Goal: Information Seeking & Learning: Learn about a topic

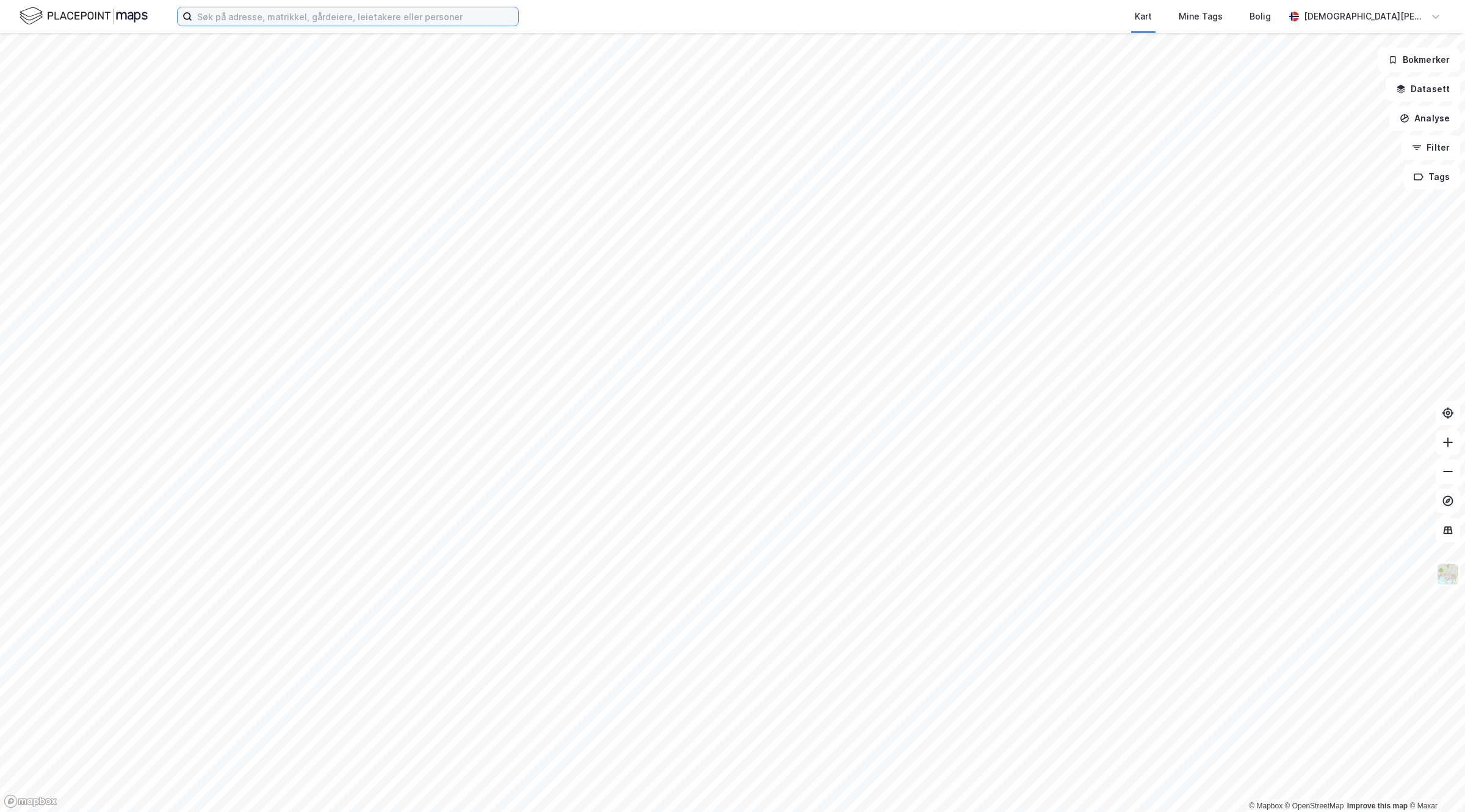
click at [393, 9] on input at bounding box center [355, 17] width 326 height 18
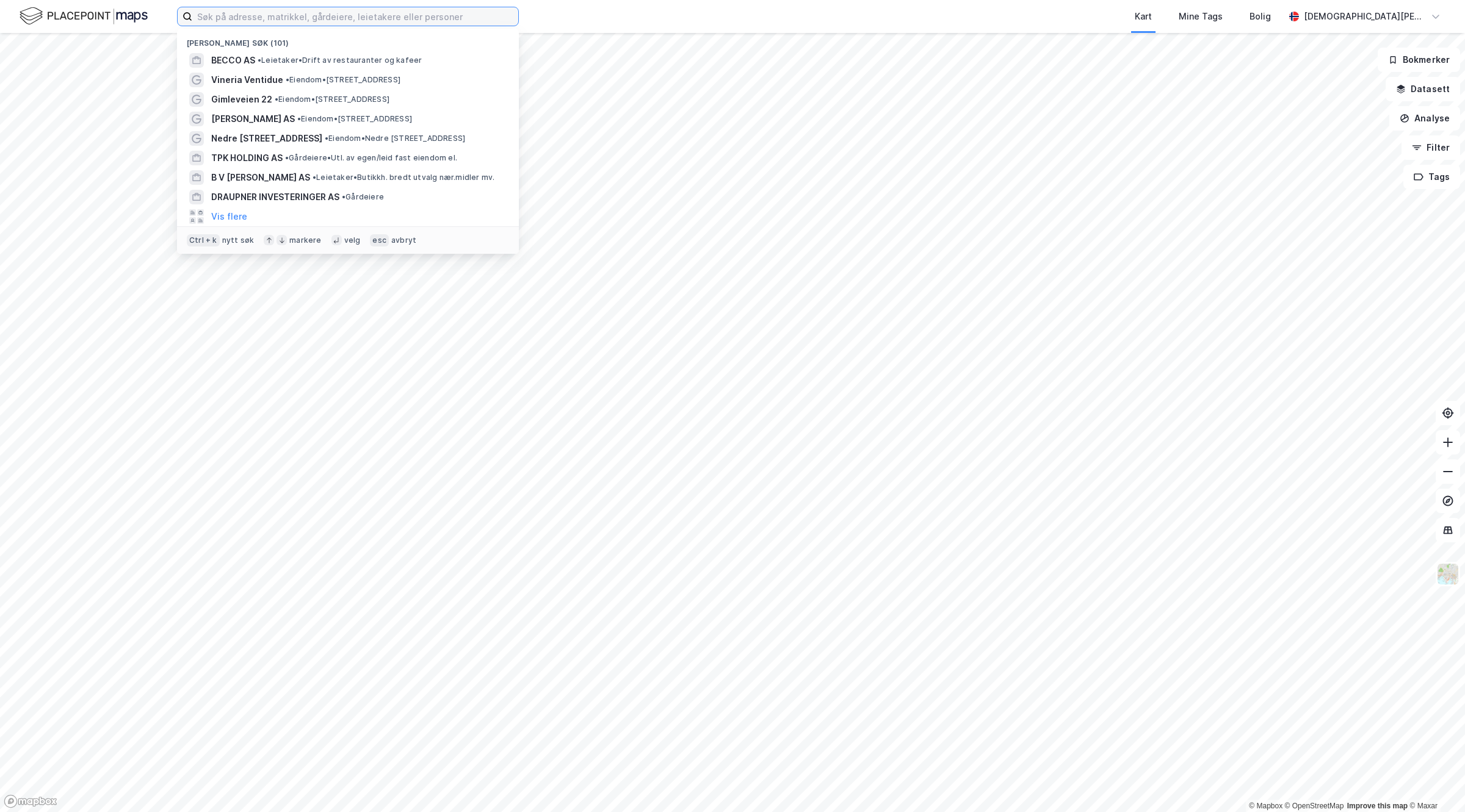
paste input "[STREET_ADDRESS]"
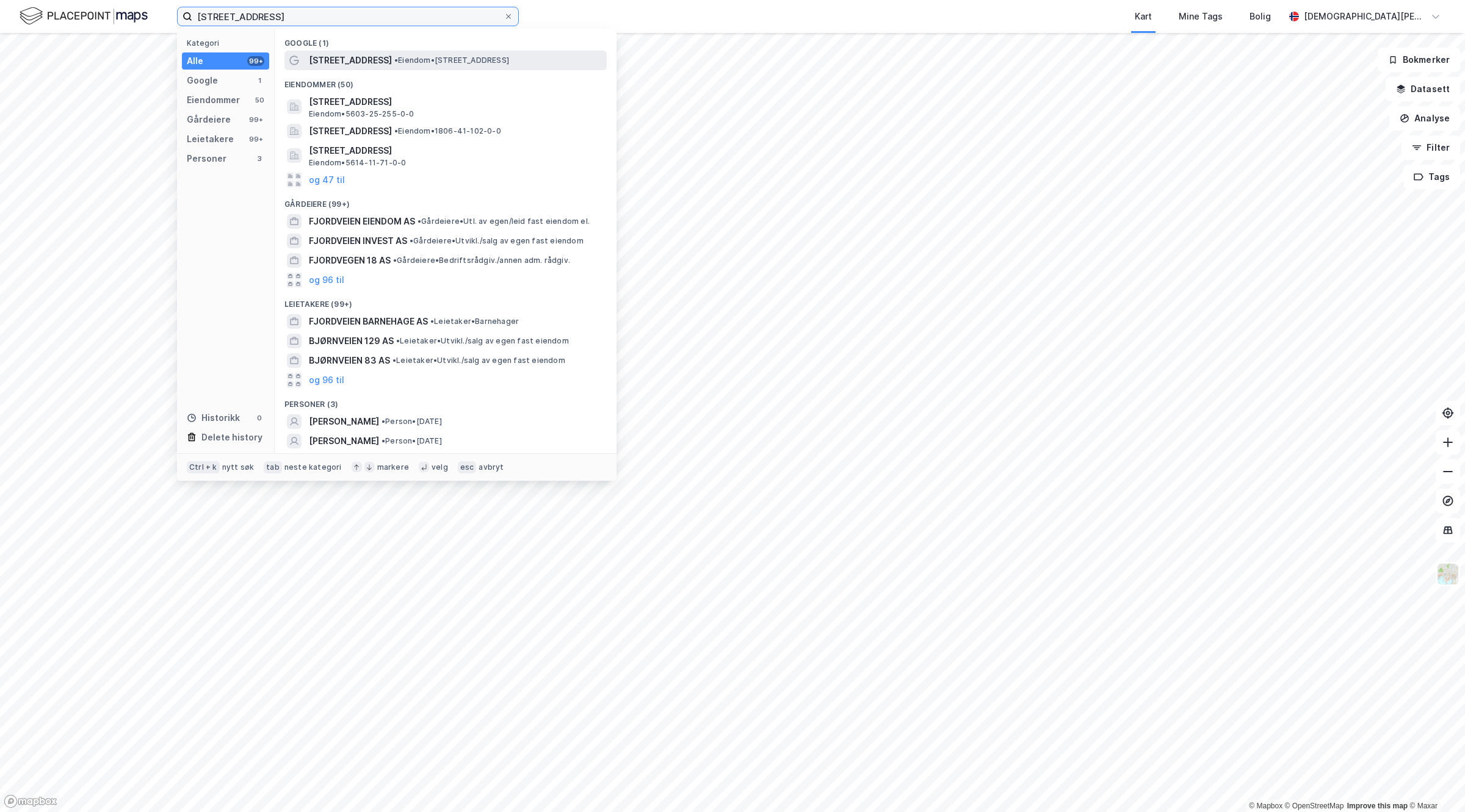
type input "[STREET_ADDRESS]"
click at [331, 51] on div "[STREET_ADDRESS] • Eiendom • [STREET_ADDRESS]" at bounding box center [445, 60] width 322 height 19
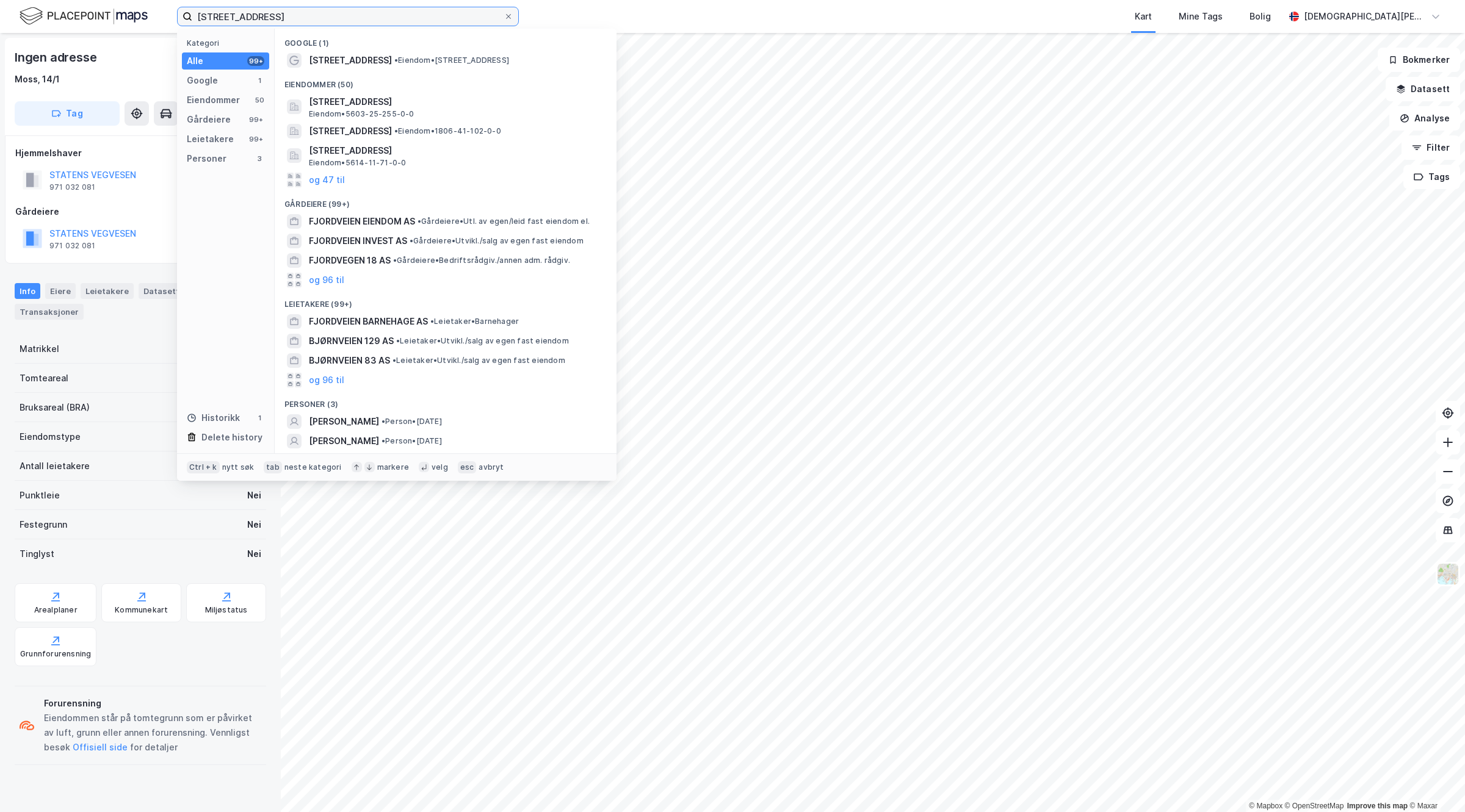
click at [263, 16] on input "[STREET_ADDRESS]" at bounding box center [348, 17] width 311 height 18
click at [346, 249] on div "FJORDVEIEN INVEST AS • Gårdeiere • [GEOGRAPHIC_DATA]/salg av egen fast eiendom" at bounding box center [445, 241] width 322 height 19
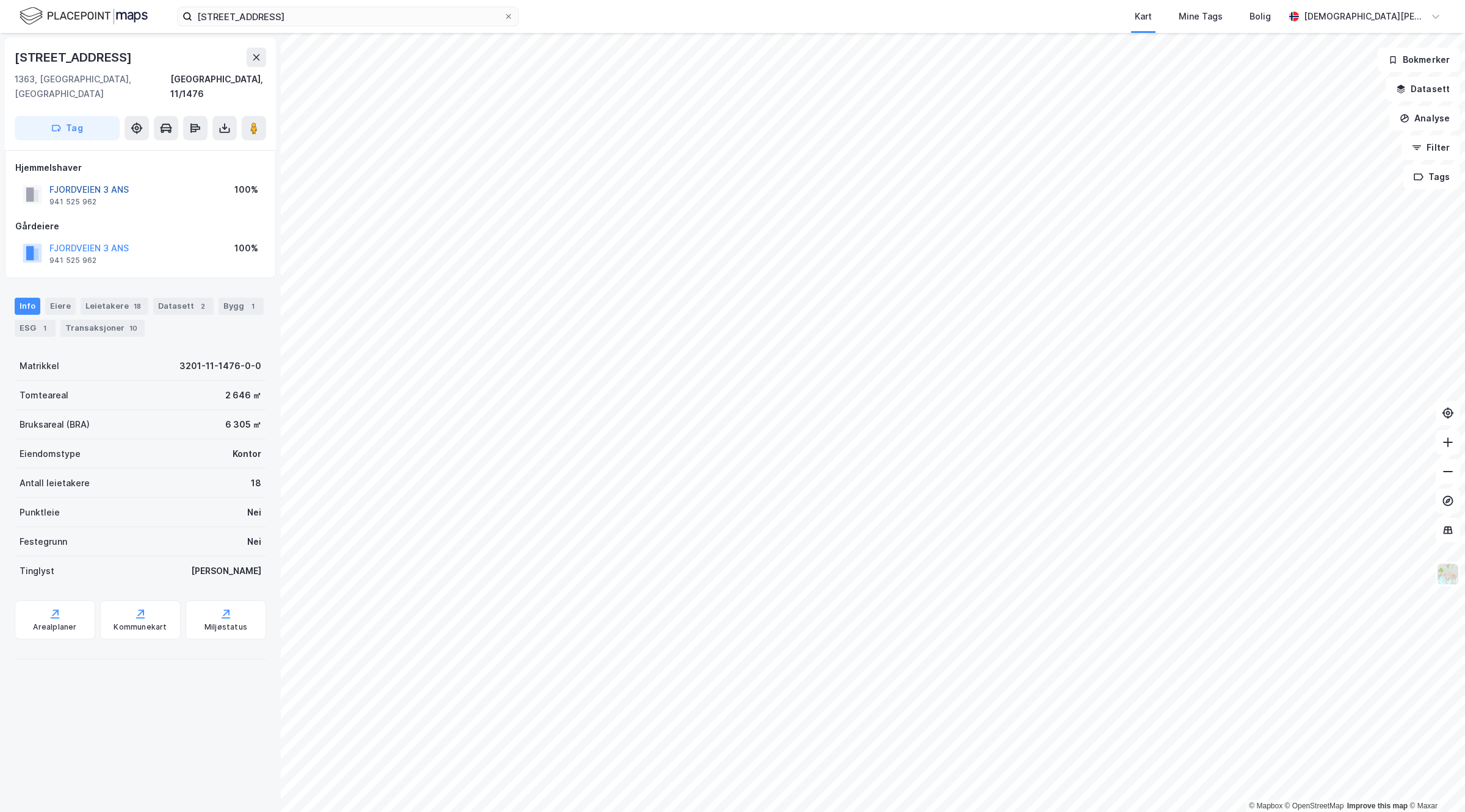
click at [0, 0] on button "FJORDVEIEN 3 ANS" at bounding box center [0, 0] width 0 height 0
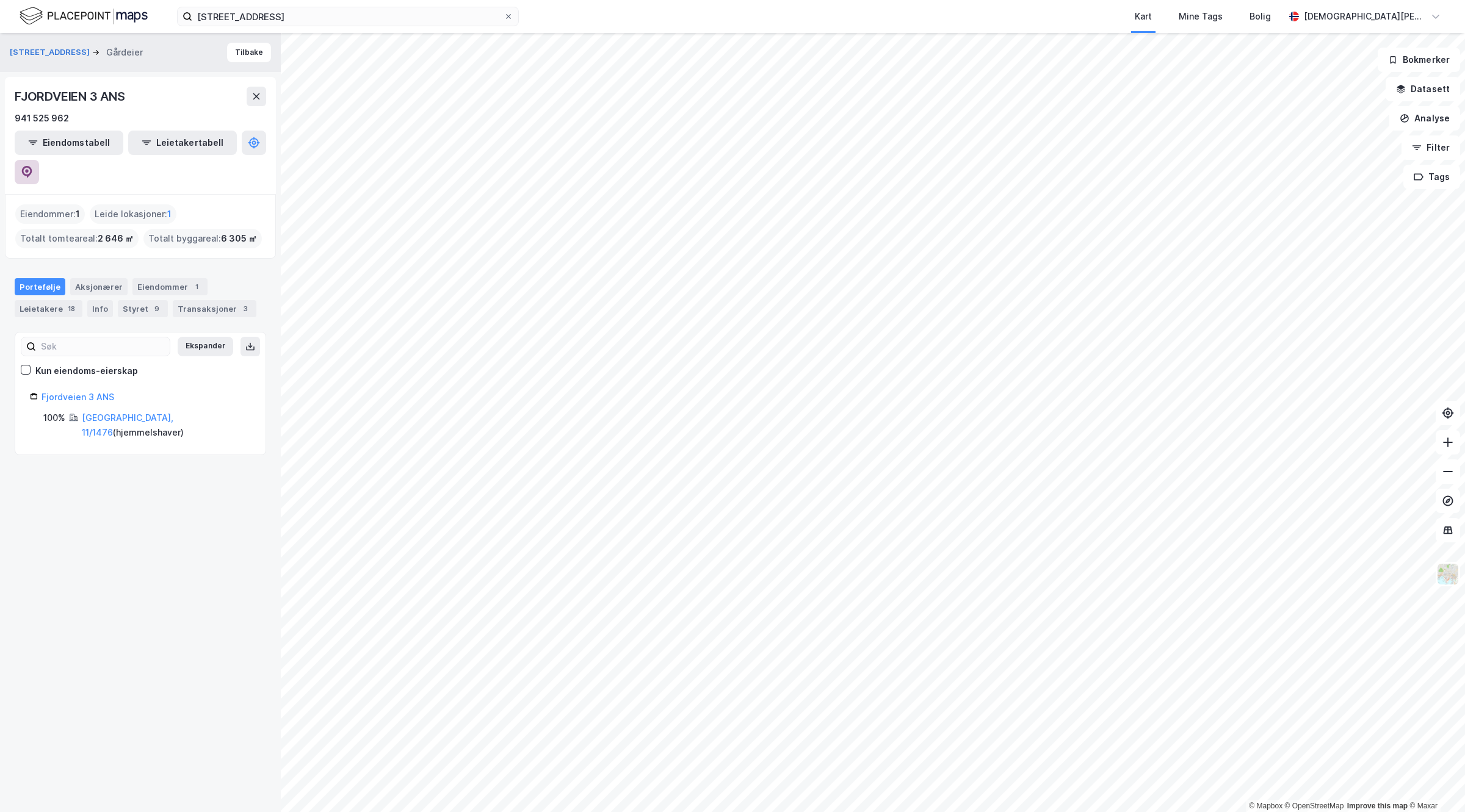
click at [39, 160] on button at bounding box center [26, 172] width 24 height 24
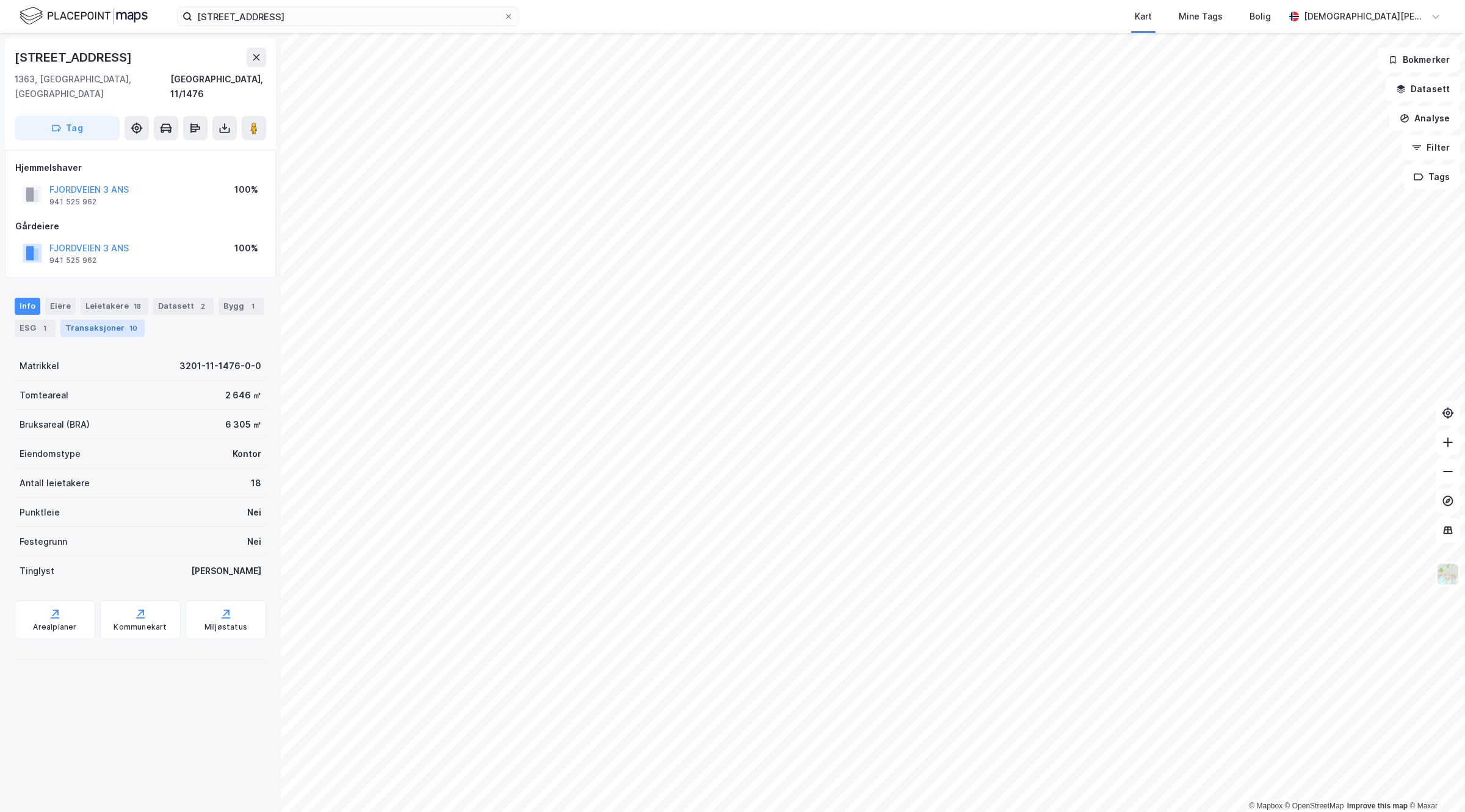
click at [110, 320] on div "Transaksjoner 10" at bounding box center [102, 328] width 84 height 17
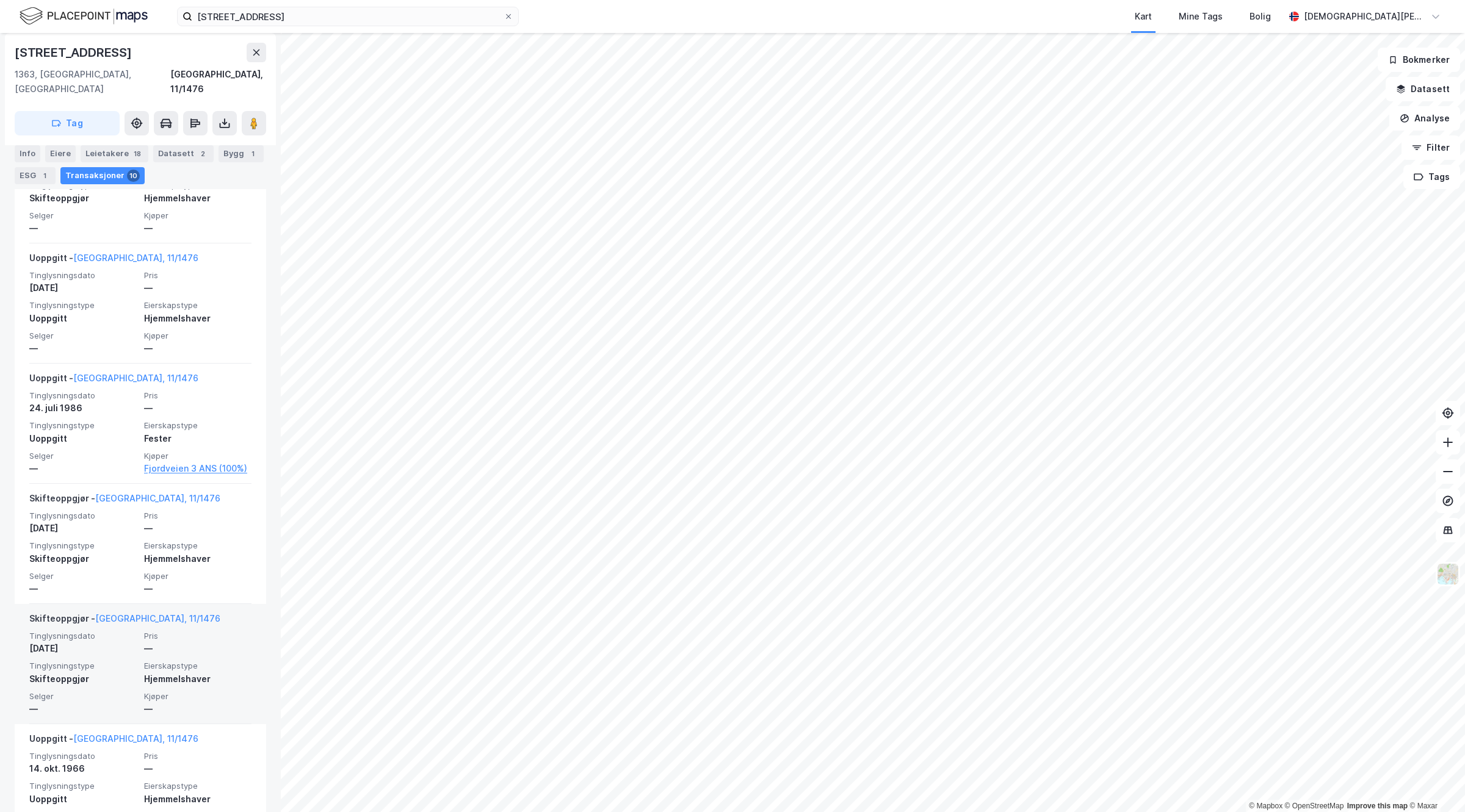
scroll to position [686, 0]
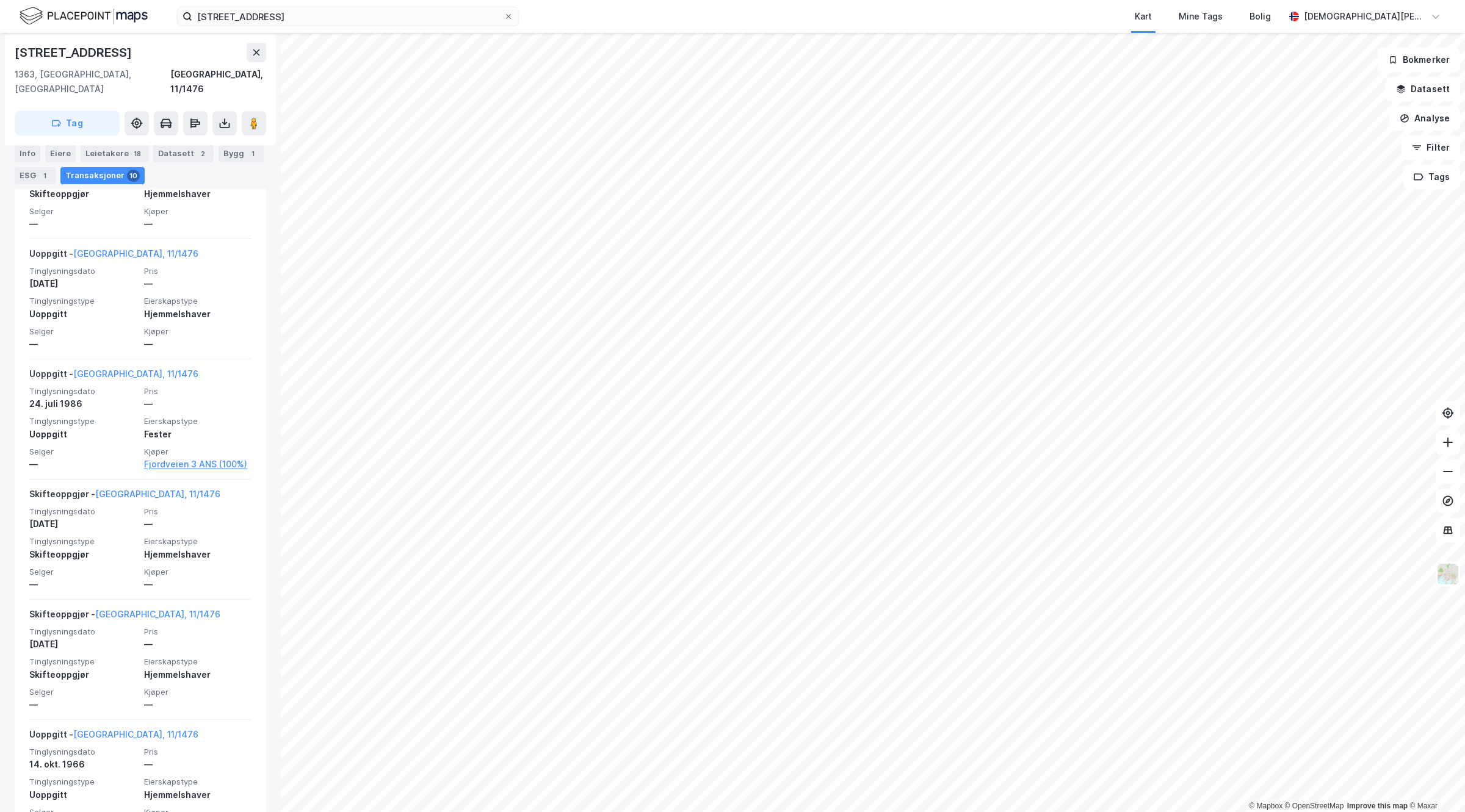
click at [1092, 0] on html "Fjordveien 1 Kart Mine Tags Bolig [PERSON_NAME] © Mapbox © OpenStreetMap Improv…" at bounding box center [732, 406] width 1465 height 812
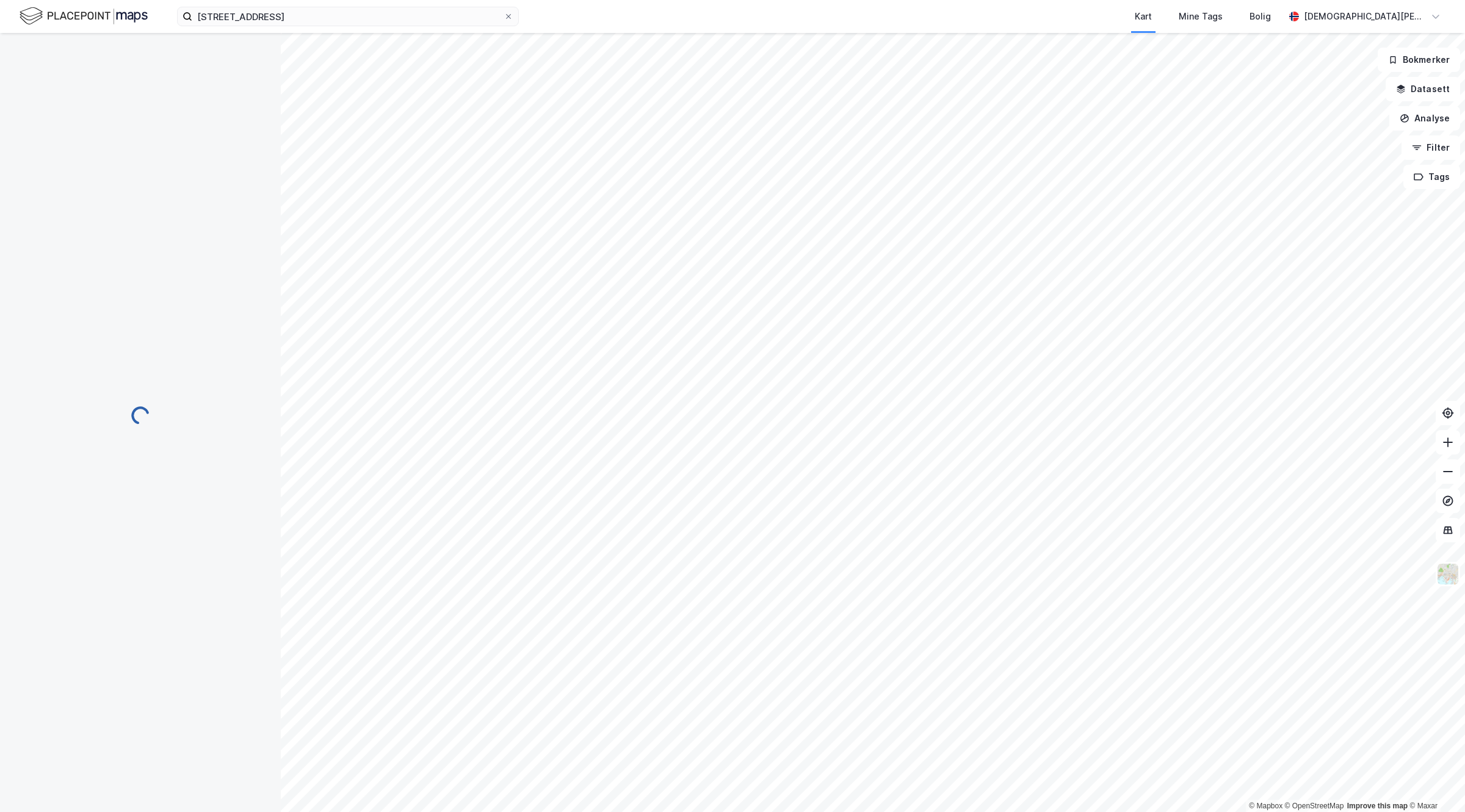
scroll to position [0, 0]
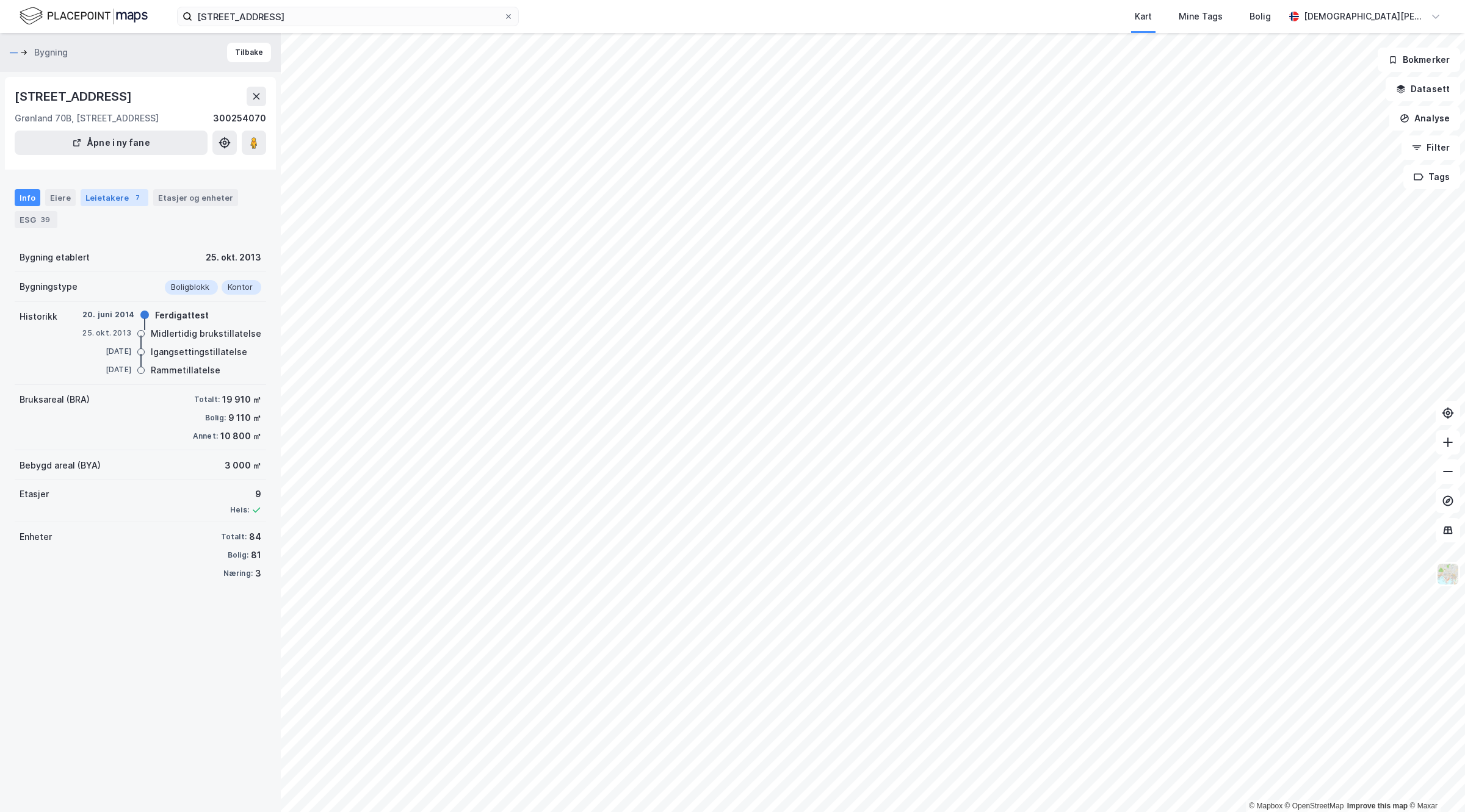
click at [98, 199] on div "Leietakere 7" at bounding box center [115, 197] width 68 height 17
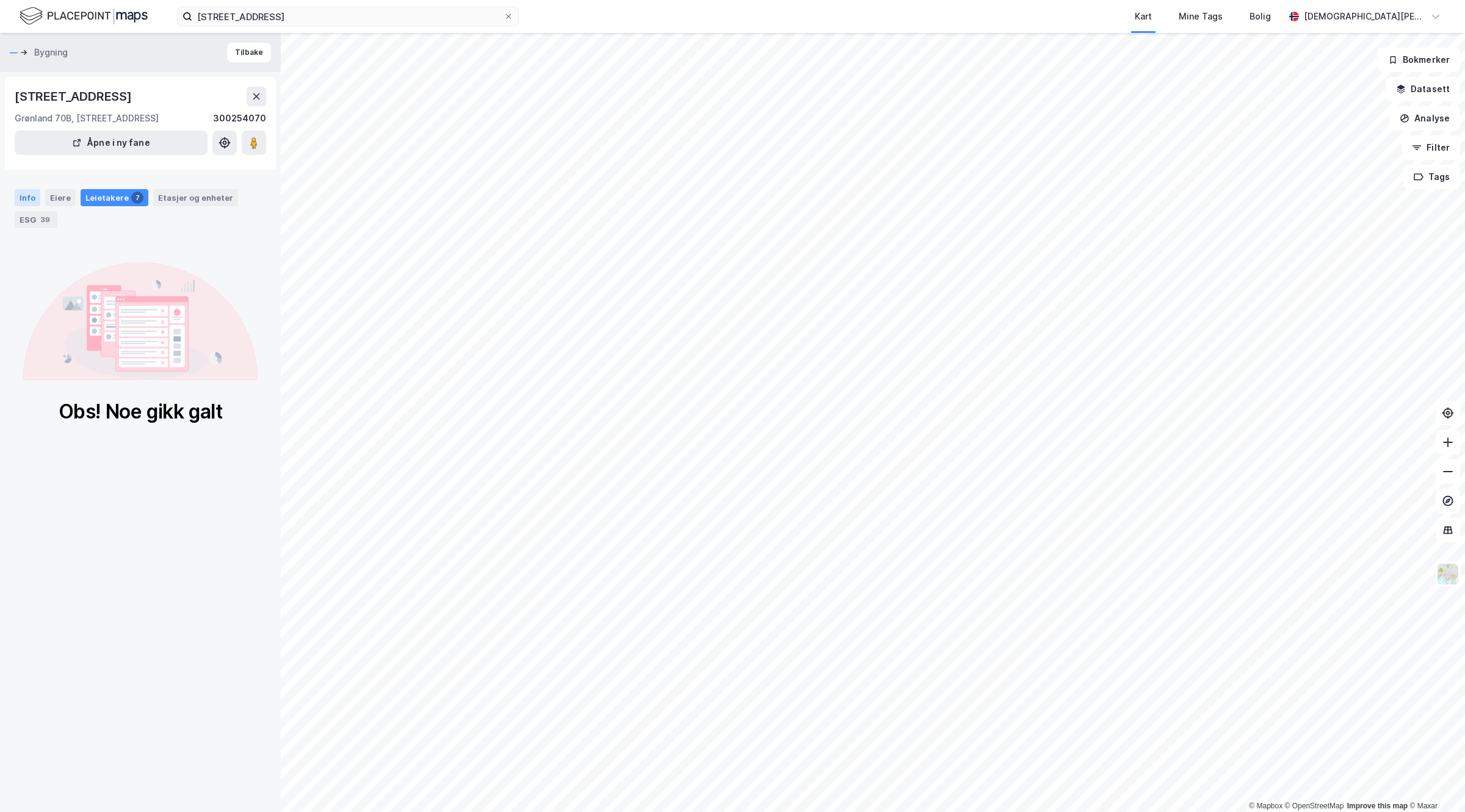
click at [16, 196] on div "Info" at bounding box center [27, 197] width 26 height 17
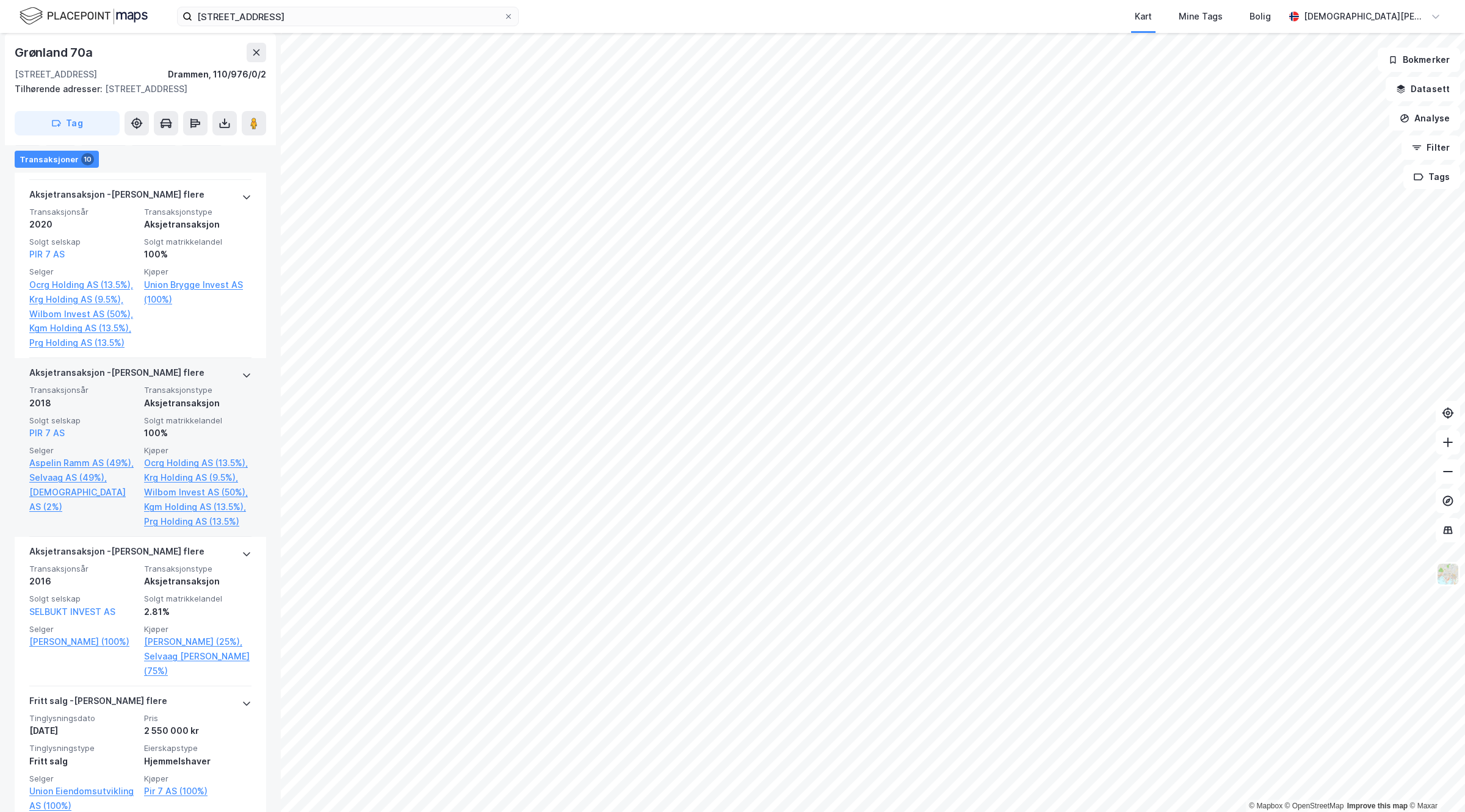
scroll to position [610, 0]
click at [188, 470] on link "Ocrg Holding AS (13.5%)," at bounding box center [197, 461] width 108 height 15
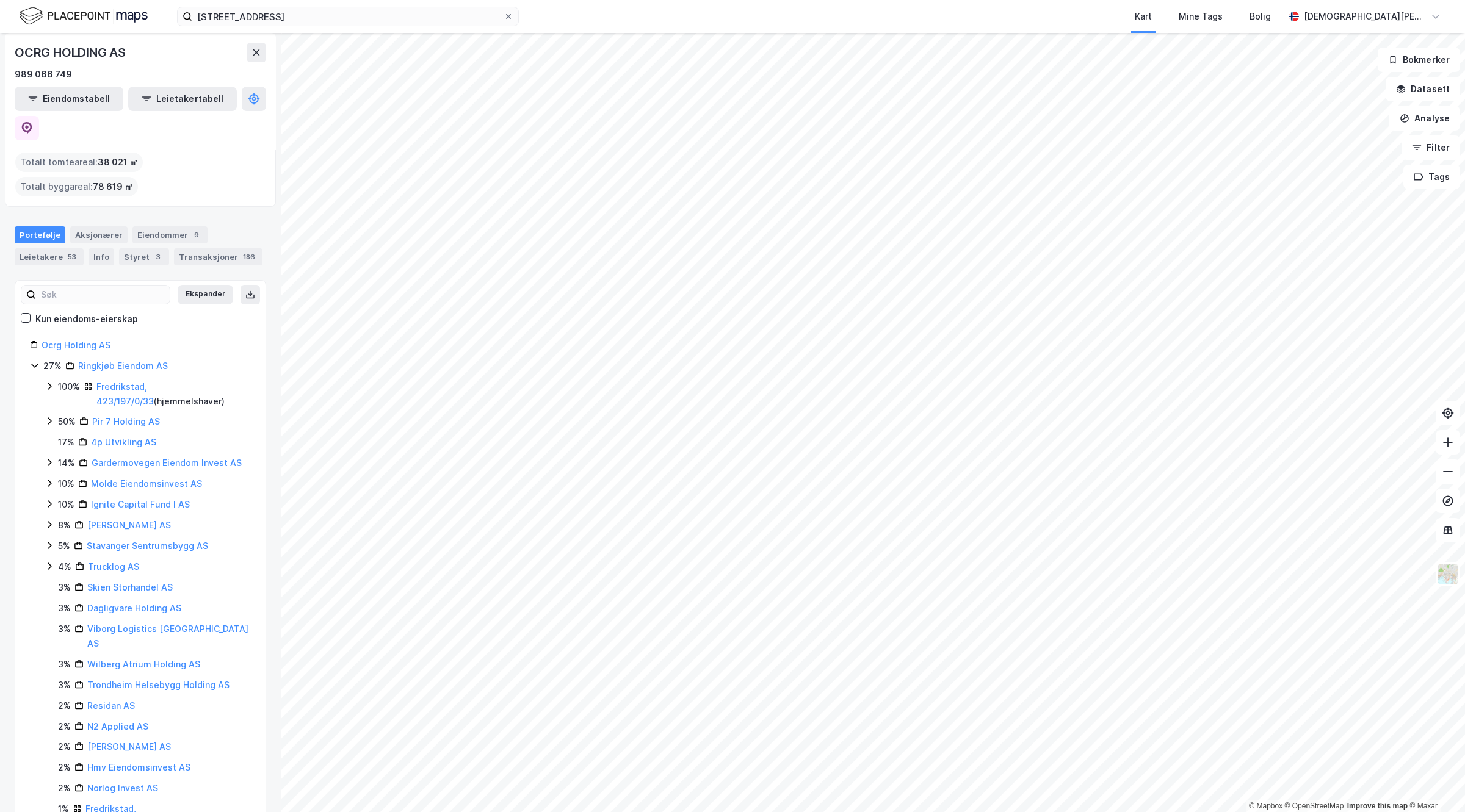
scroll to position [78, 0]
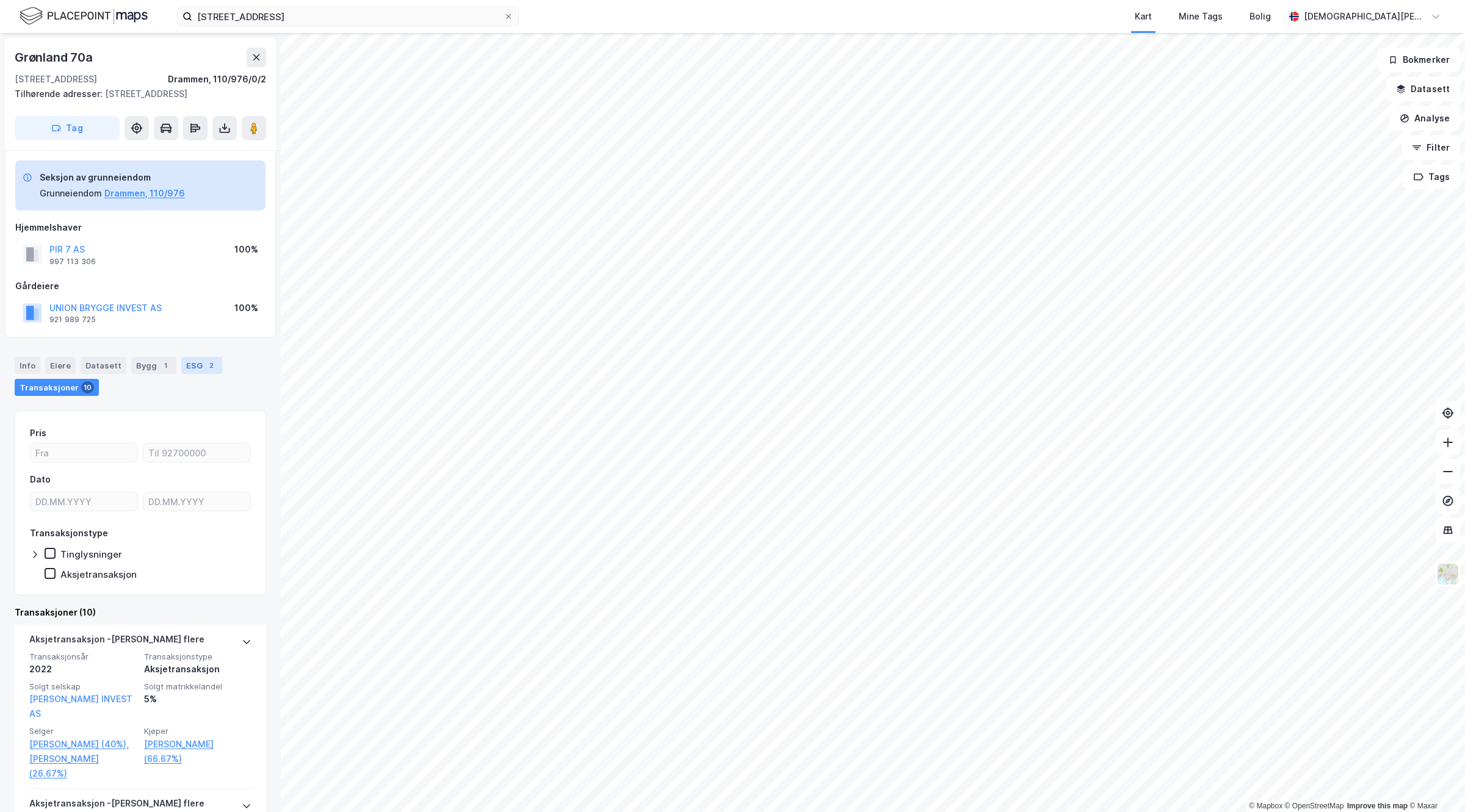
click at [205, 372] on div "2" at bounding box center [211, 365] width 13 height 13
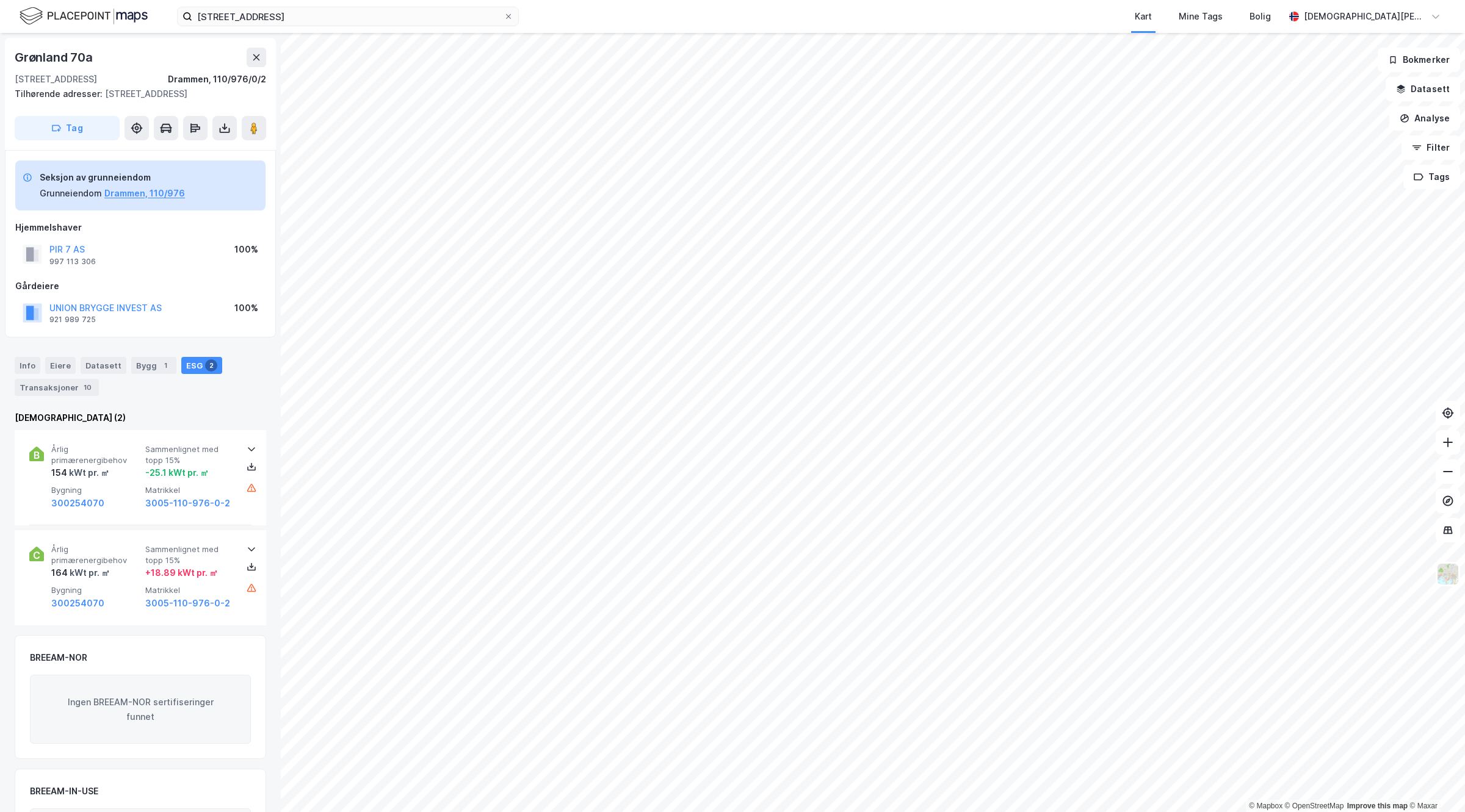
click at [121, 383] on div "Info Eiere Datasett Bygg 1 ESG 2 Transaksjoner 10" at bounding box center [140, 376] width 252 height 39
click at [88, 374] on div "Datasett" at bounding box center [104, 365] width 46 height 17
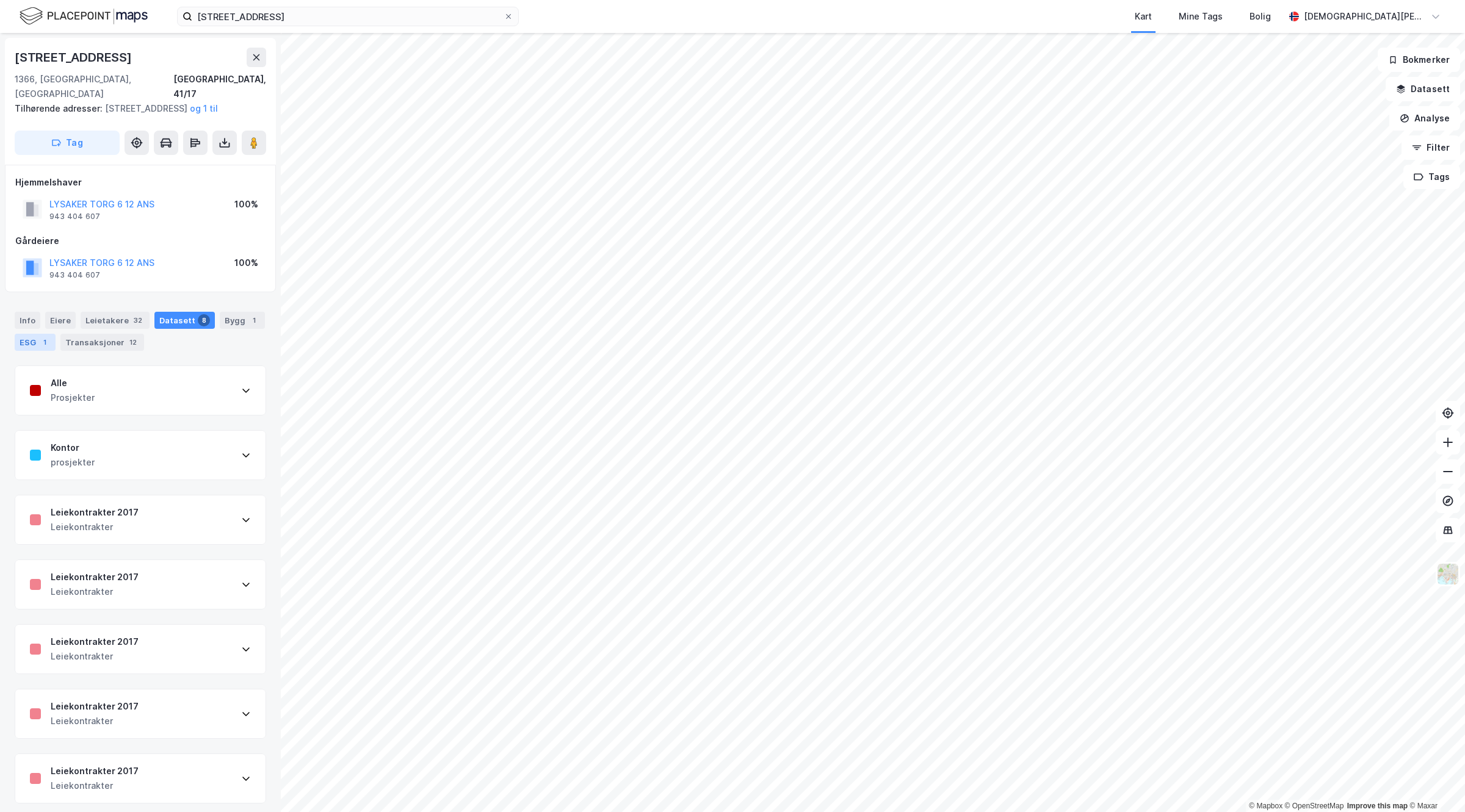
click at [51, 348] on div "1" at bounding box center [44, 342] width 13 height 13
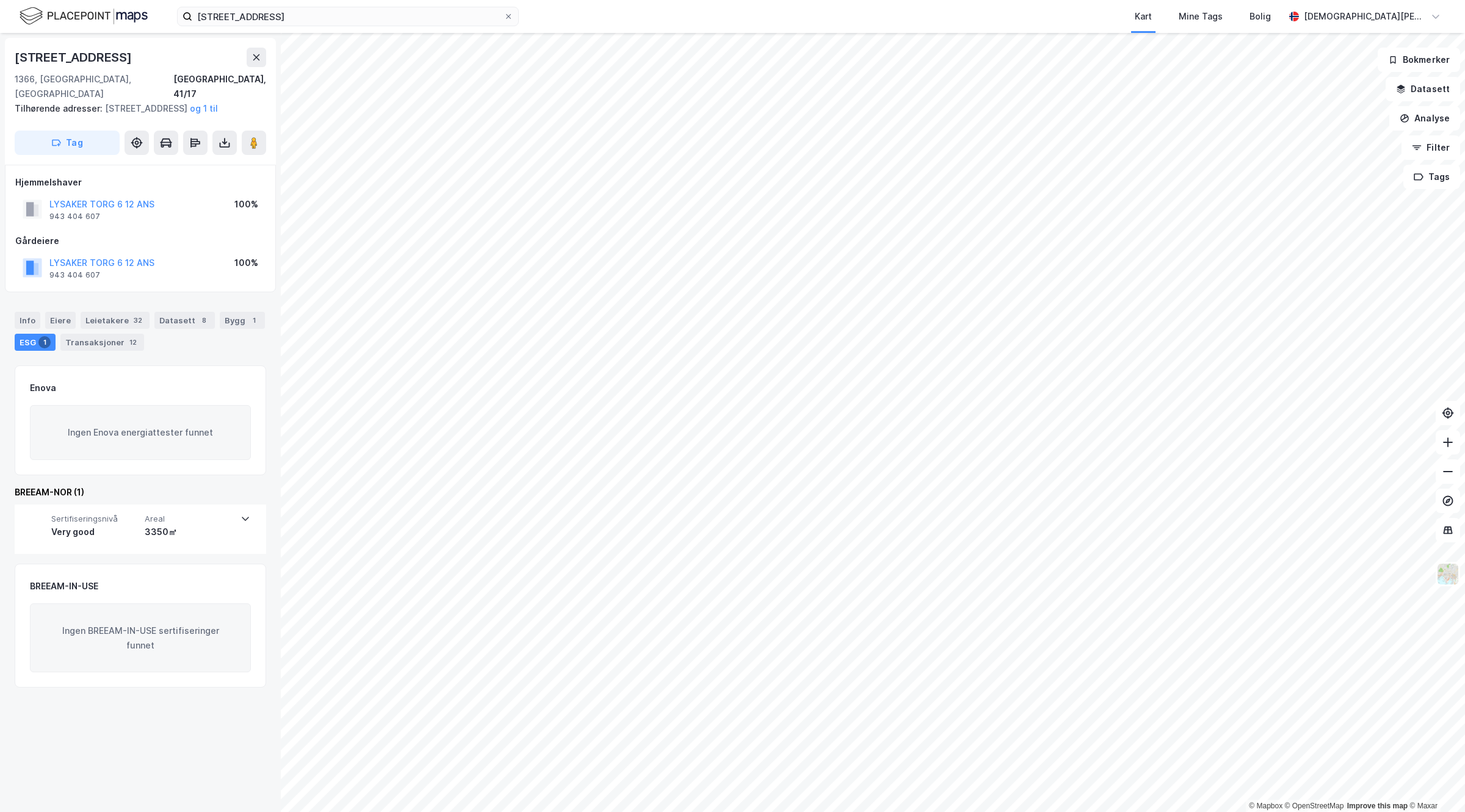
click at [145, 638] on div "Ingen BREEAM-IN-USE sertifiseringer funnet" at bounding box center [140, 638] width 221 height 69
click at [154, 592] on div "BREEAM-IN-USE" at bounding box center [140, 586] width 221 height 15
click at [183, 547] on div "Sertifiseringsnivå Very good Areal 3350㎡" at bounding box center [140, 529] width 221 height 49
click at [220, 329] on div "Bygg 1" at bounding box center [242, 320] width 45 height 17
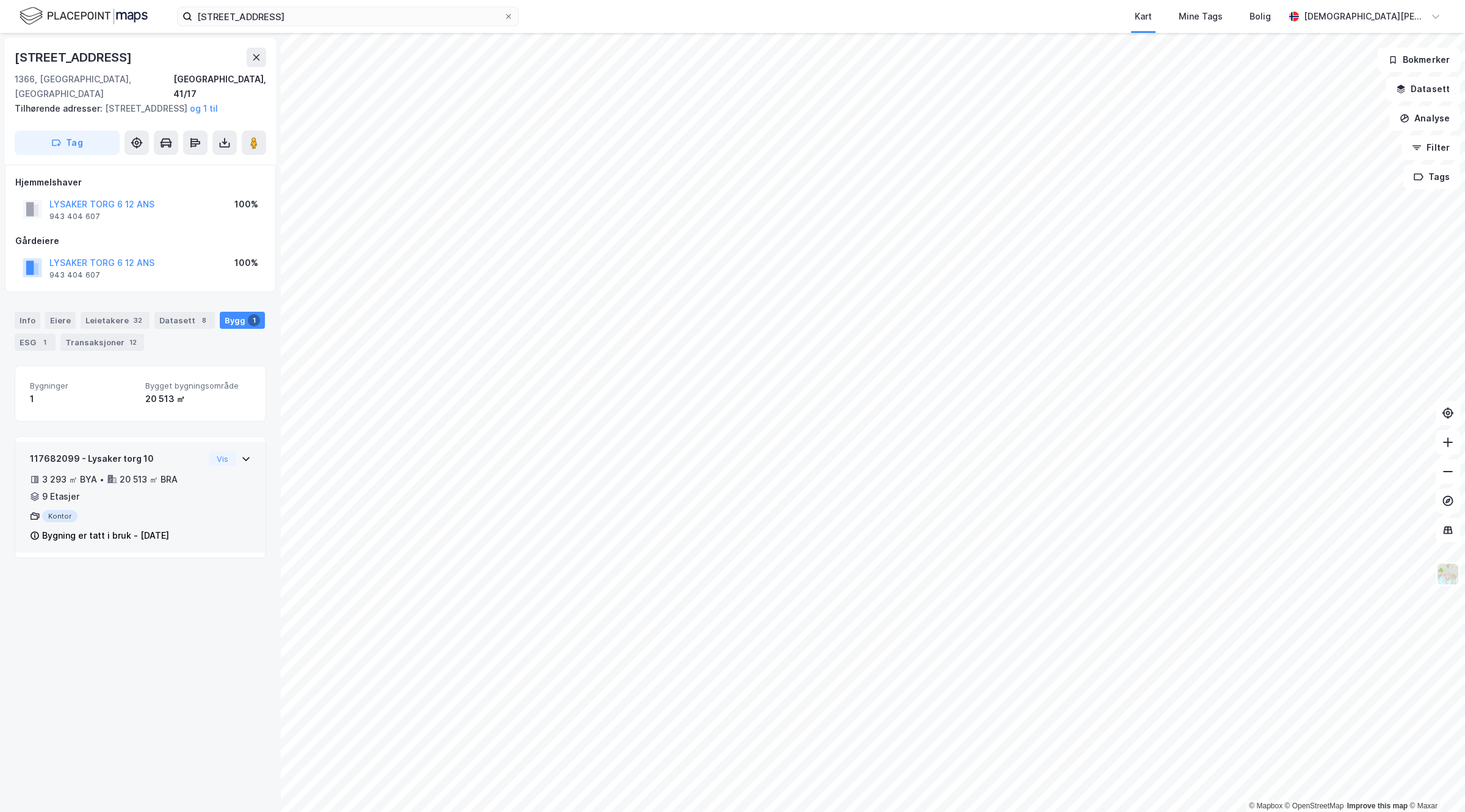
click at [129, 474] on div "20 513 ㎡ BRA" at bounding box center [148, 479] width 58 height 15
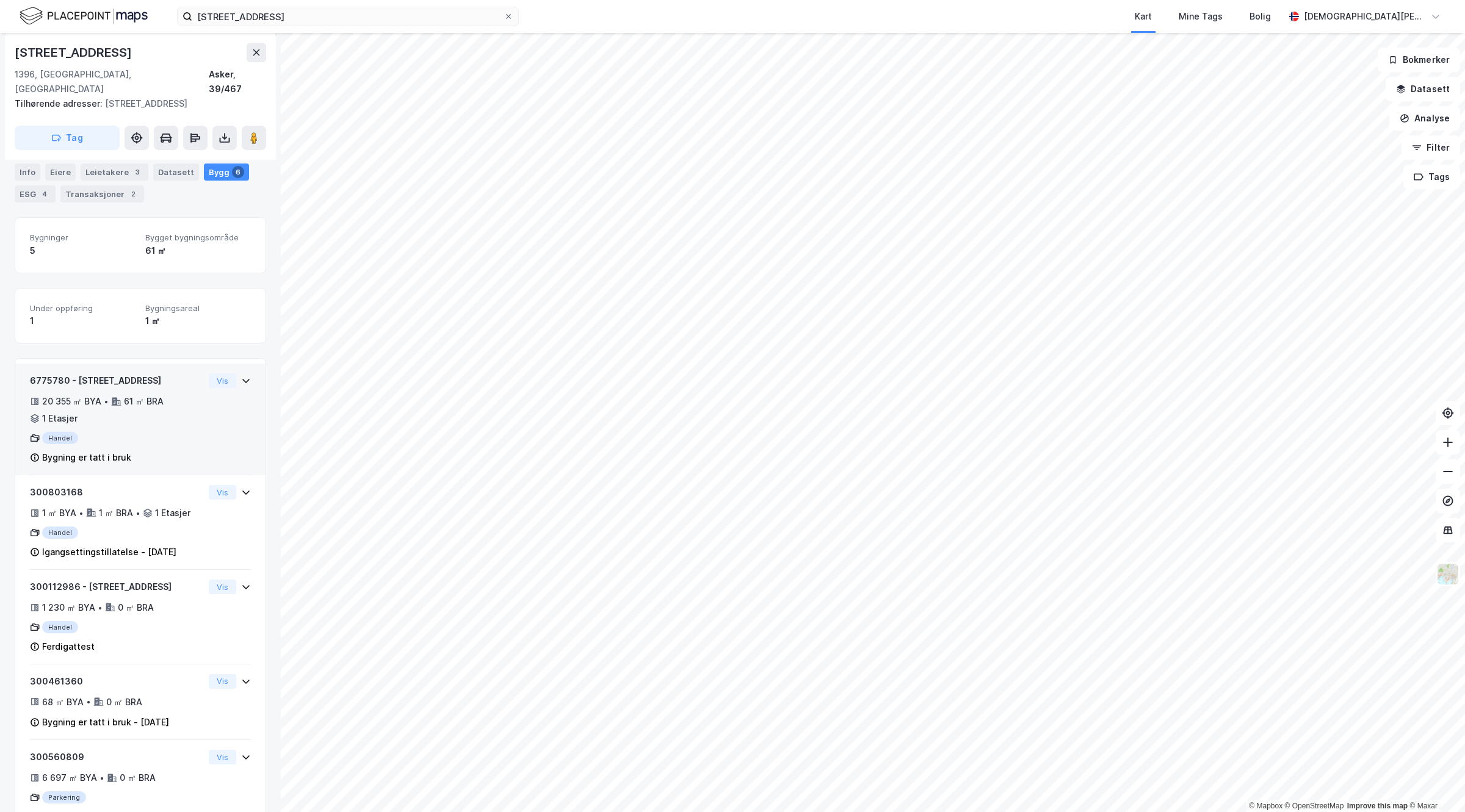
scroll to position [131, 0]
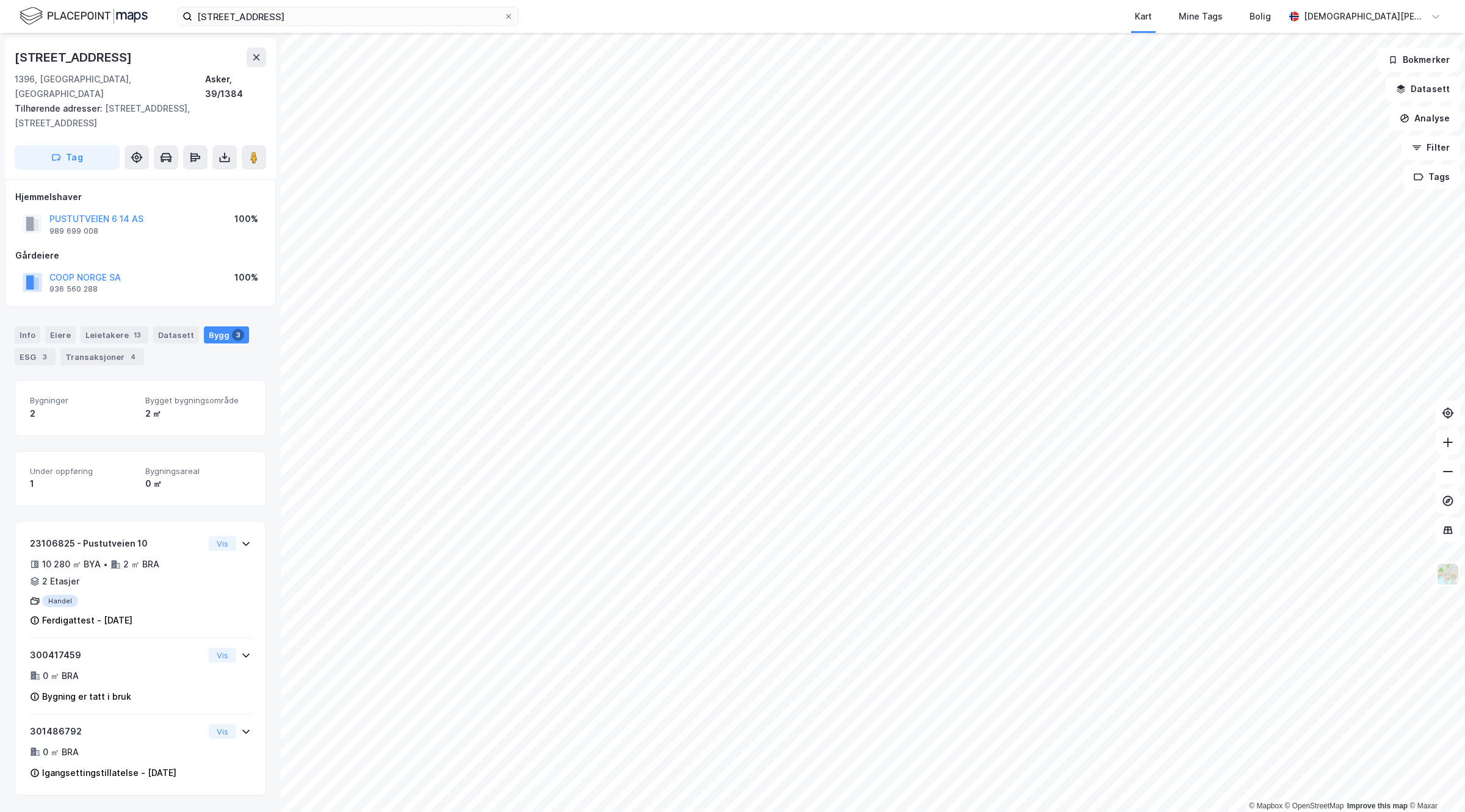
click at [1464, 68] on html "Fjordveien 1 Kart Mine Tags Bolig [PERSON_NAME] © Mapbox © OpenStreetMap Improv…" at bounding box center [732, 406] width 1465 height 812
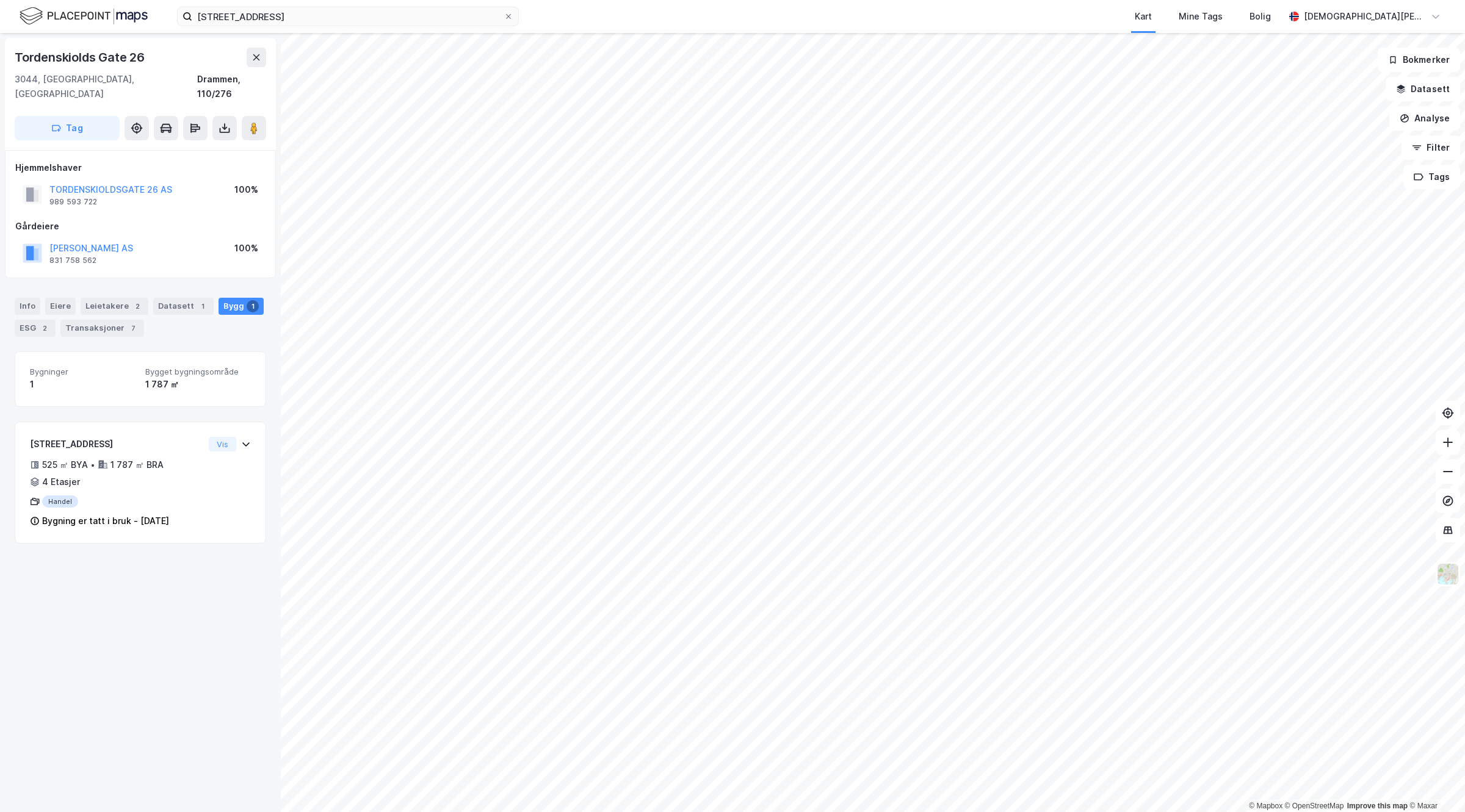
click at [107, 302] on div "Info Eiere Leietakere 2 Datasett 1 Bygg 1 ESG 2 Transaksjoner 7" at bounding box center [140, 317] width 252 height 39
click at [108, 298] on div "Leietakere 2" at bounding box center [115, 306] width 68 height 17
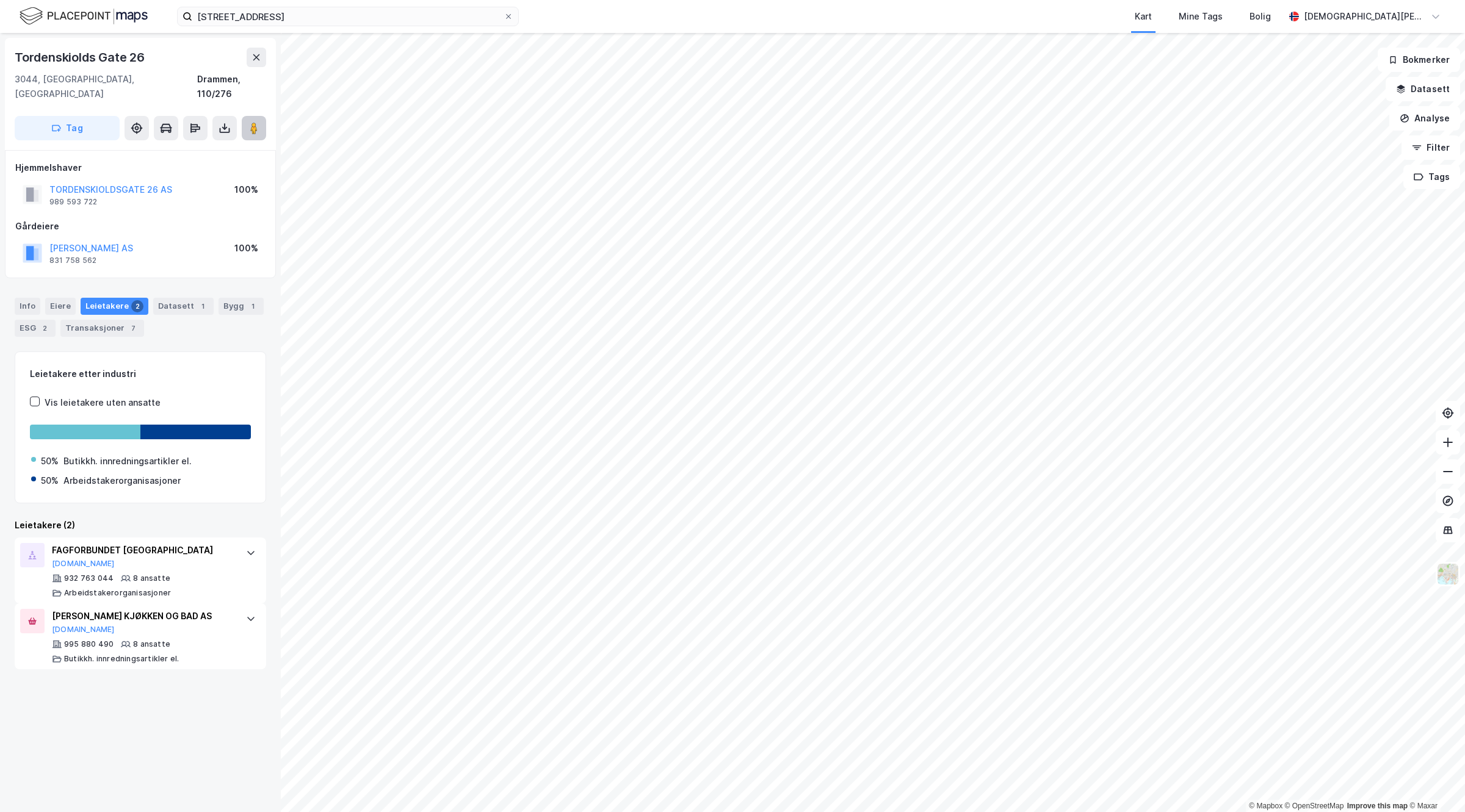
click at [254, 122] on image at bounding box center [254, 129] width 8 height 13
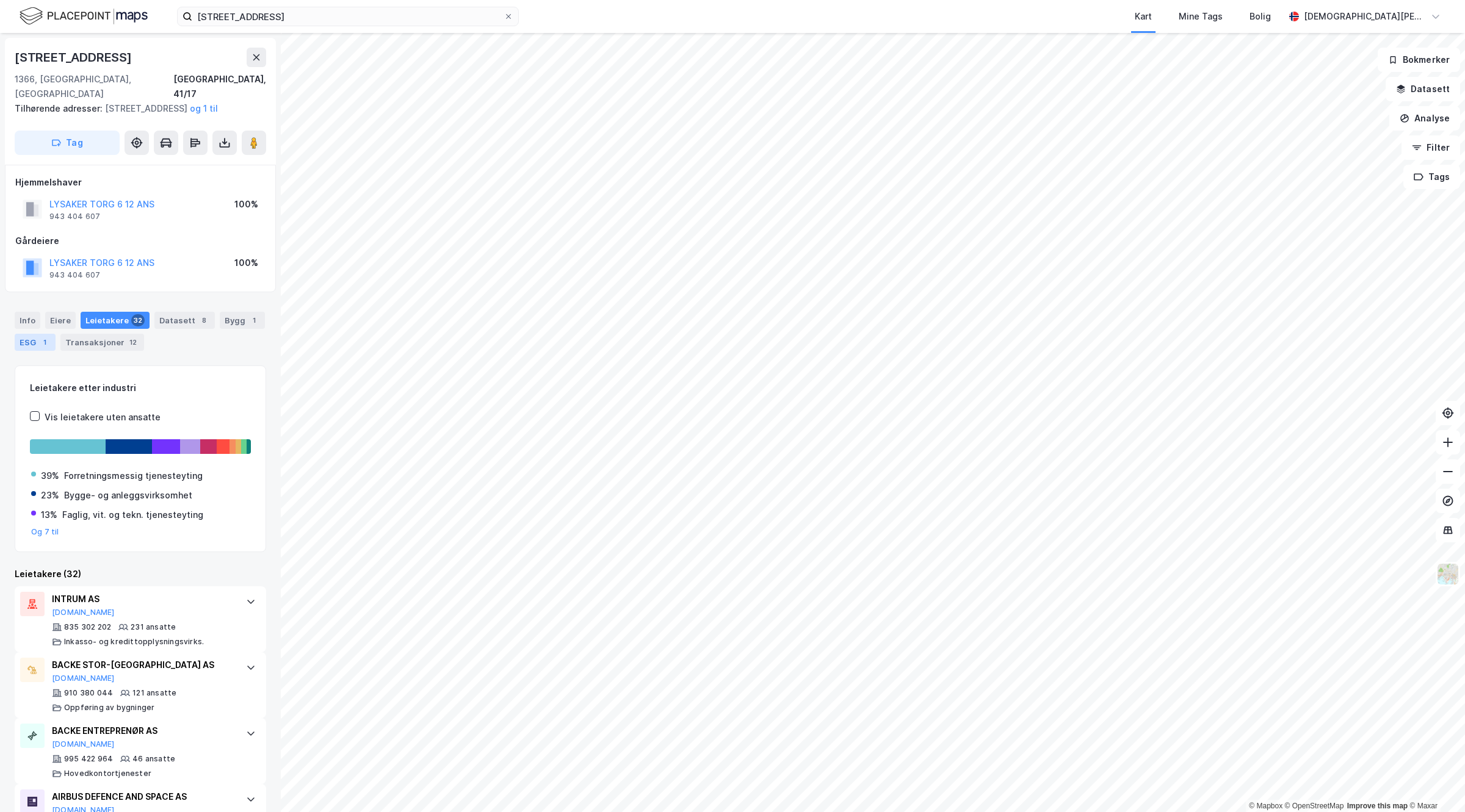
click at [56, 340] on div "ESG 1" at bounding box center [35, 342] width 41 height 17
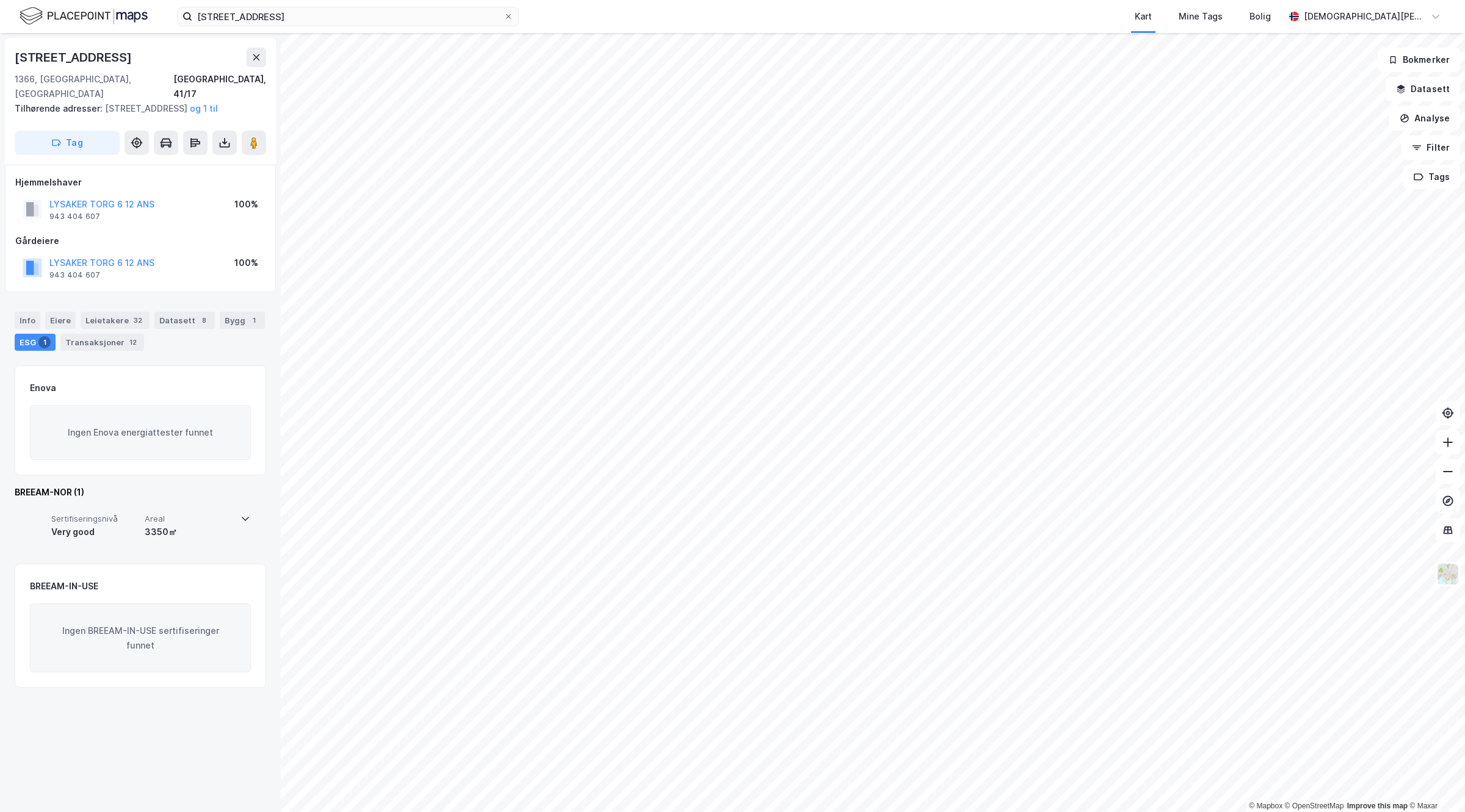
click at [107, 533] on div "Very good" at bounding box center [95, 531] width 88 height 15
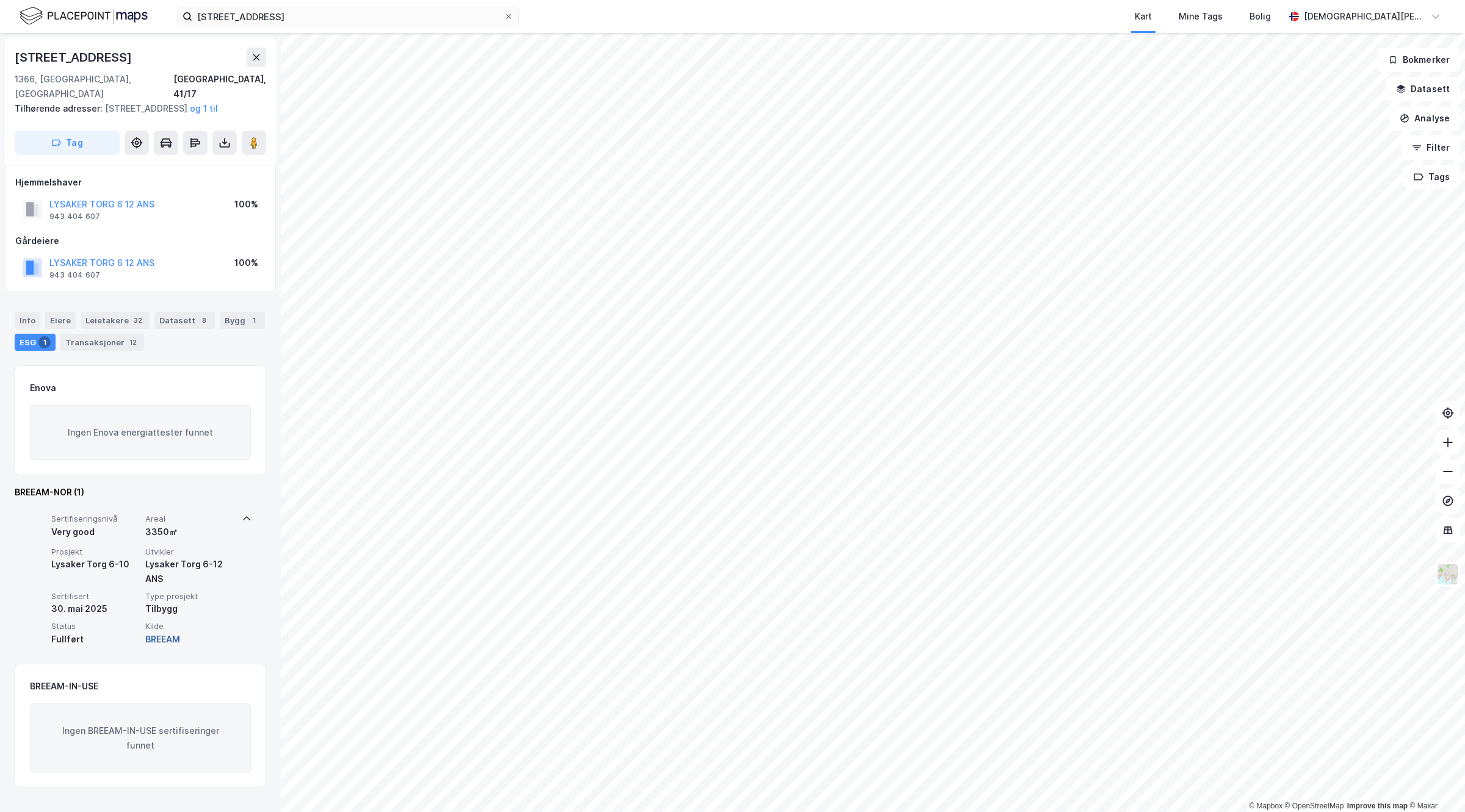
click at [162, 639] on button "BREEAM" at bounding box center [163, 639] width 35 height 15
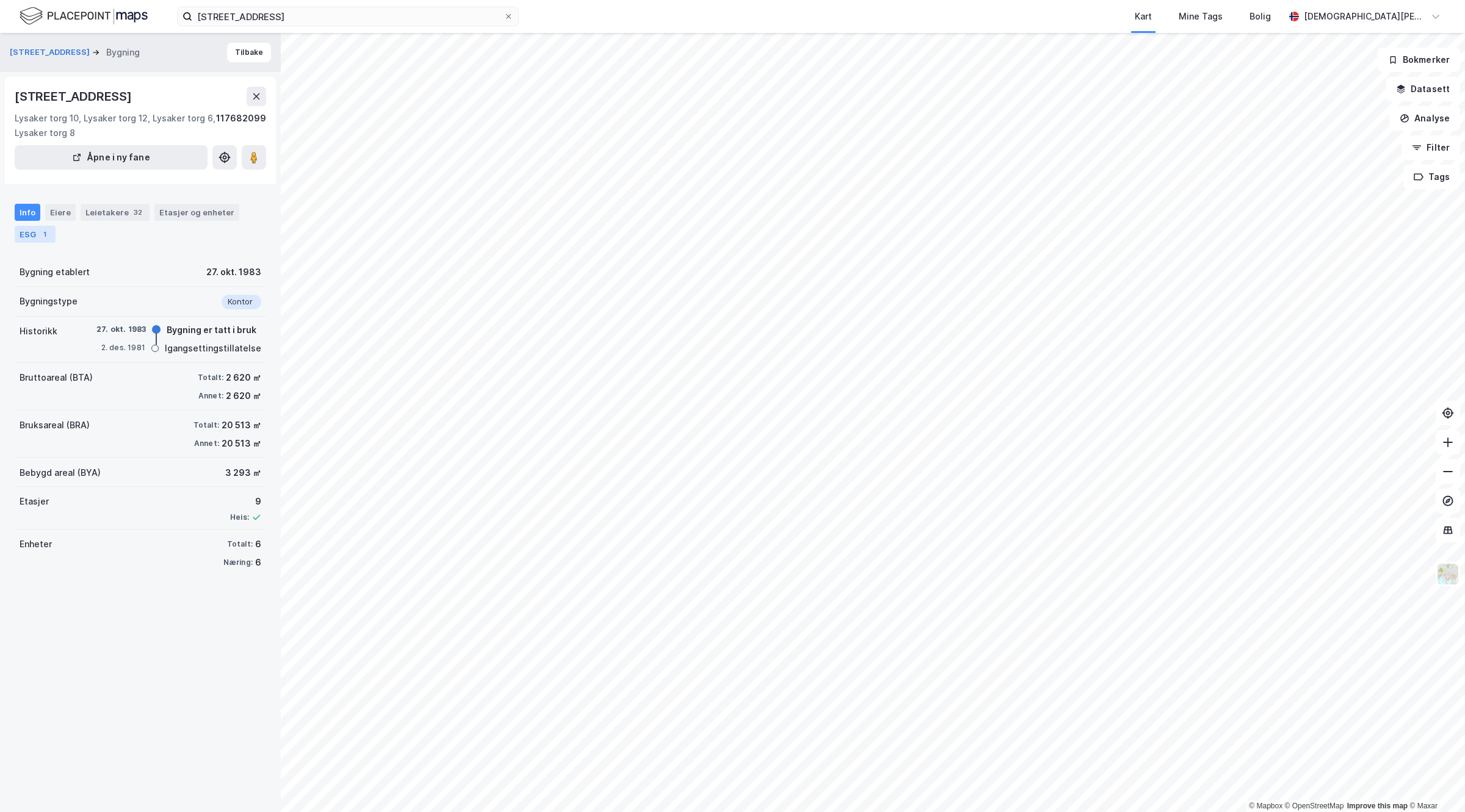
click at [35, 231] on div "ESG 1" at bounding box center [35, 234] width 41 height 17
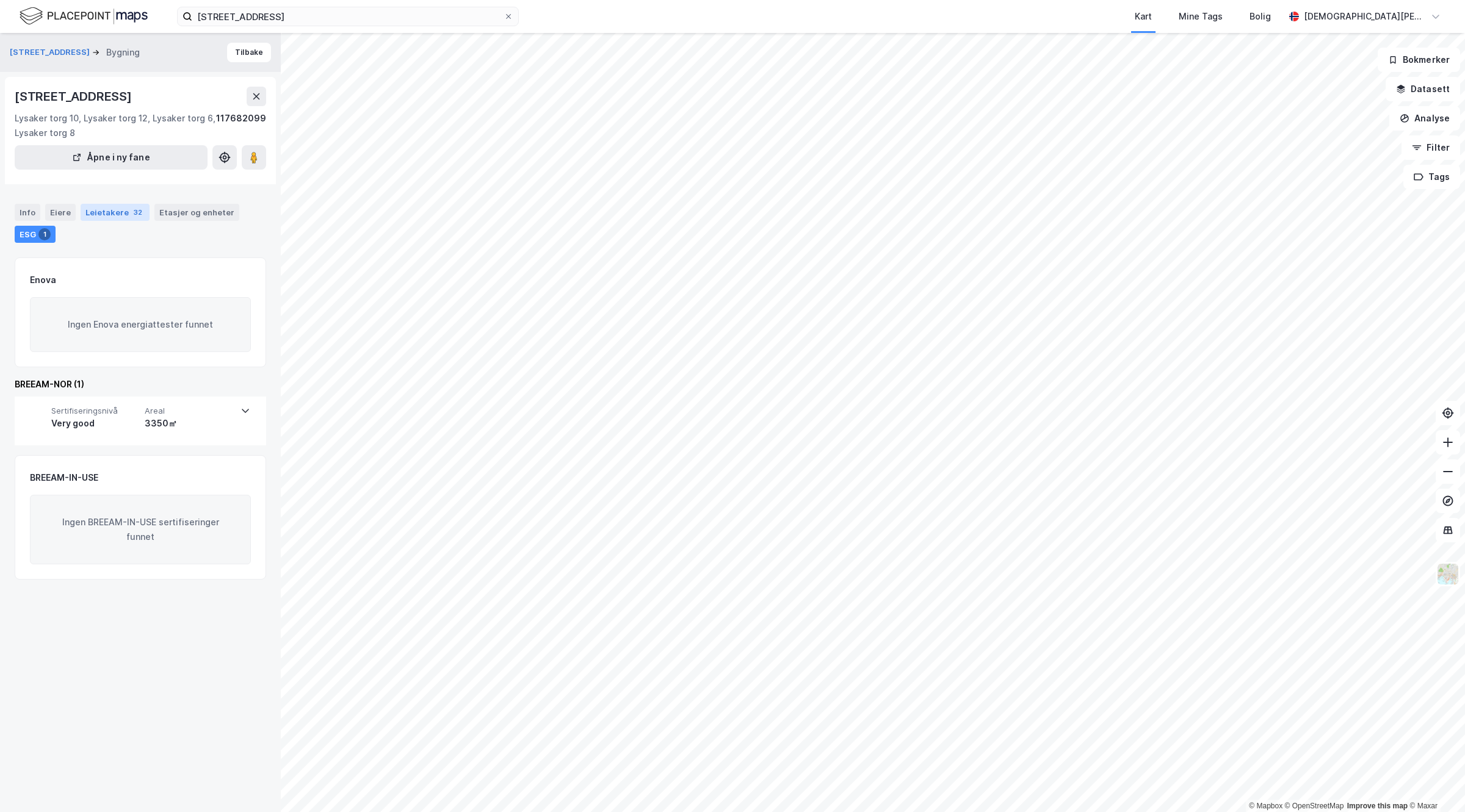
click at [131, 210] on div "32" at bounding box center [138, 213] width 13 height 13
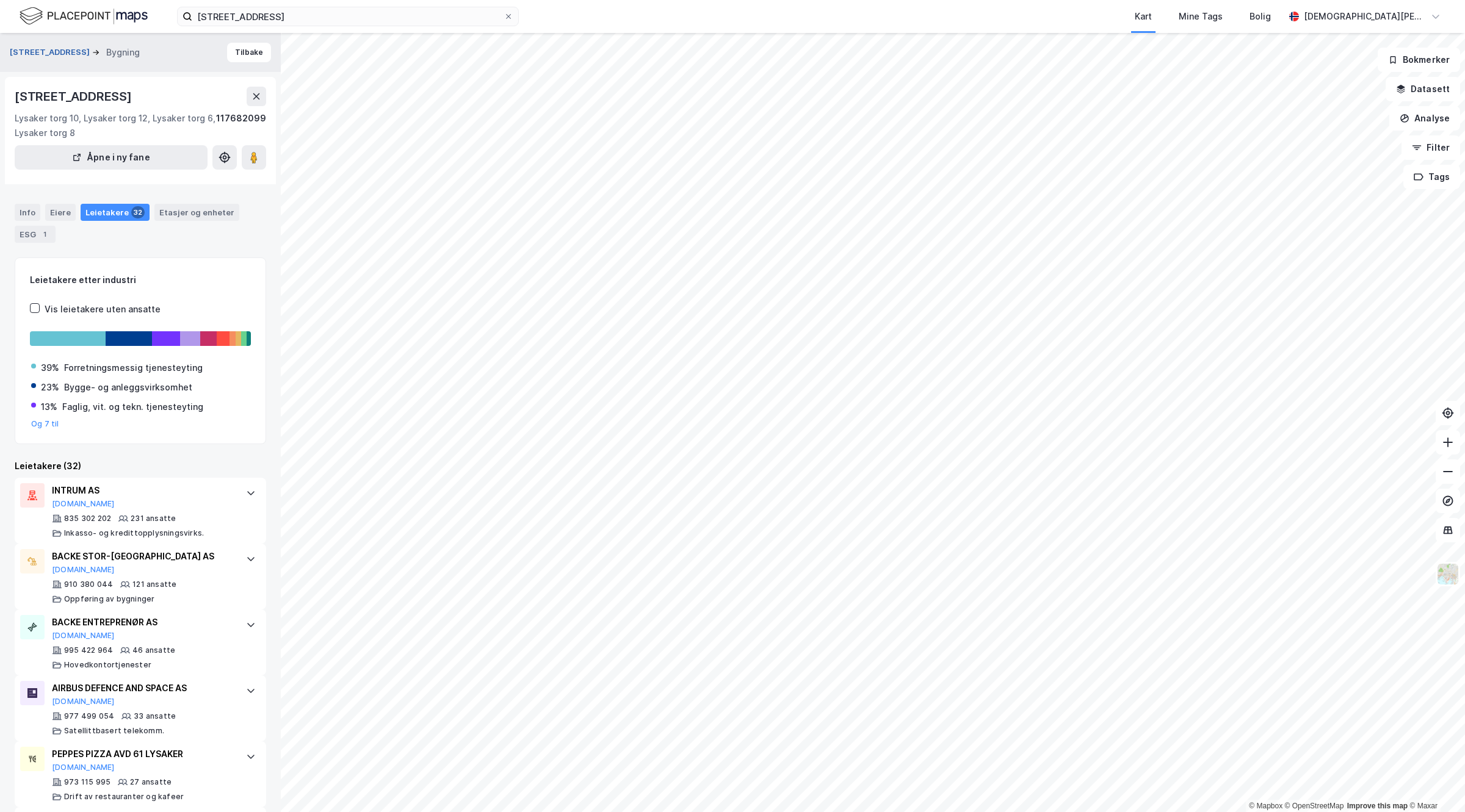
click at [47, 53] on button "[STREET_ADDRESS]" at bounding box center [51, 53] width 83 height 13
click at [28, 208] on div "Info" at bounding box center [27, 212] width 26 height 17
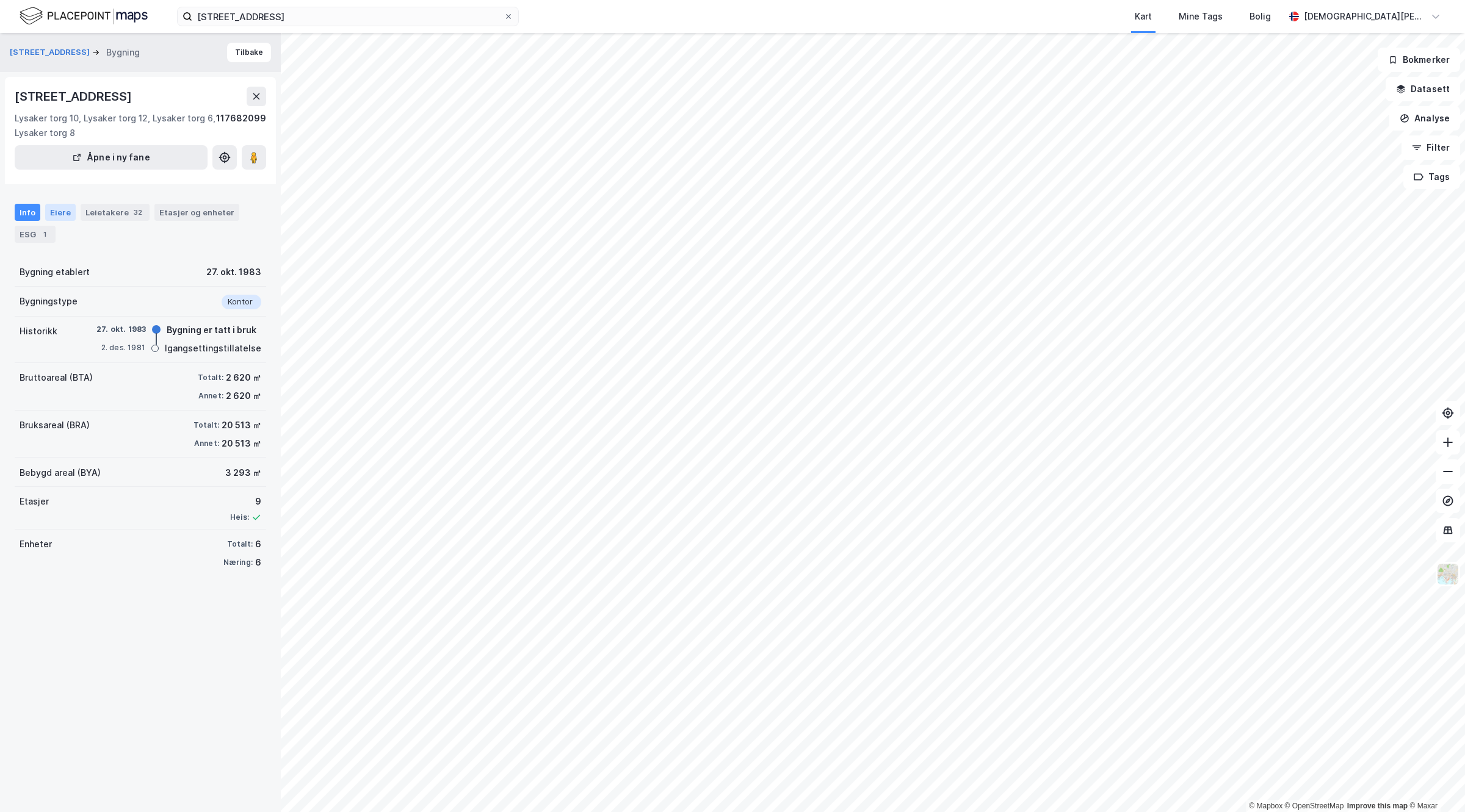
click at [63, 211] on div "Eiere" at bounding box center [60, 212] width 31 height 17
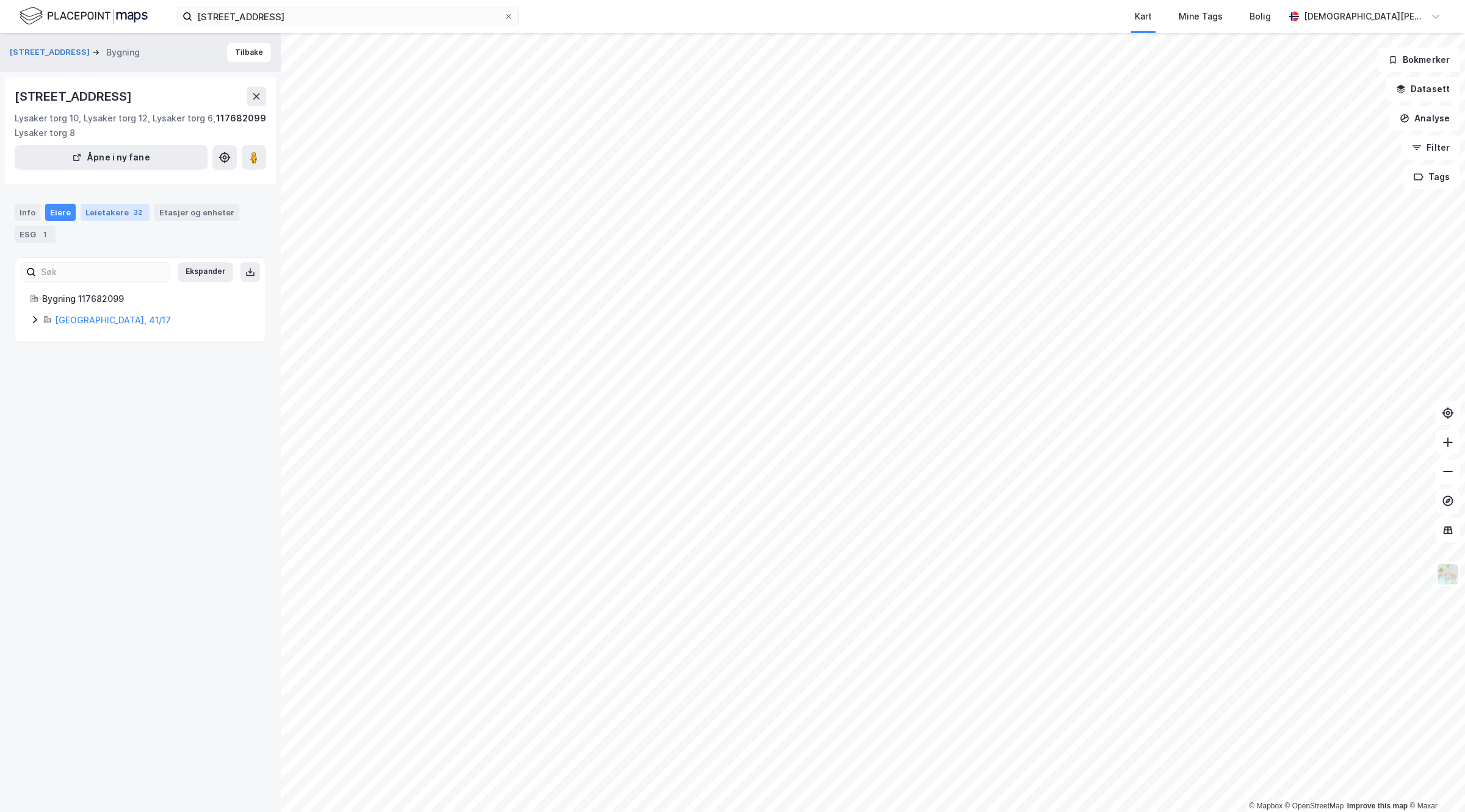
click at [108, 212] on div "Leietakere 32" at bounding box center [115, 212] width 69 height 17
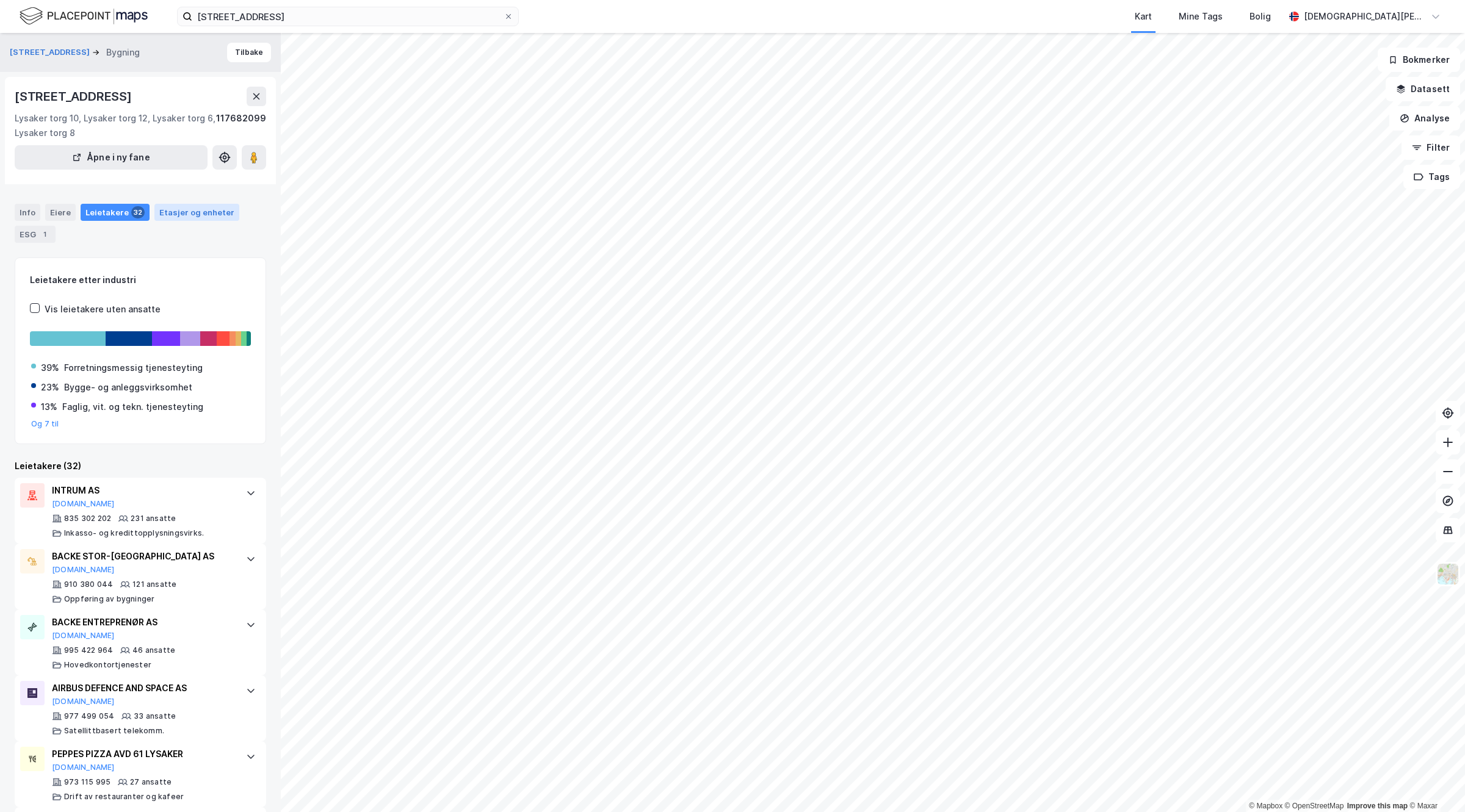
click at [177, 208] on div "Etasjer og enheter" at bounding box center [197, 213] width 75 height 11
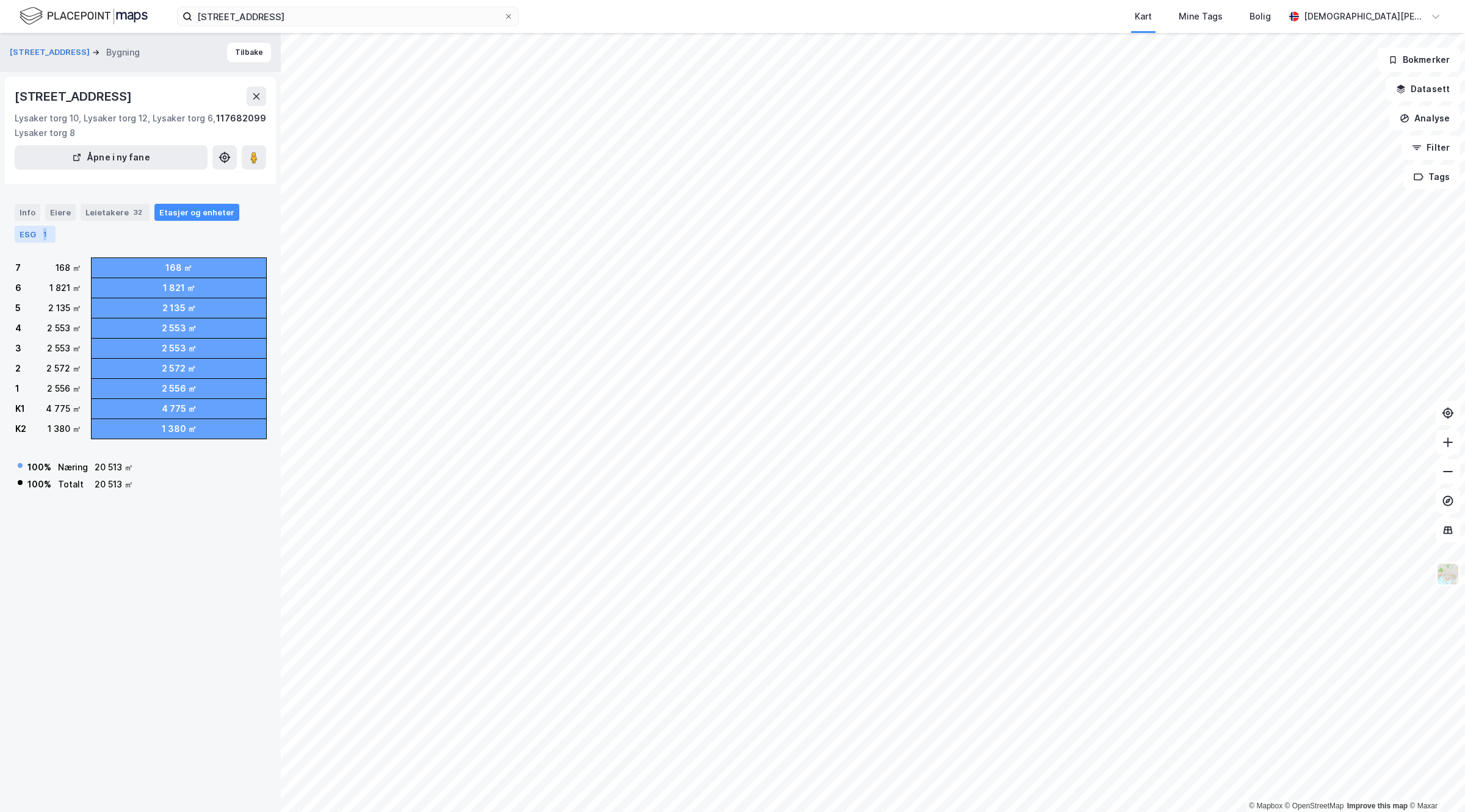
click at [49, 233] on div "ESG 1" at bounding box center [35, 234] width 41 height 17
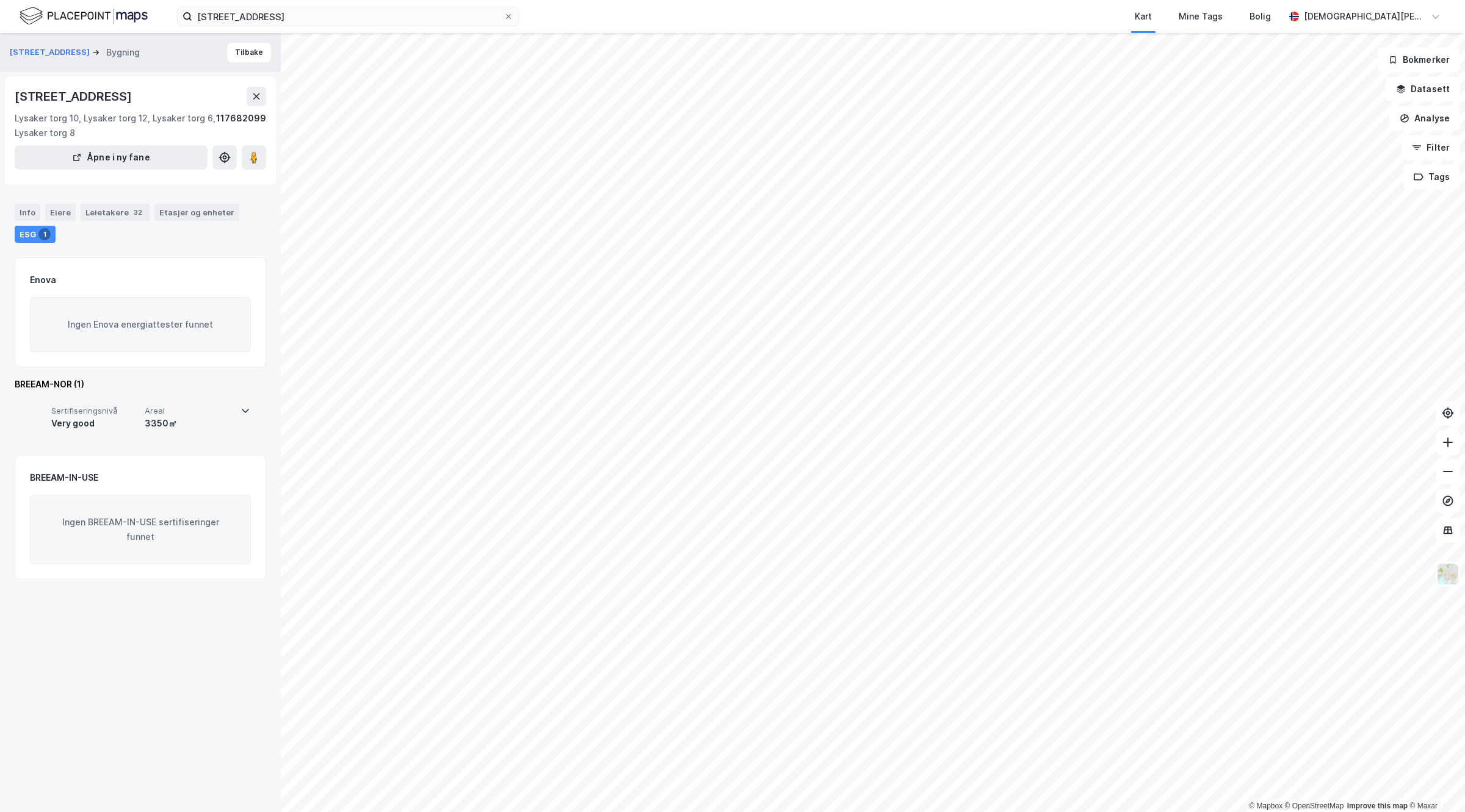
click at [72, 431] on div "Sertifiseringsnivå Very good Areal 3350㎡" at bounding box center [140, 421] width 221 height 49
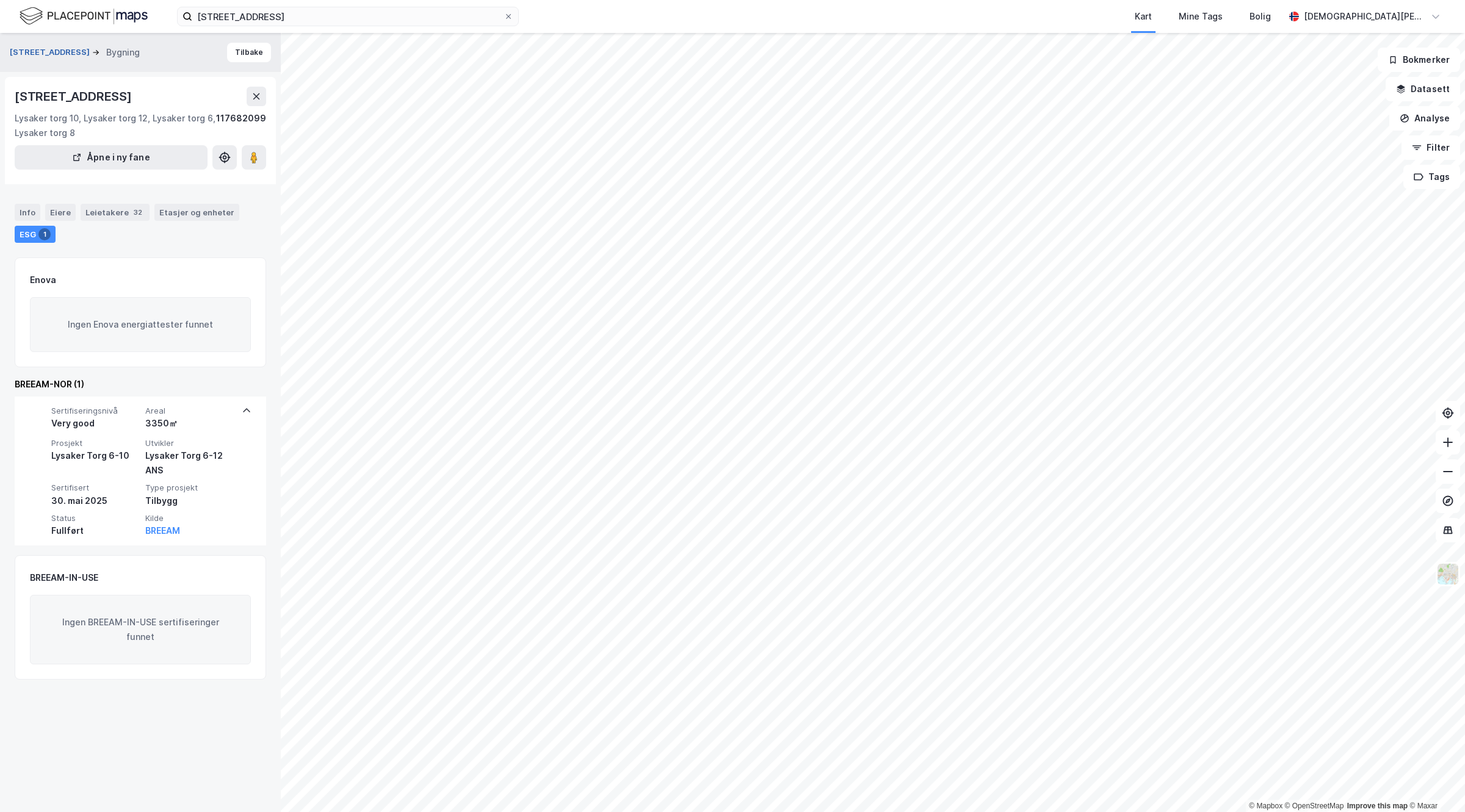
click at [46, 53] on button "[STREET_ADDRESS]" at bounding box center [51, 53] width 83 height 13
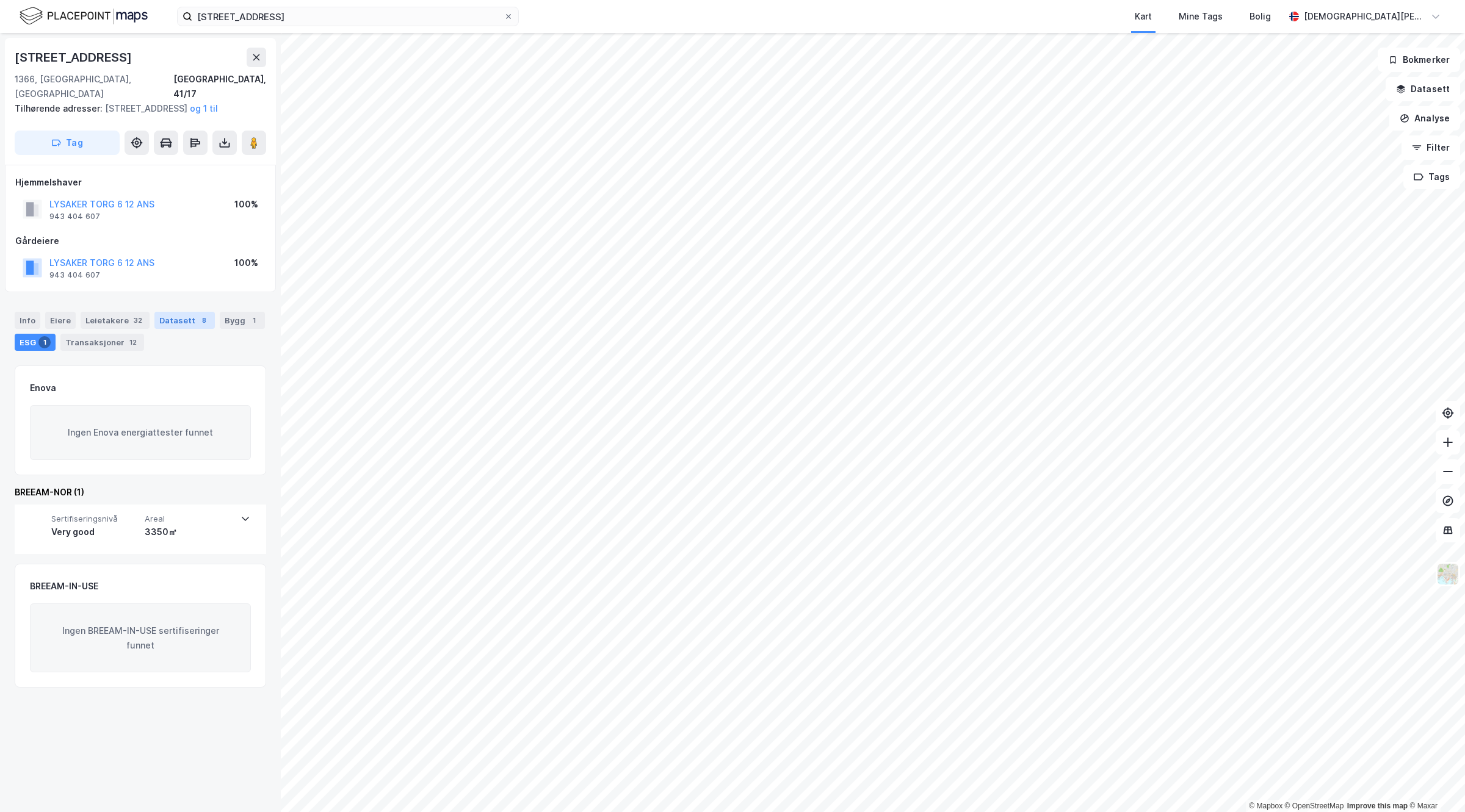
click at [163, 325] on div "Datasett 8" at bounding box center [184, 320] width 60 height 17
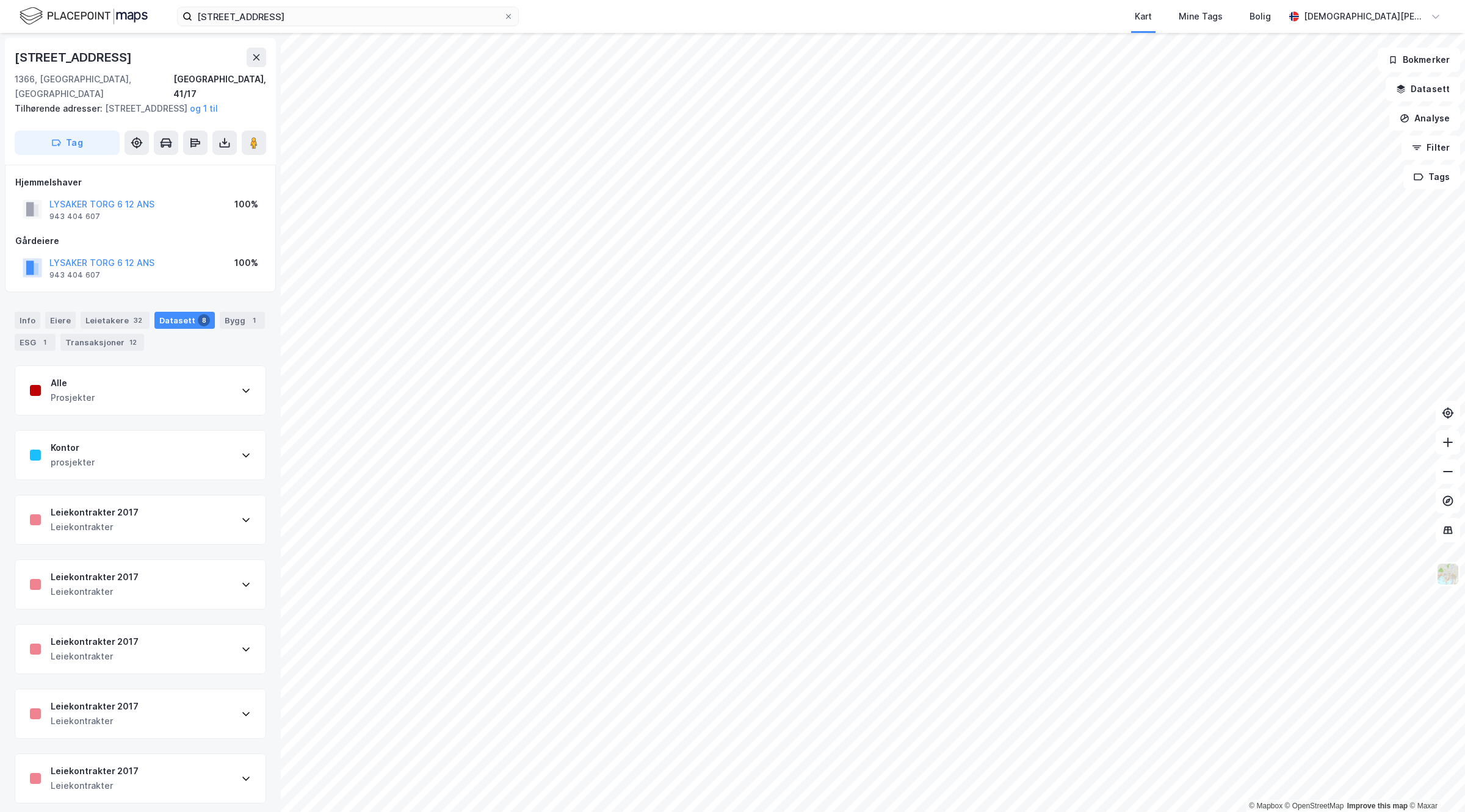
scroll to position [72, 0]
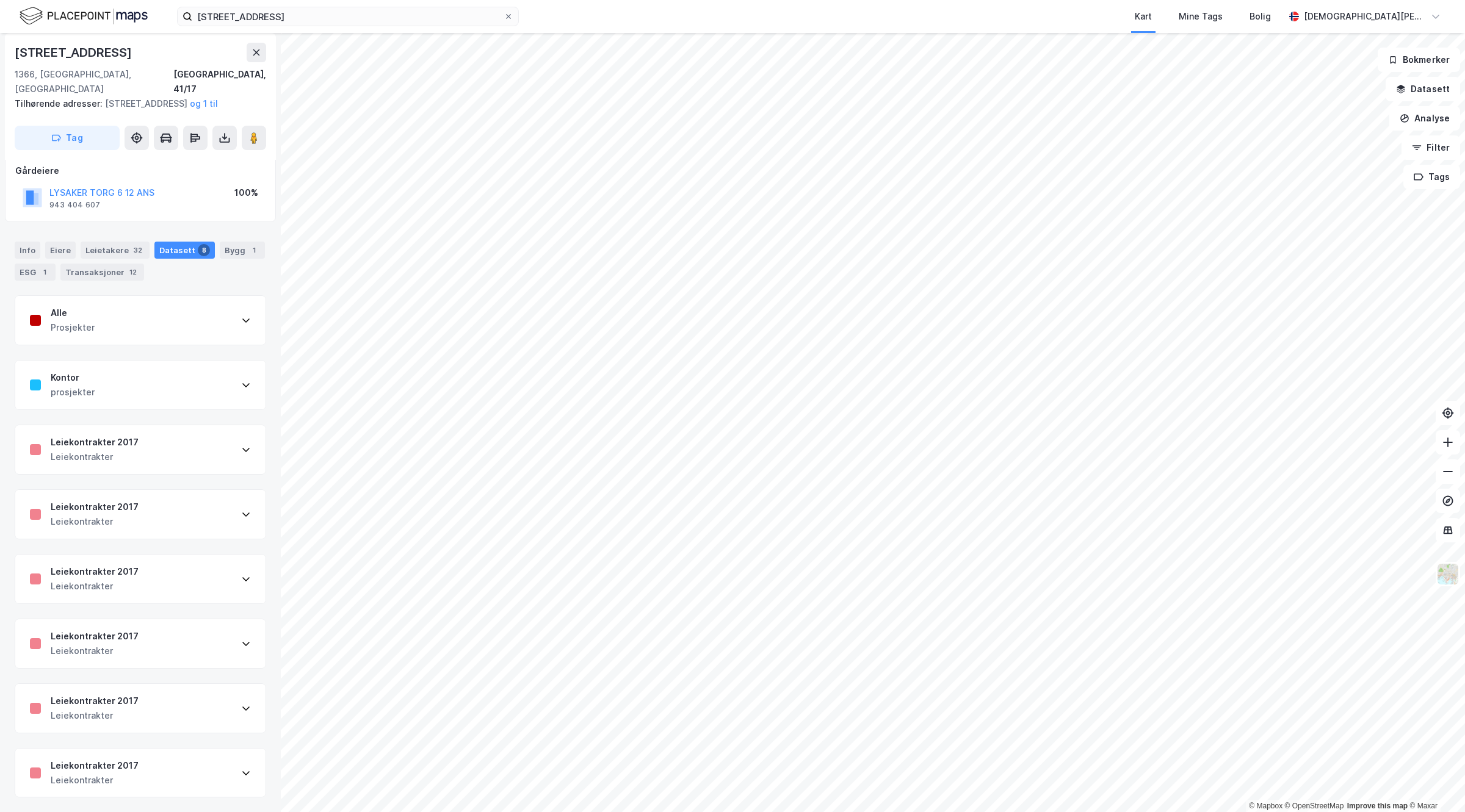
click at [126, 769] on div "Leiekontrakter 2017" at bounding box center [95, 765] width 88 height 15
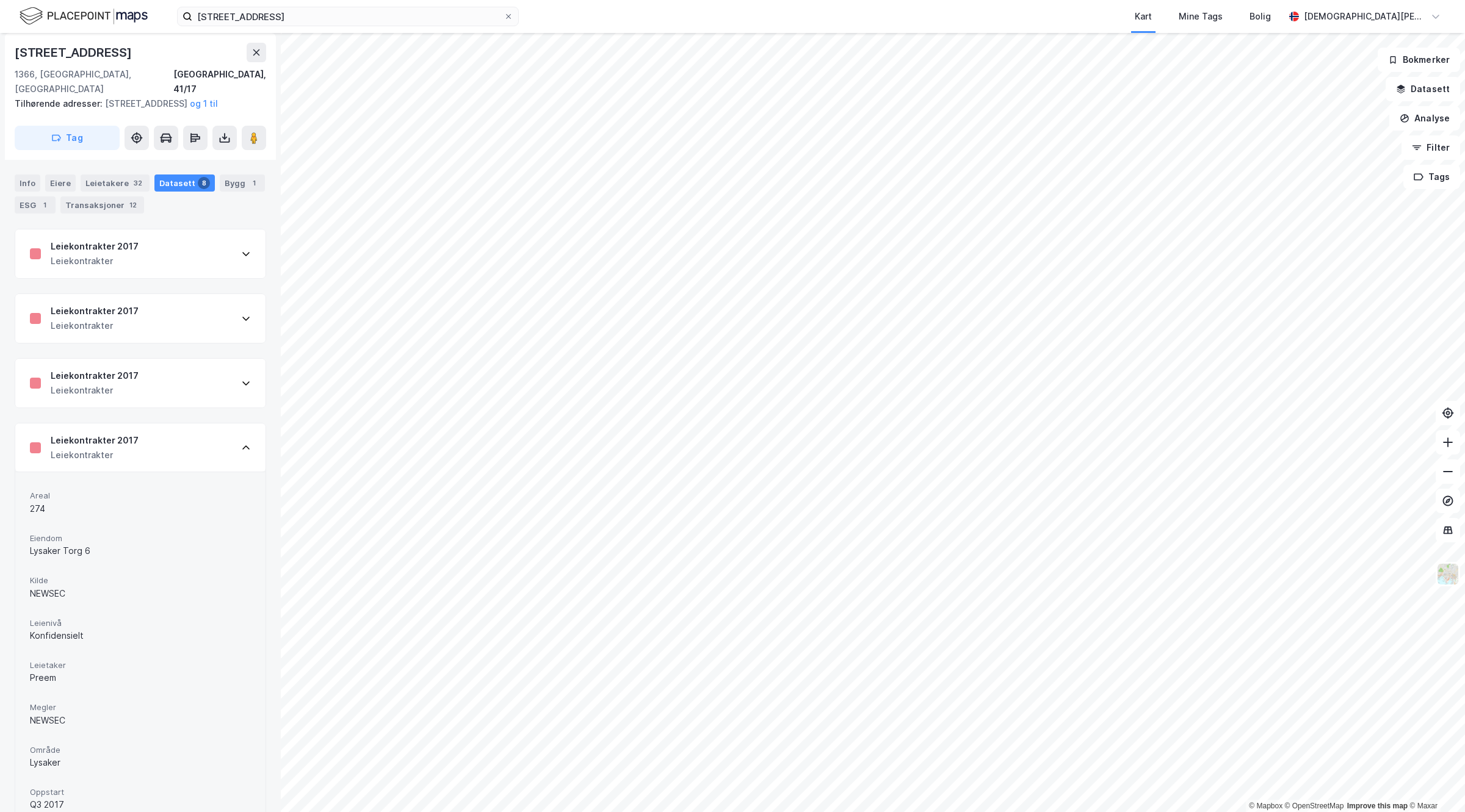
scroll to position [558, 0]
click at [127, 367] on div "Leiekontrakter 2017" at bounding box center [95, 365] width 88 height 15
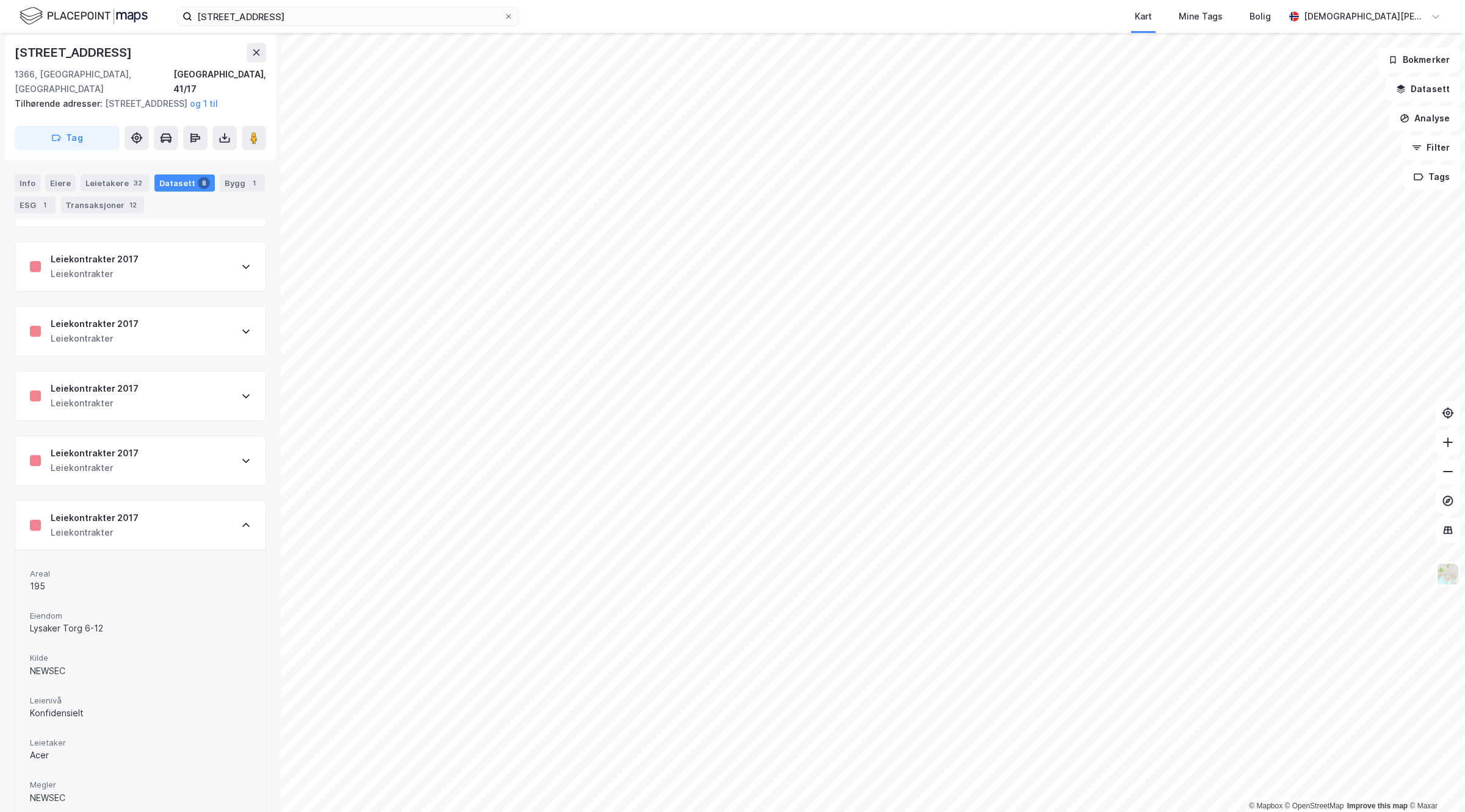
click at [104, 442] on div "Leiekontrakter 2017 Leiekontrakter" at bounding box center [140, 461] width 250 height 49
click at [165, 344] on div "Leiekontrakter 2017 Leiekontrakter" at bounding box center [140, 331] width 250 height 49
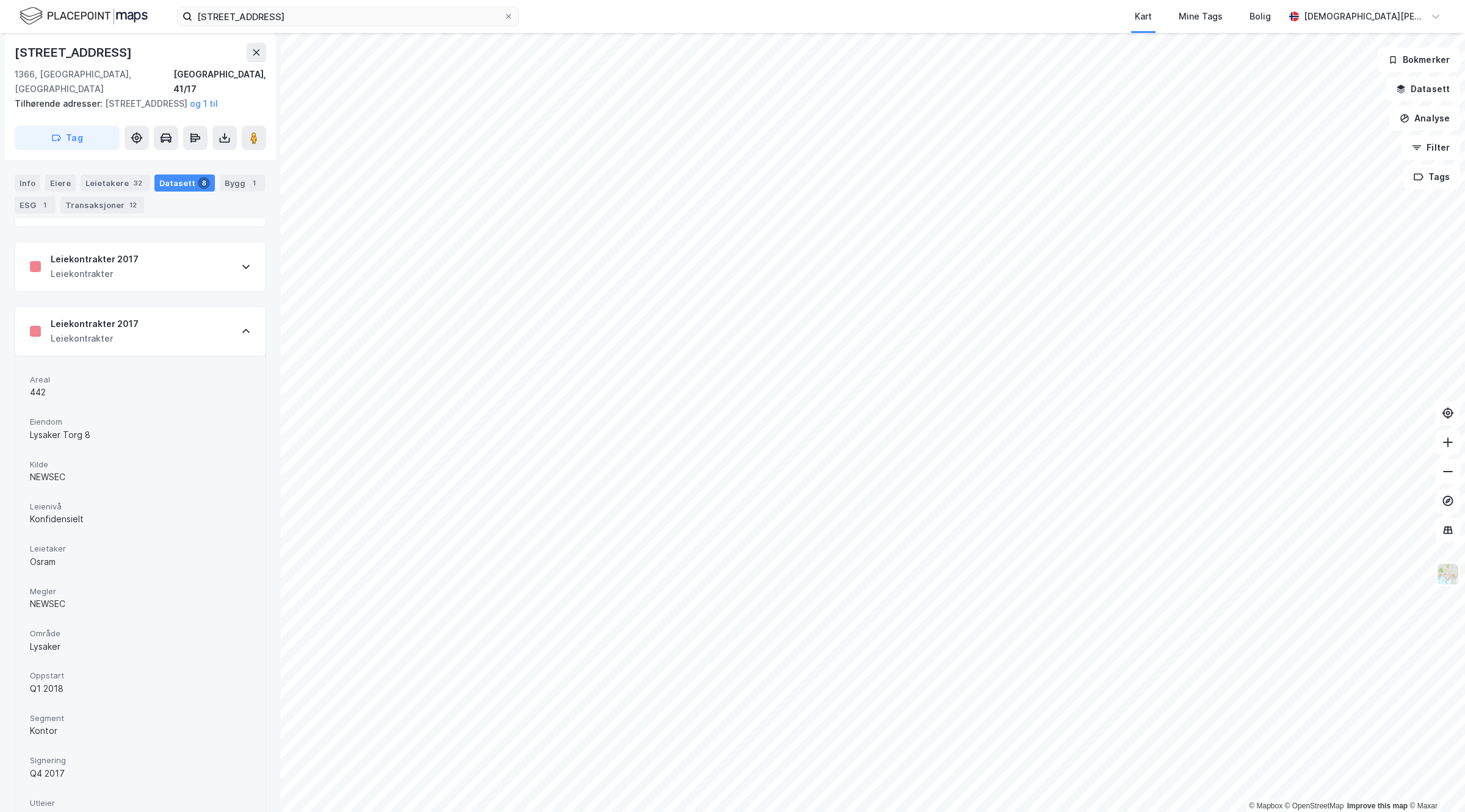
click at [152, 285] on div "Leiekontrakter 2017 Leiekontrakter" at bounding box center [140, 267] width 250 height 49
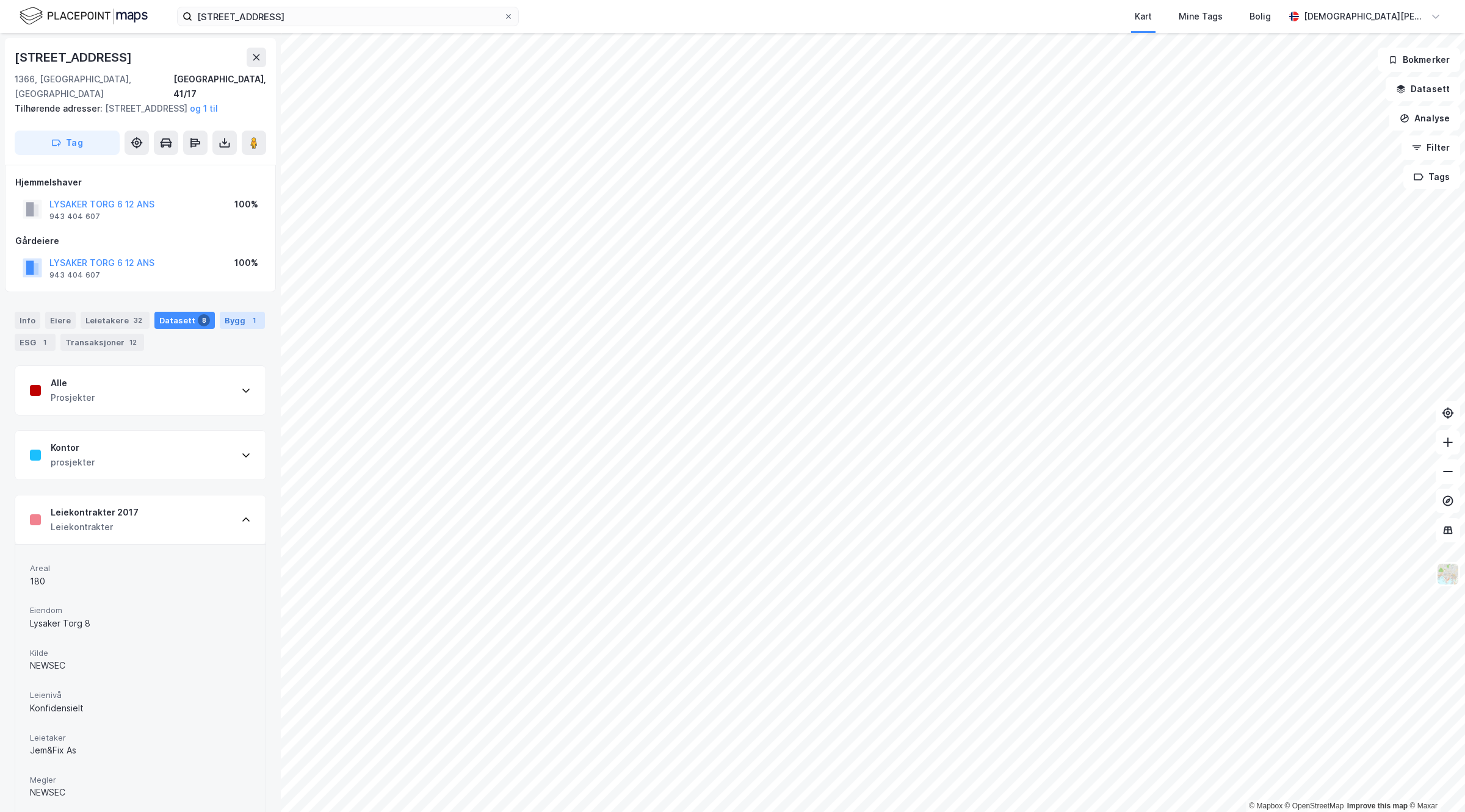
click at [220, 329] on div "Bygg 1" at bounding box center [242, 320] width 45 height 17
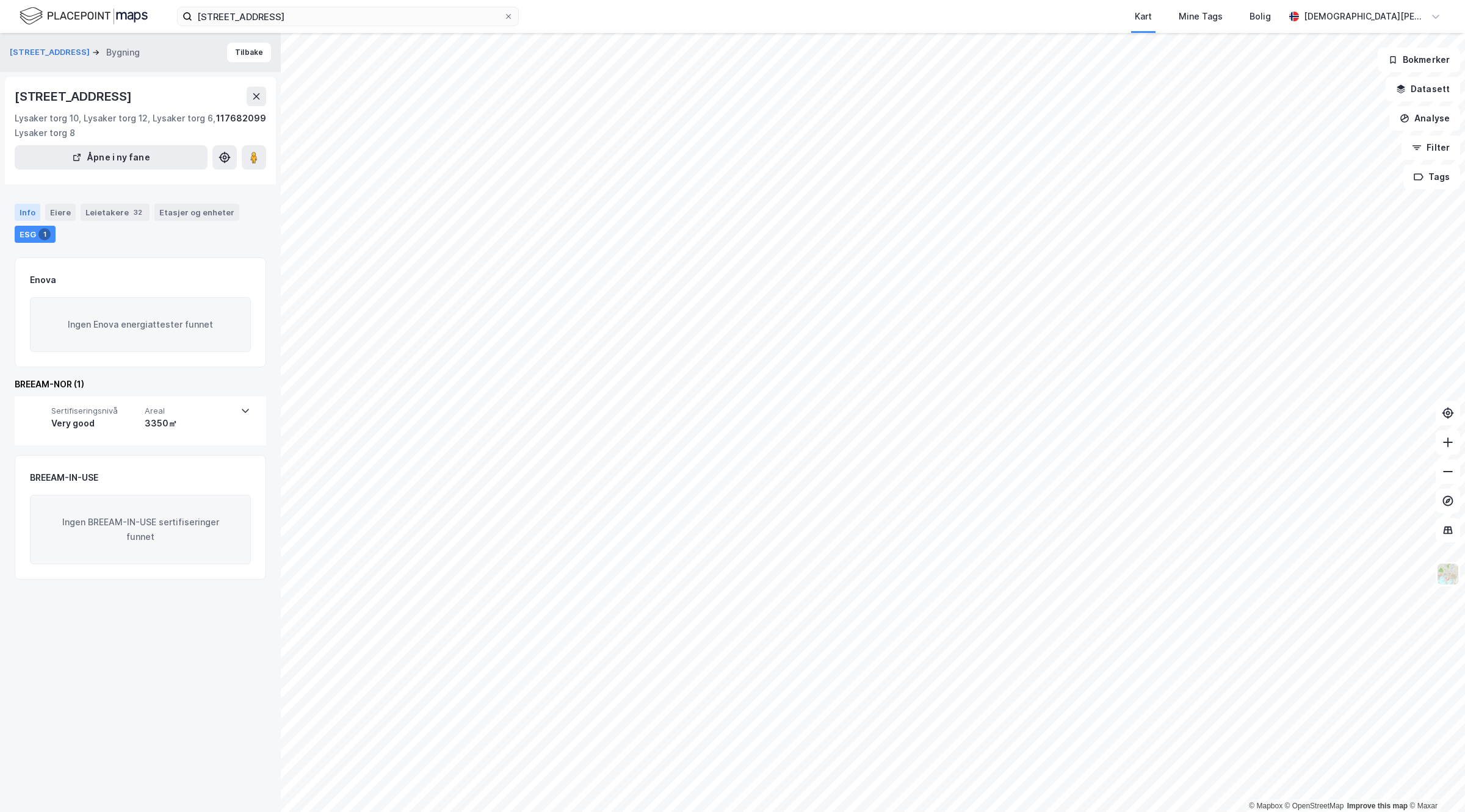
click at [26, 205] on div "Info" at bounding box center [27, 212] width 26 height 17
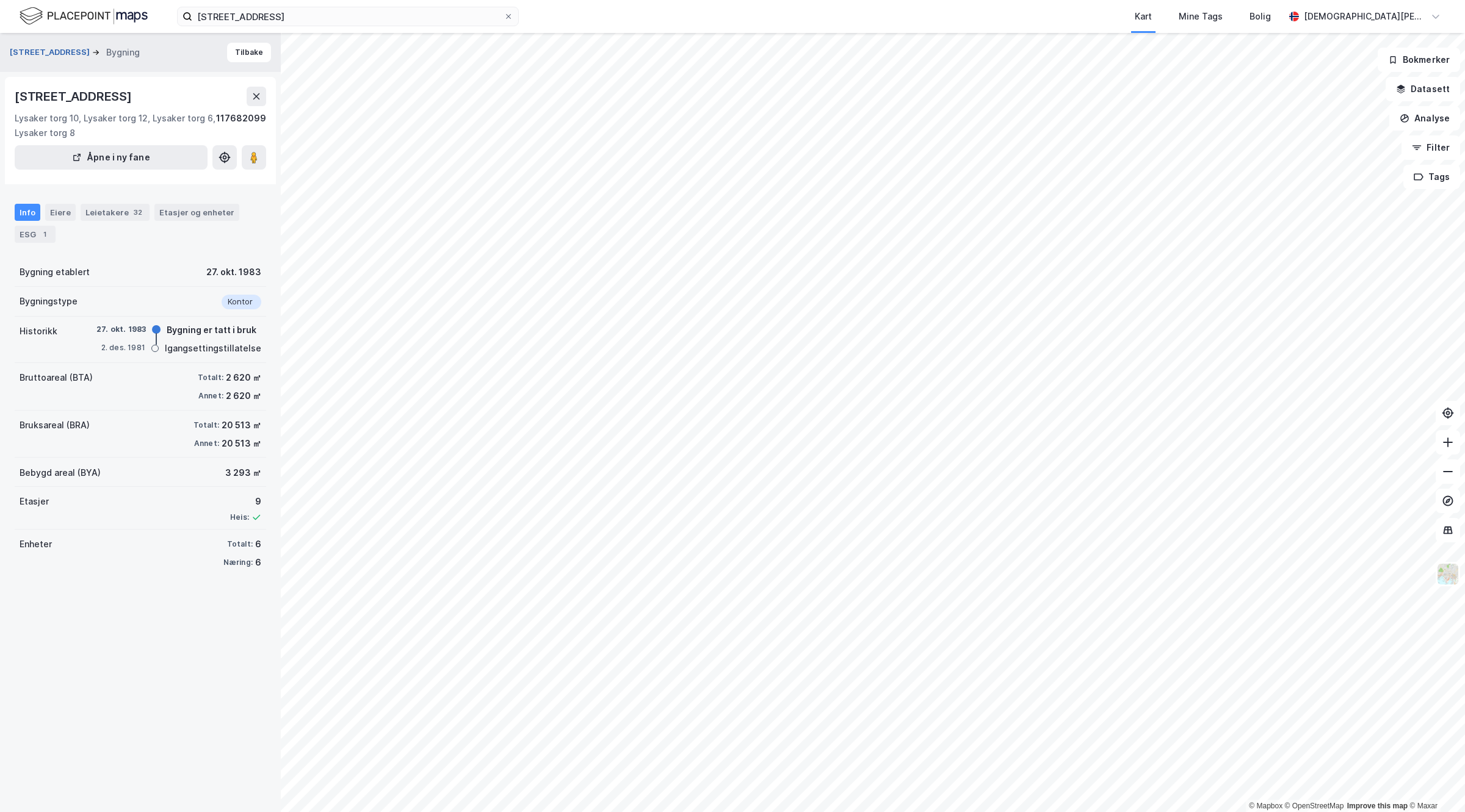
click at [31, 53] on button "[STREET_ADDRESS]" at bounding box center [51, 53] width 83 height 13
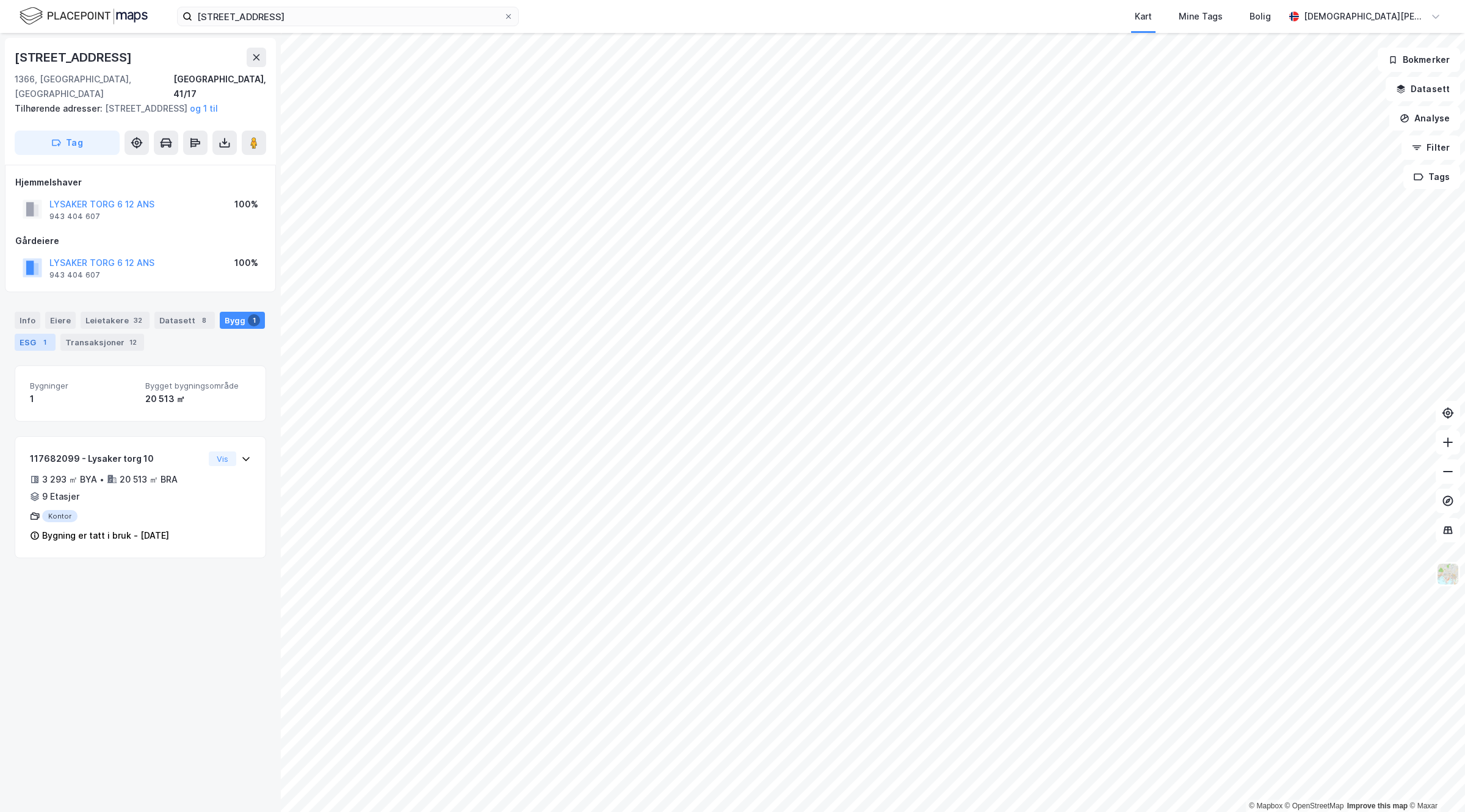
click at [56, 349] on div "ESG 1" at bounding box center [35, 342] width 41 height 17
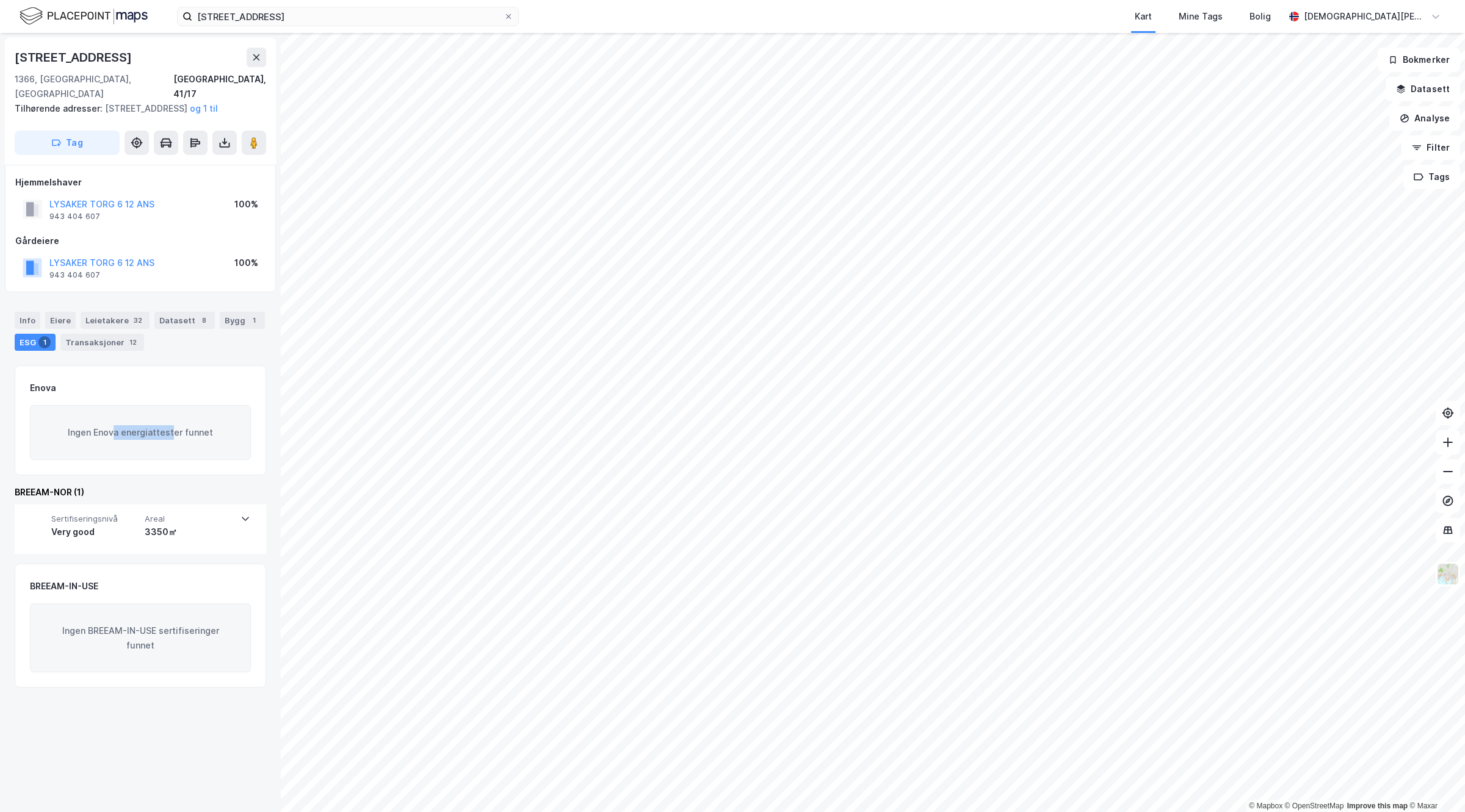
drag, startPoint x: 115, startPoint y: 434, endPoint x: 169, endPoint y: 429, distance: 54.2
click at [169, 429] on div "Ingen Enova energiattester funnet" at bounding box center [140, 432] width 221 height 55
click at [165, 424] on div "Ingen Enova energiattester funnet" at bounding box center [140, 432] width 221 height 55
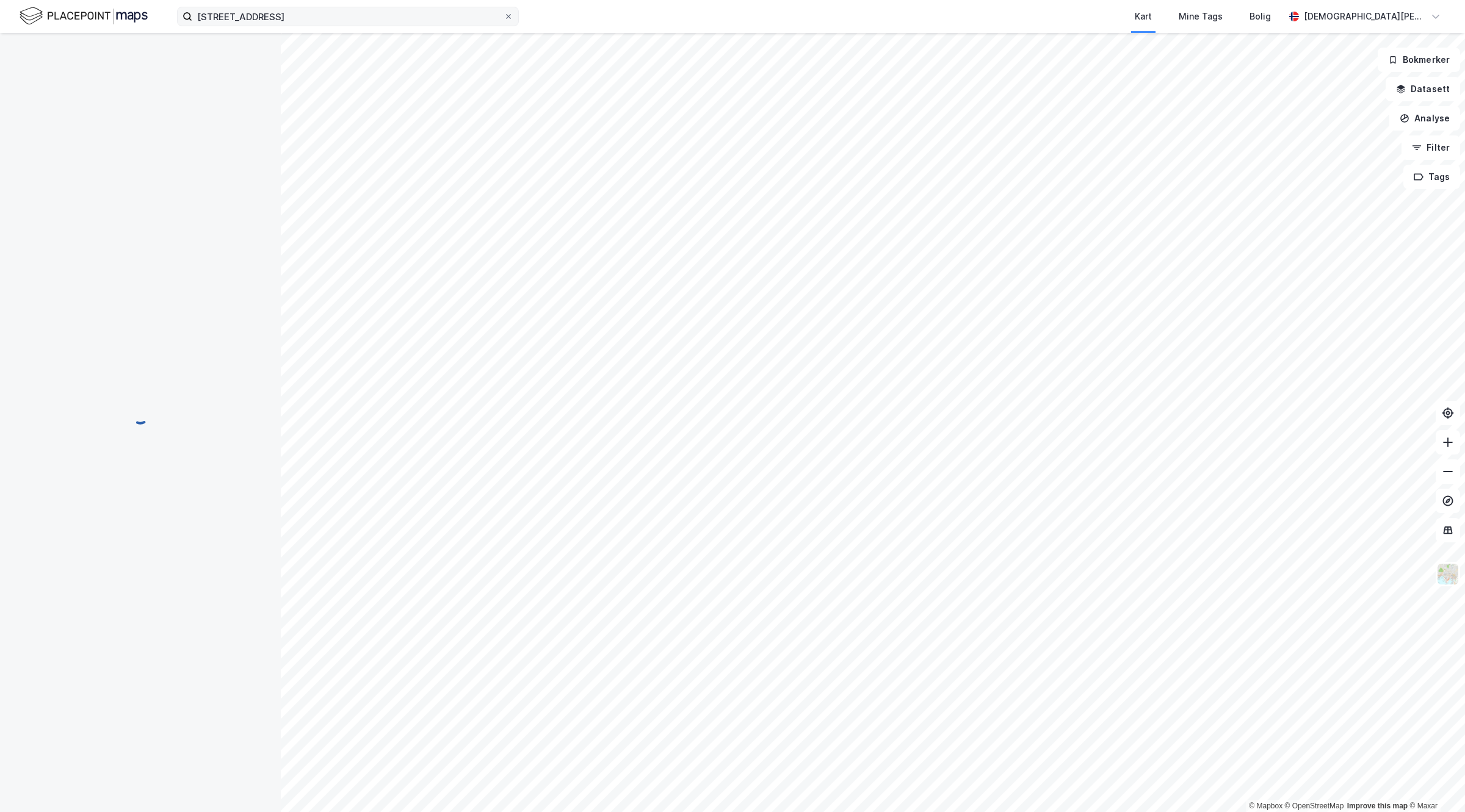
scroll to position [1, 0]
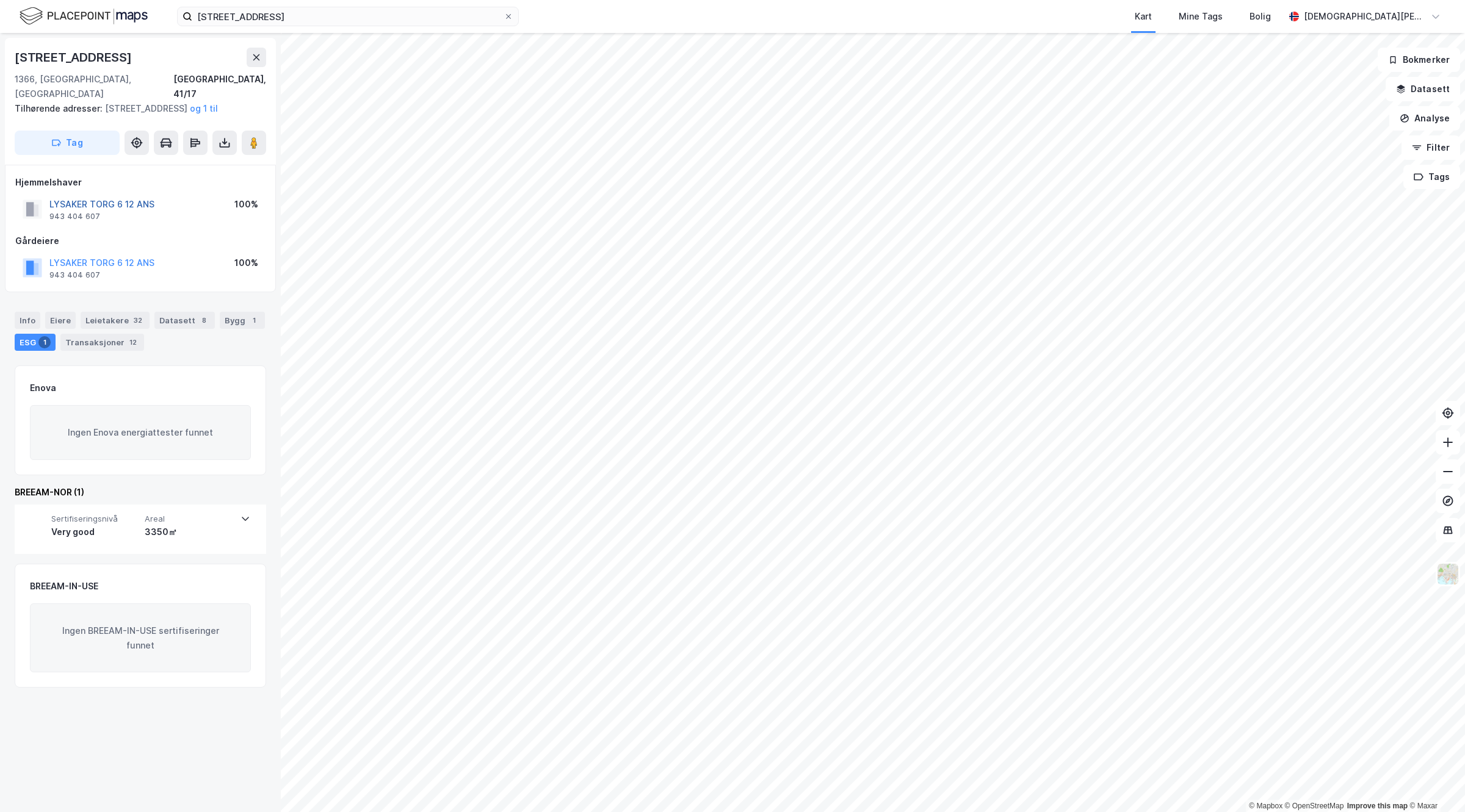
click at [0, 0] on button "LYSAKER TORG 6 12 ANS" at bounding box center [0, 0] width 0 height 0
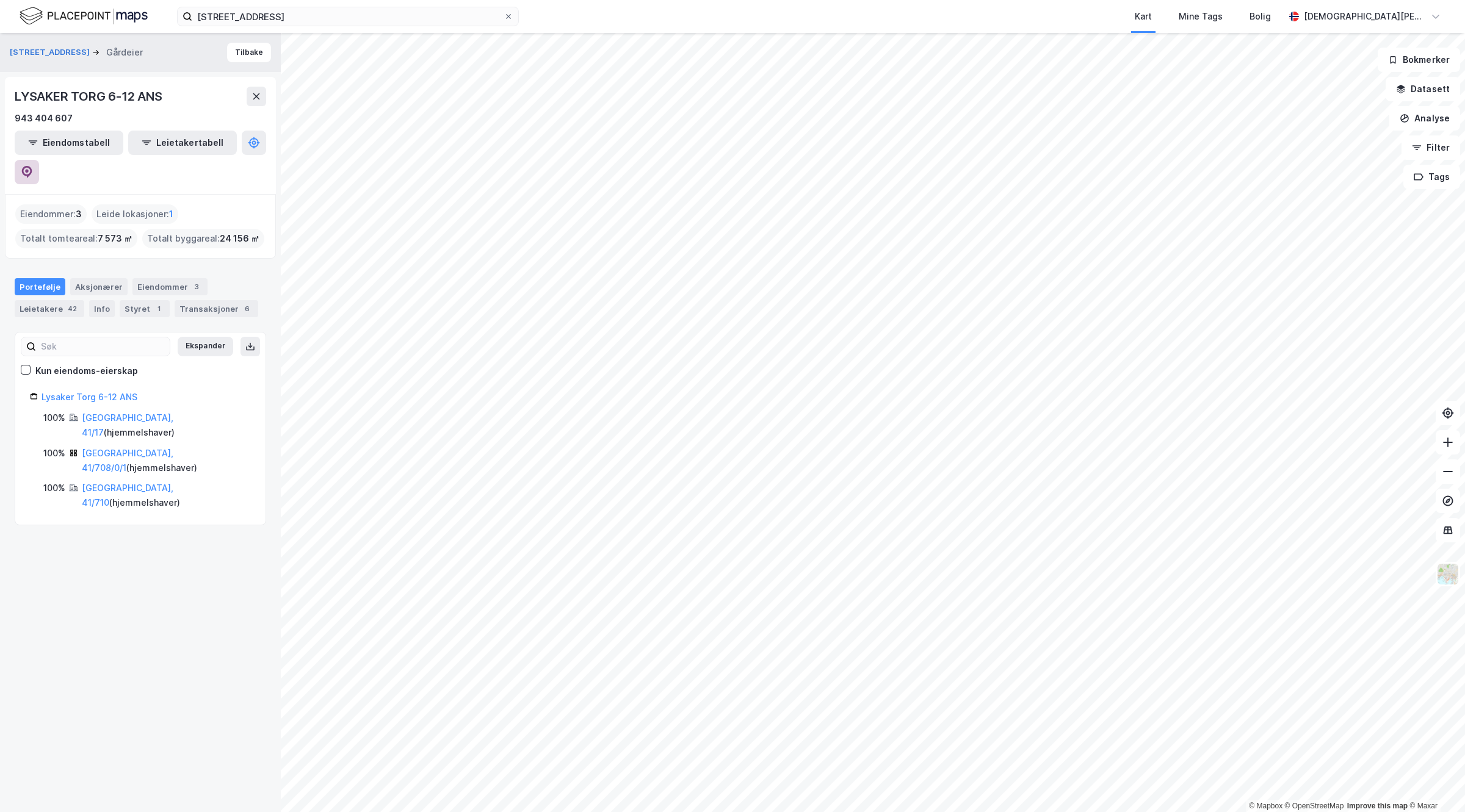
click at [33, 166] on icon at bounding box center [27, 172] width 13 height 13
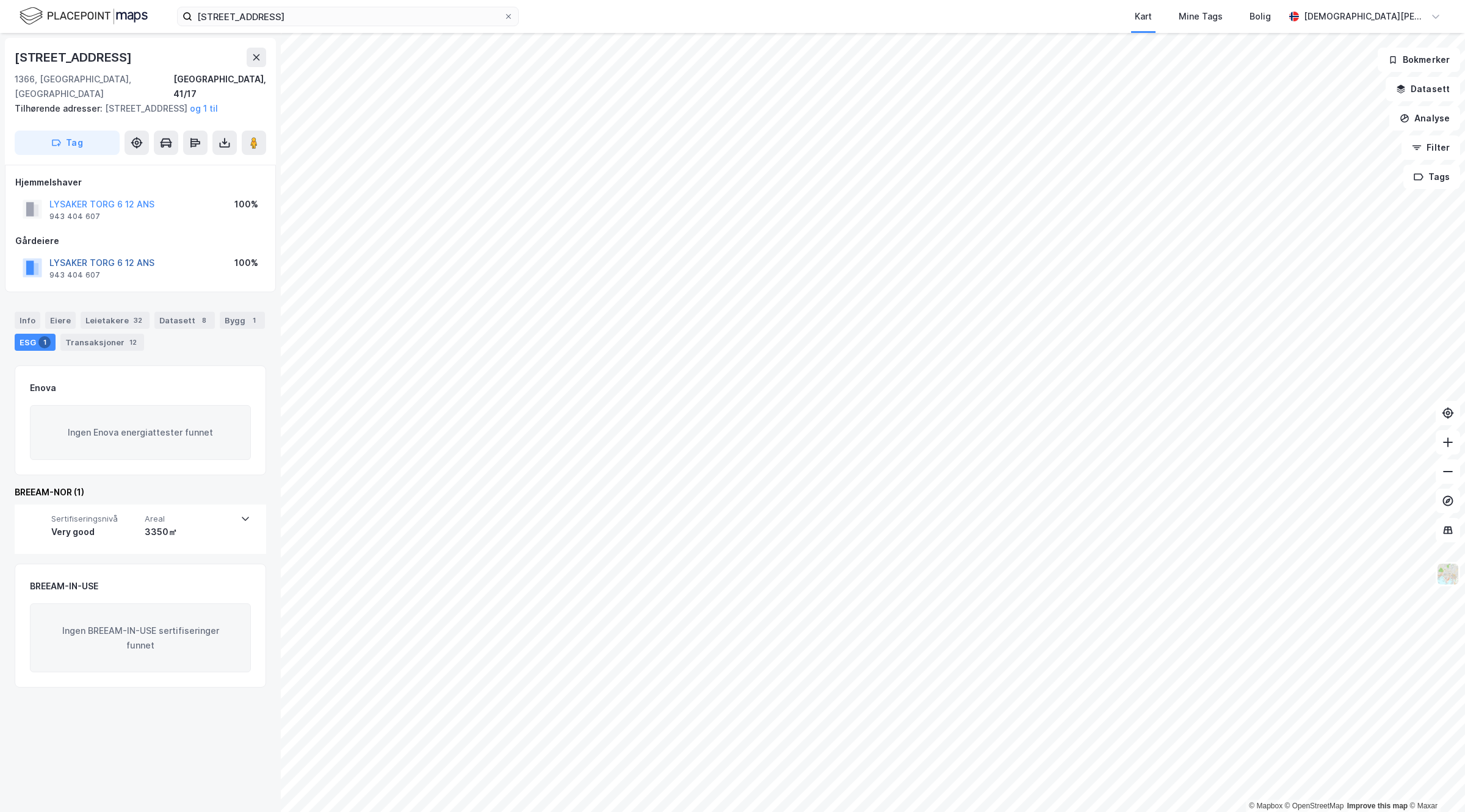
click at [0, 0] on button "LYSAKER TORG 6 12 ANS" at bounding box center [0, 0] width 0 height 0
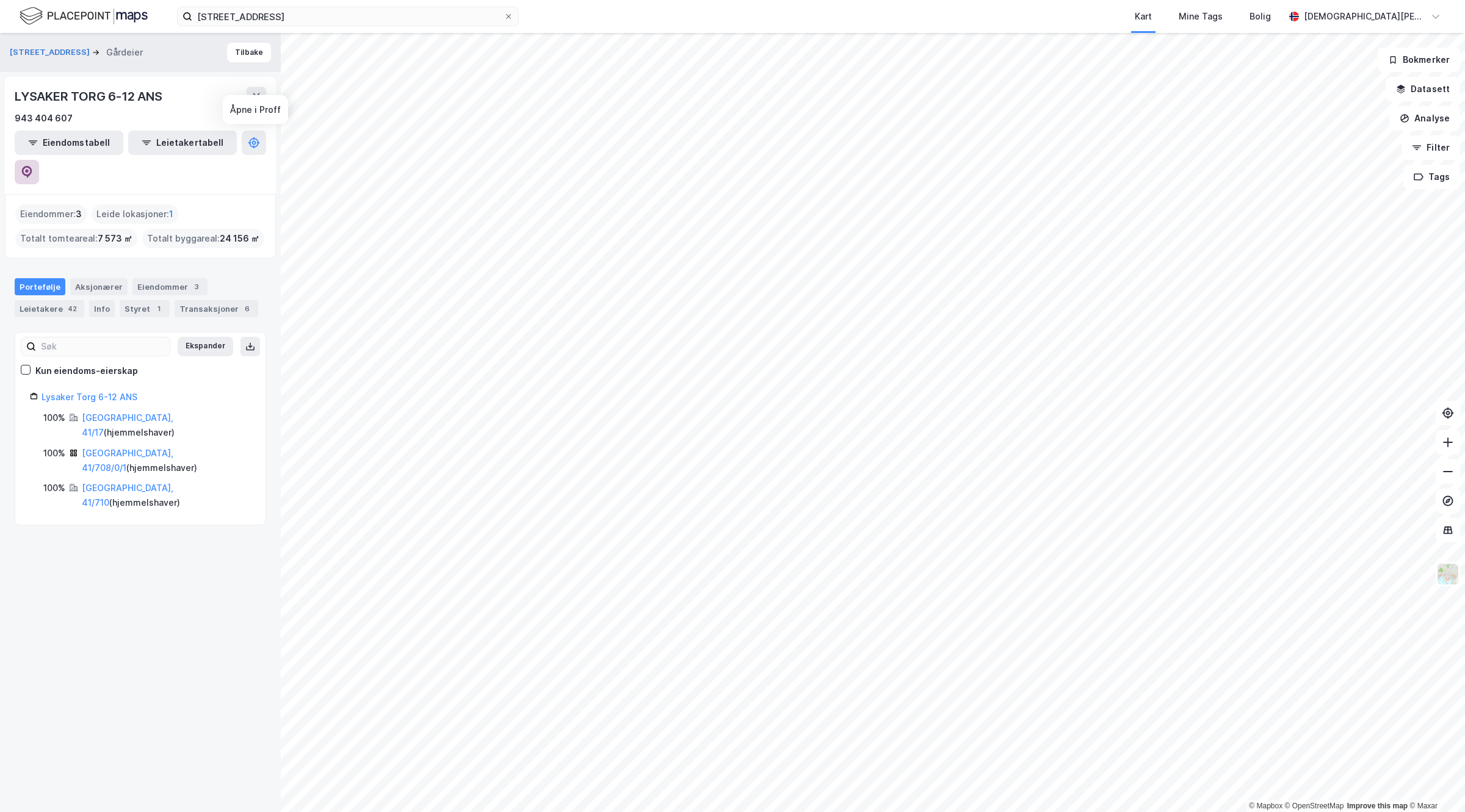
click at [33, 166] on icon at bounding box center [27, 172] width 13 height 13
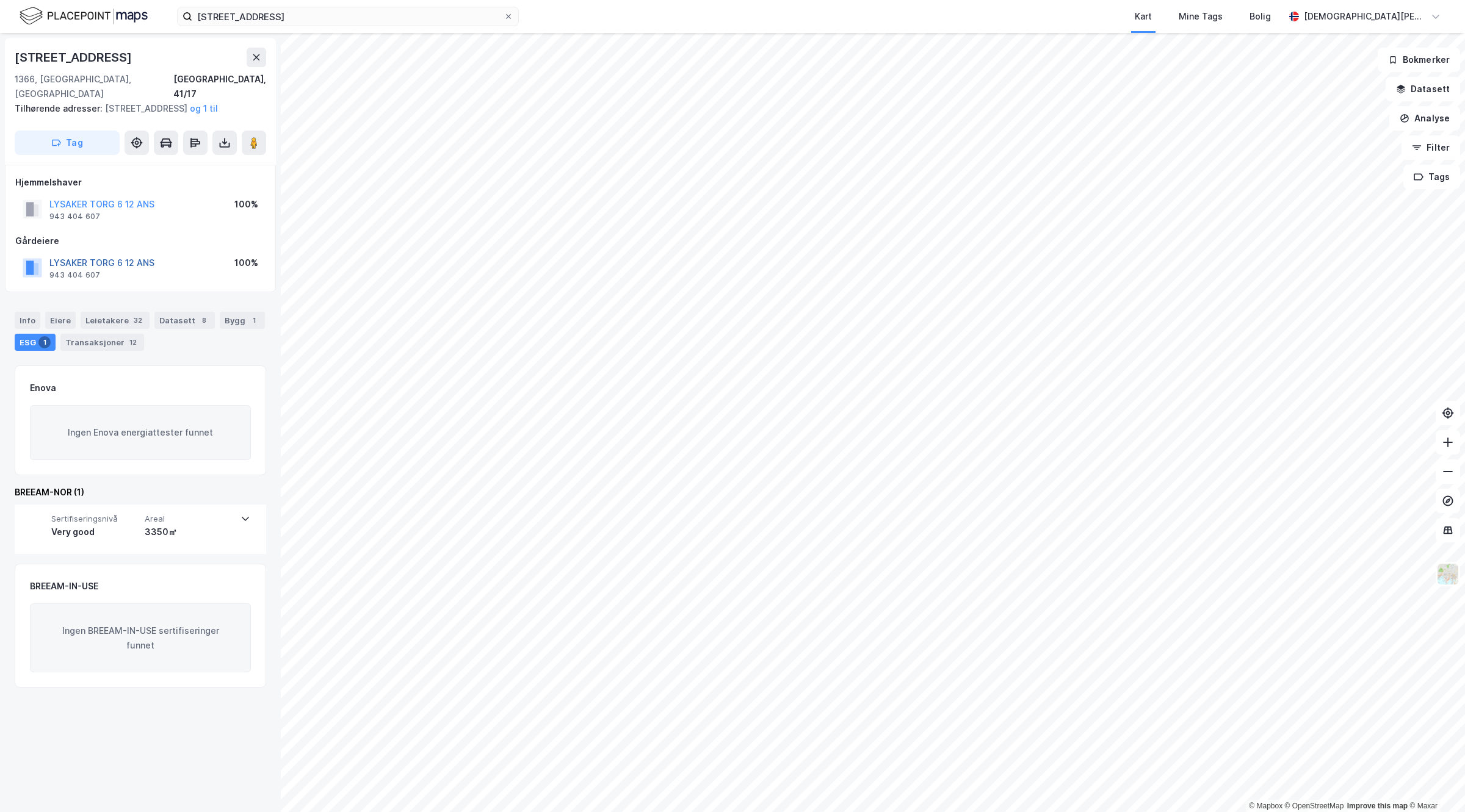
click at [0, 0] on button "LYSAKER TORG 6 12 ANS" at bounding box center [0, 0] width 0 height 0
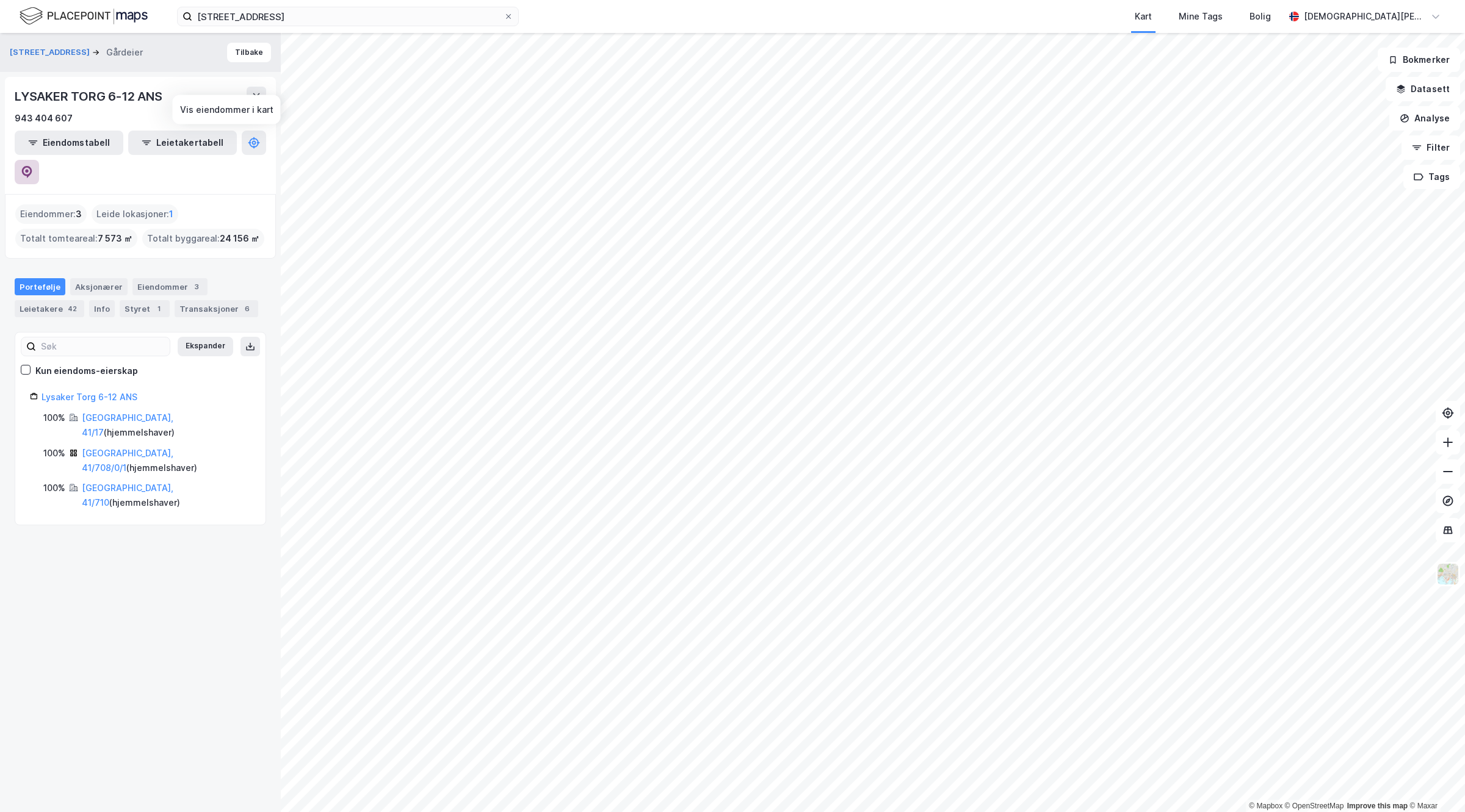
click at [39, 160] on button at bounding box center [26, 172] width 24 height 24
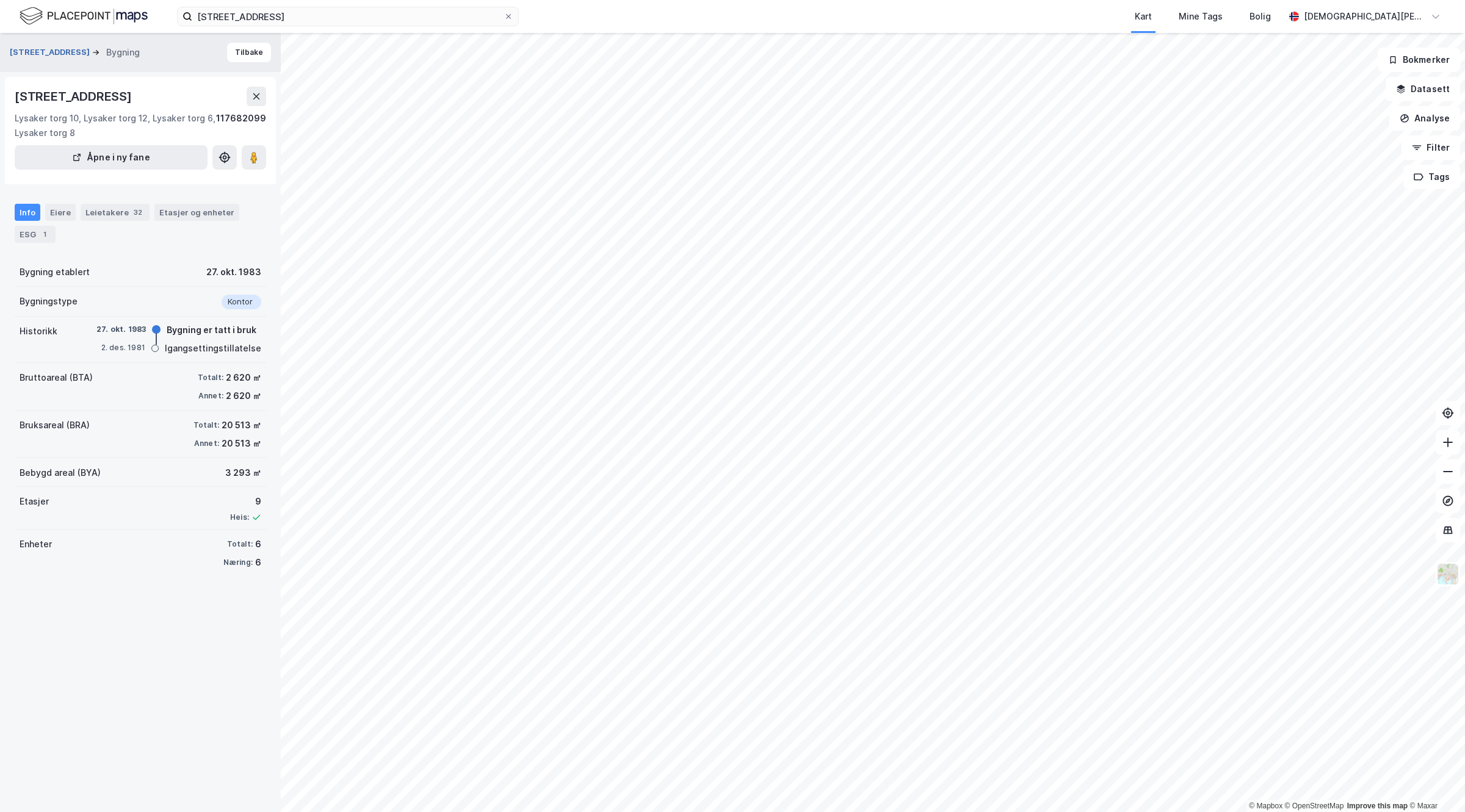
click at [34, 53] on button "[STREET_ADDRESS]" at bounding box center [51, 53] width 83 height 13
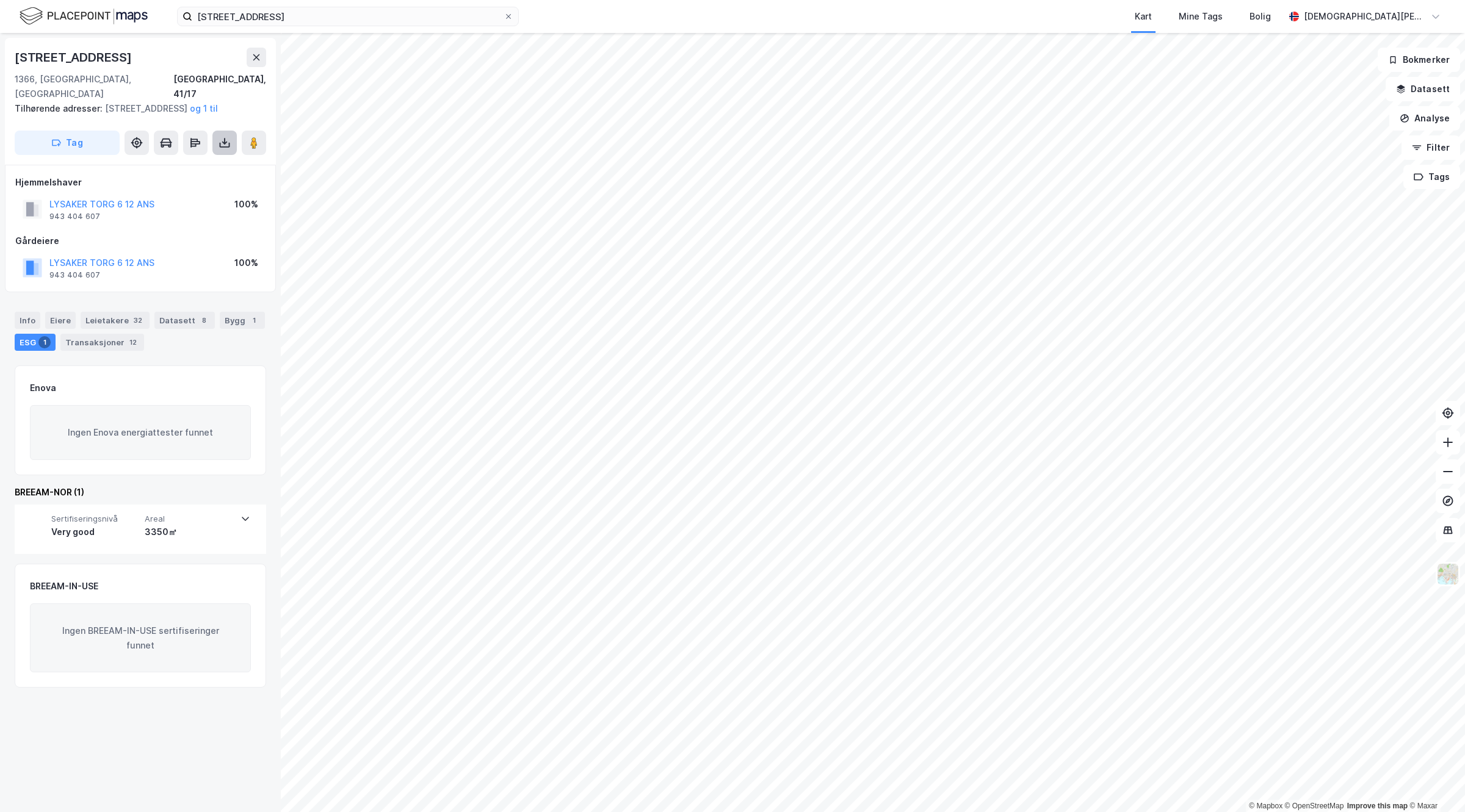
click at [220, 147] on icon at bounding box center [224, 143] width 13 height 13
click at [163, 172] on div "Last ned grunnbok" at bounding box center [164, 167] width 71 height 10
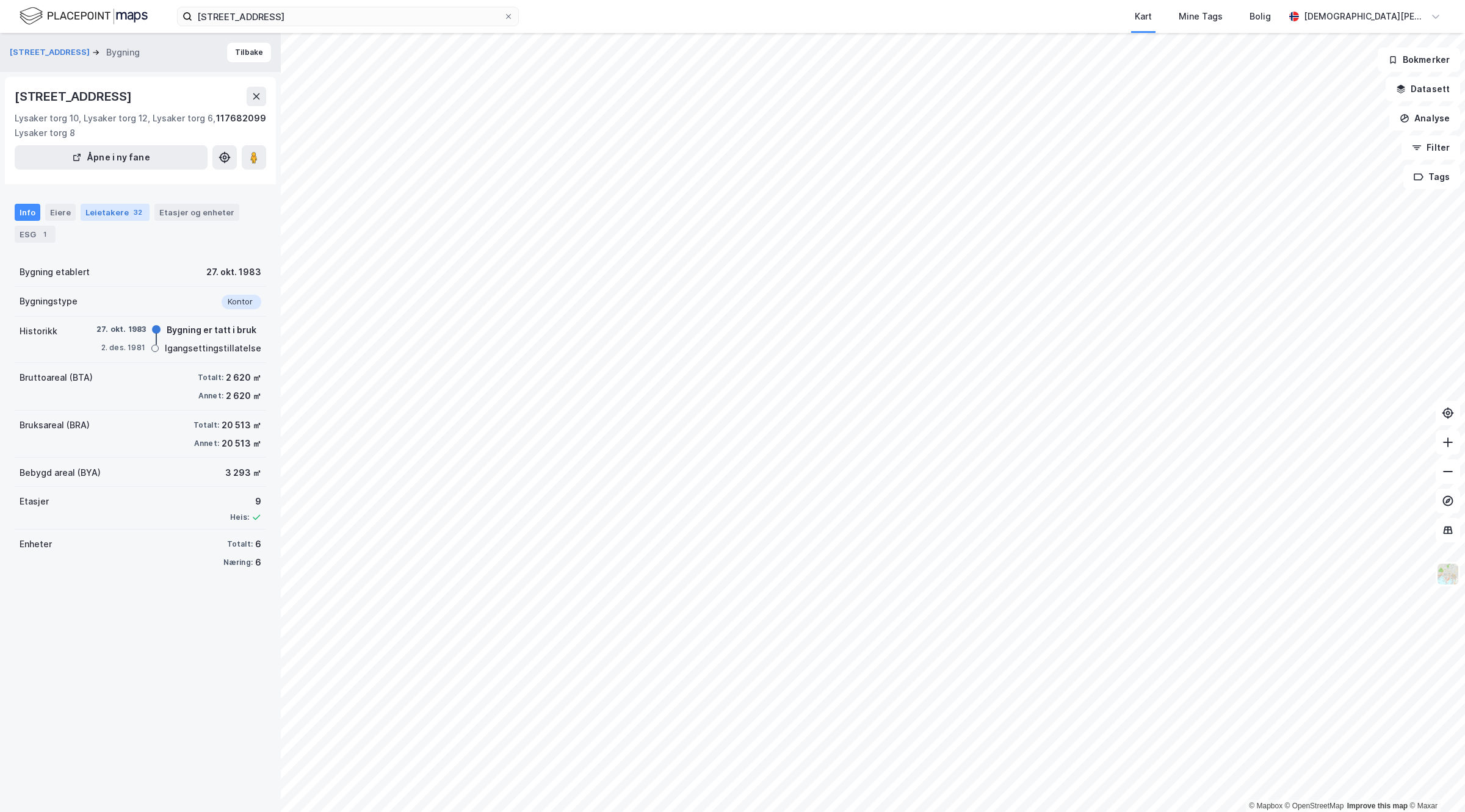
click at [116, 204] on div "Leietakere 32" at bounding box center [115, 212] width 69 height 17
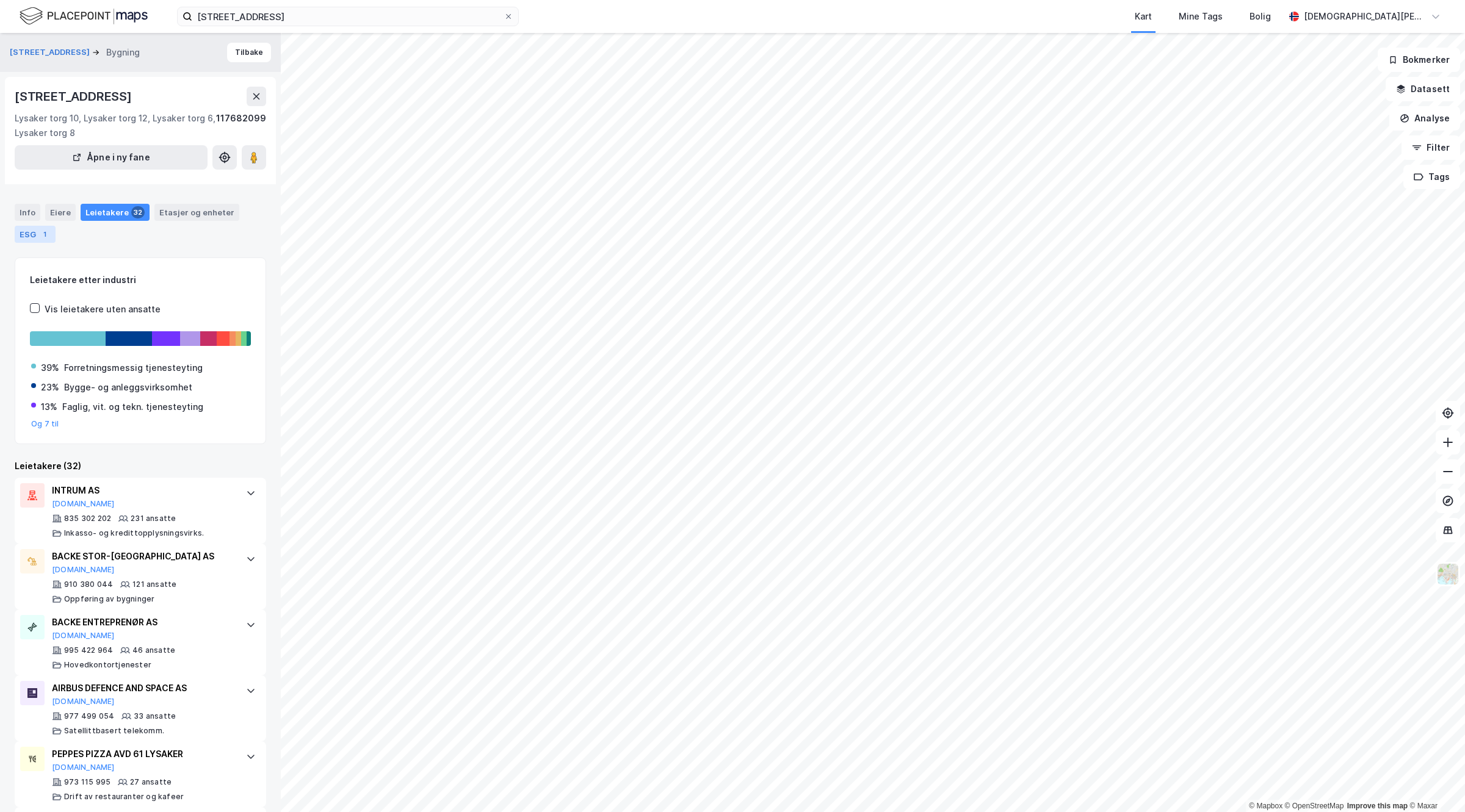
click at [28, 233] on div "ESG 1" at bounding box center [35, 234] width 41 height 17
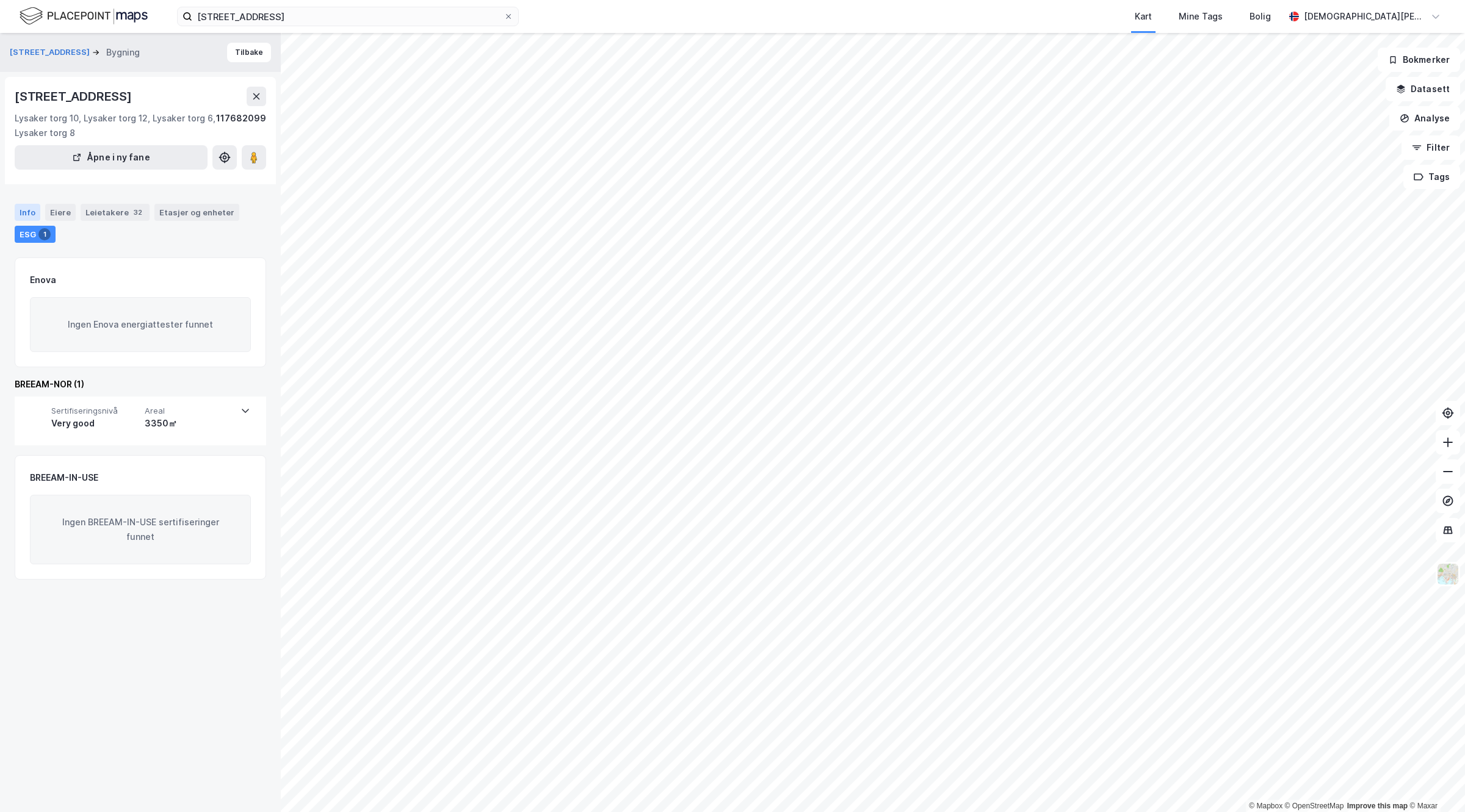
click at [28, 206] on div "Info" at bounding box center [27, 212] width 26 height 17
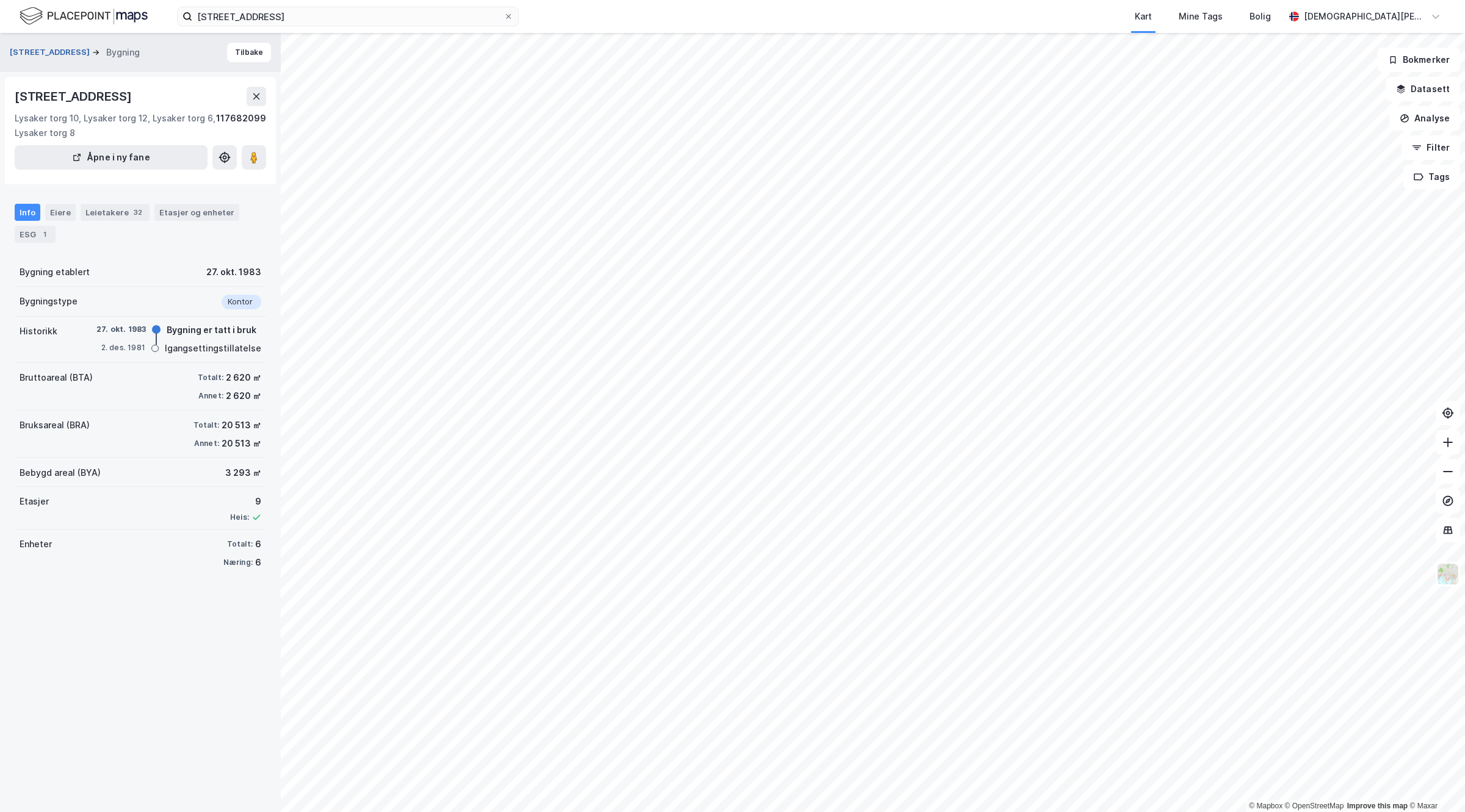
click at [34, 53] on button "[STREET_ADDRESS]" at bounding box center [51, 53] width 83 height 13
click at [256, 147] on button at bounding box center [254, 157] width 24 height 24
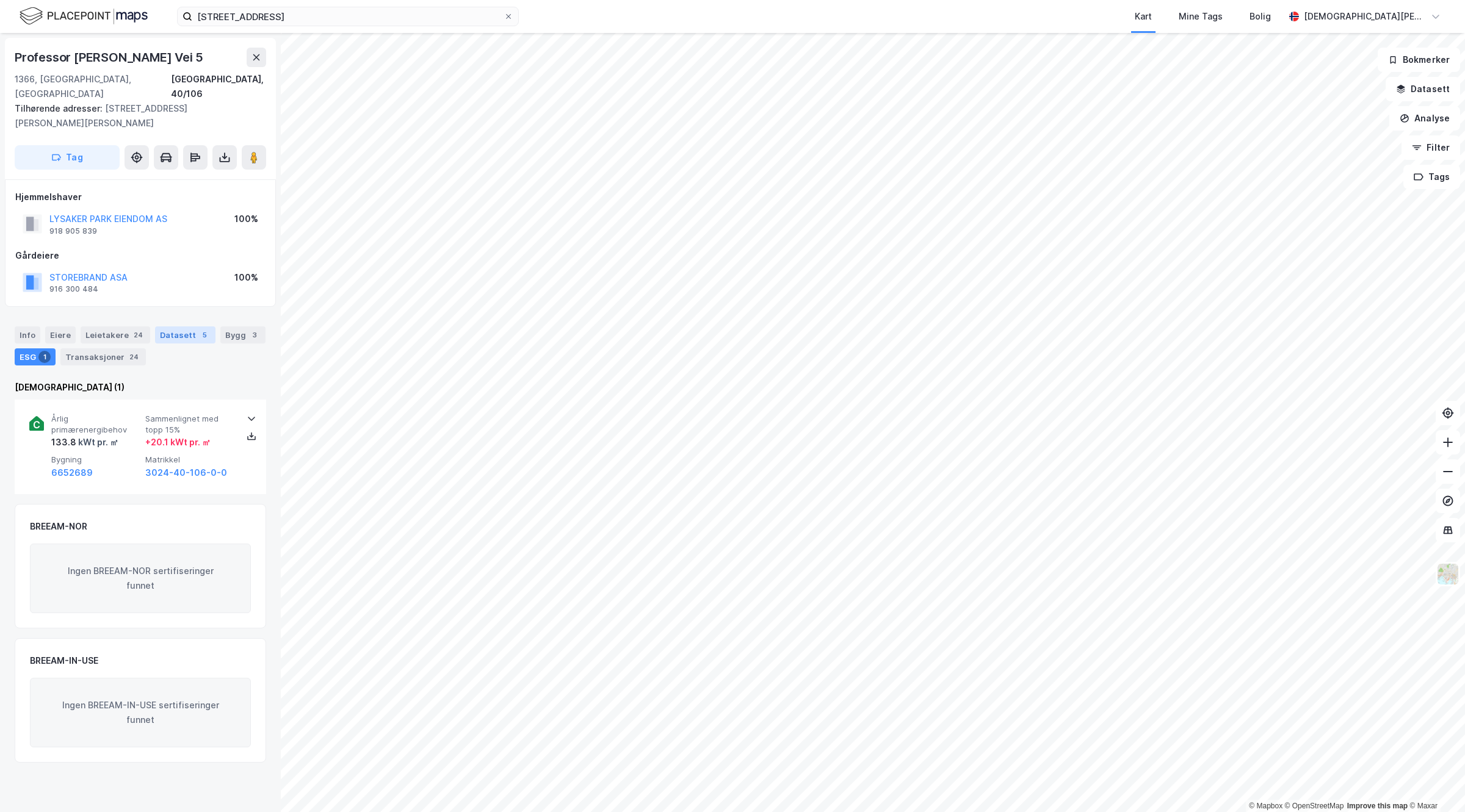
click at [185, 326] on div "Datasett 5" at bounding box center [185, 335] width 60 height 17
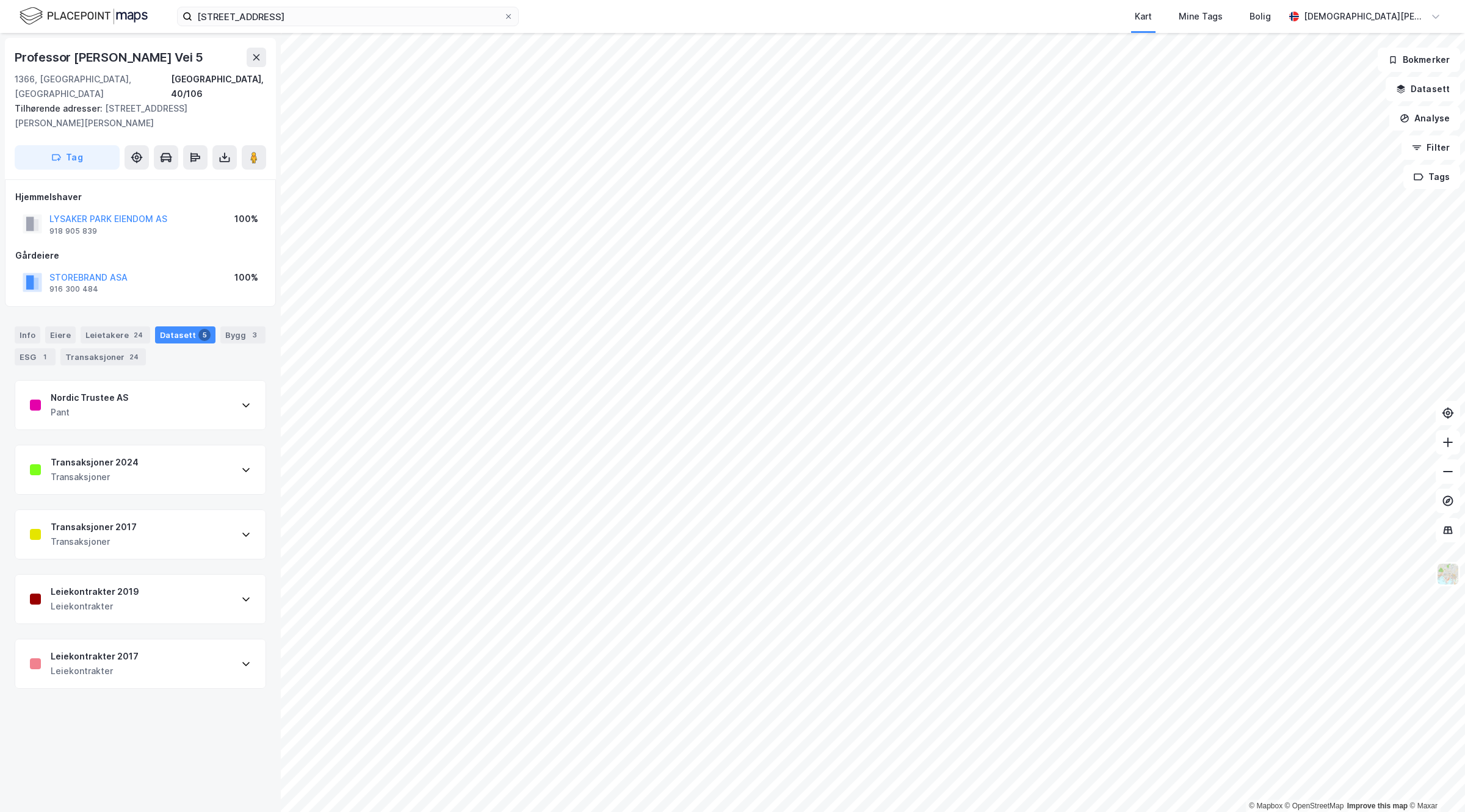
click at [129, 470] on div "Transaksjoner" at bounding box center [95, 477] width 88 height 15
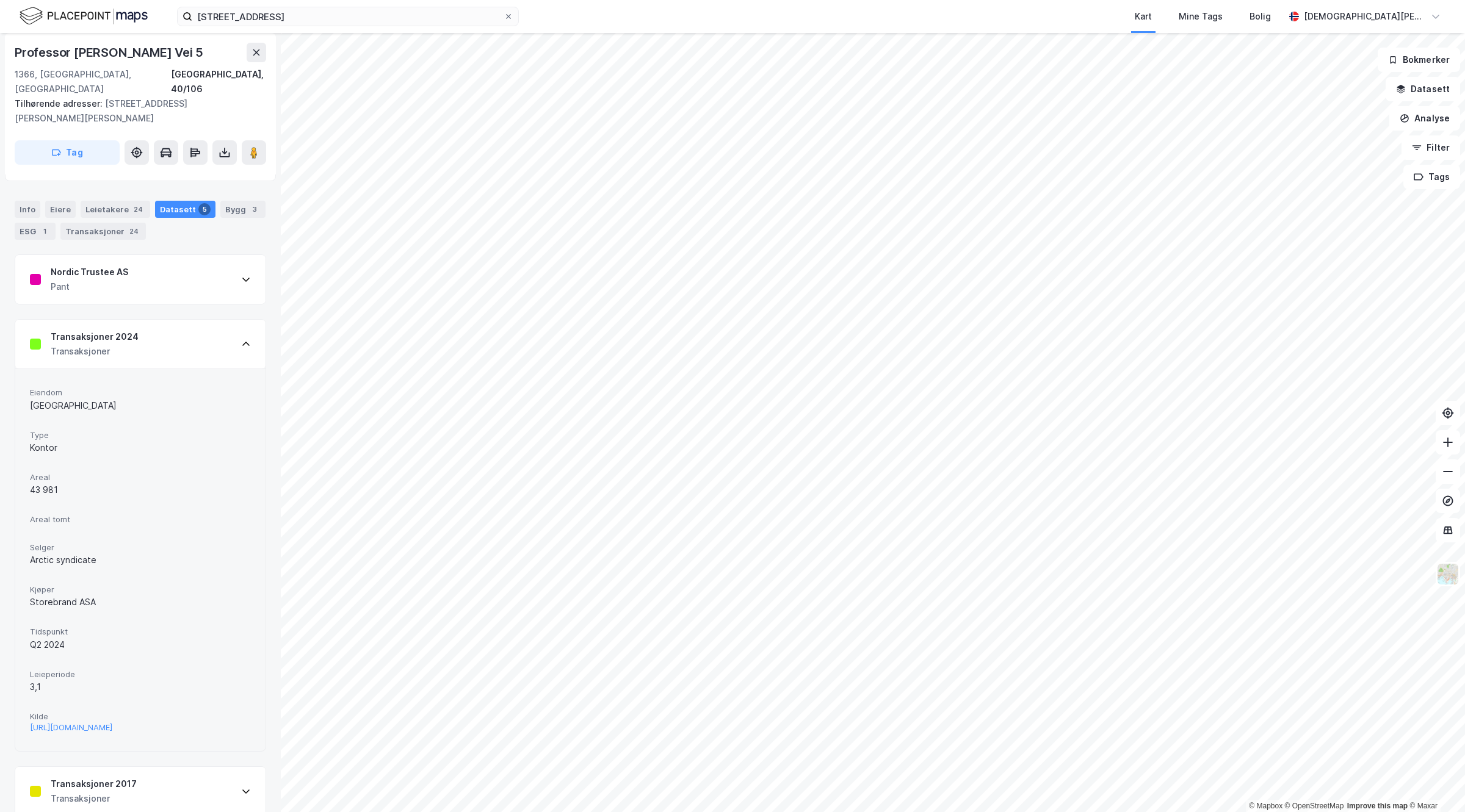
scroll to position [153, 0]
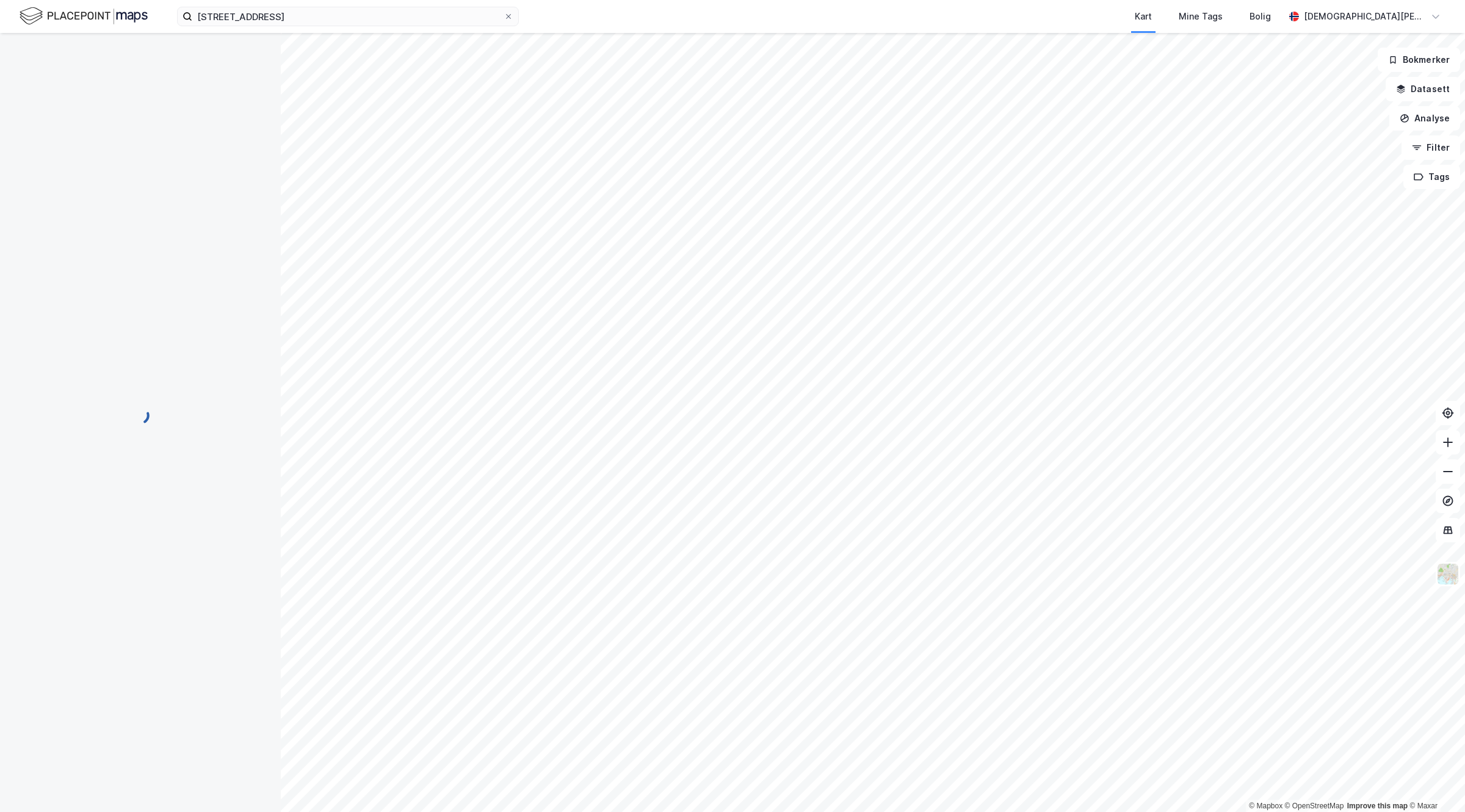
scroll to position [72, 0]
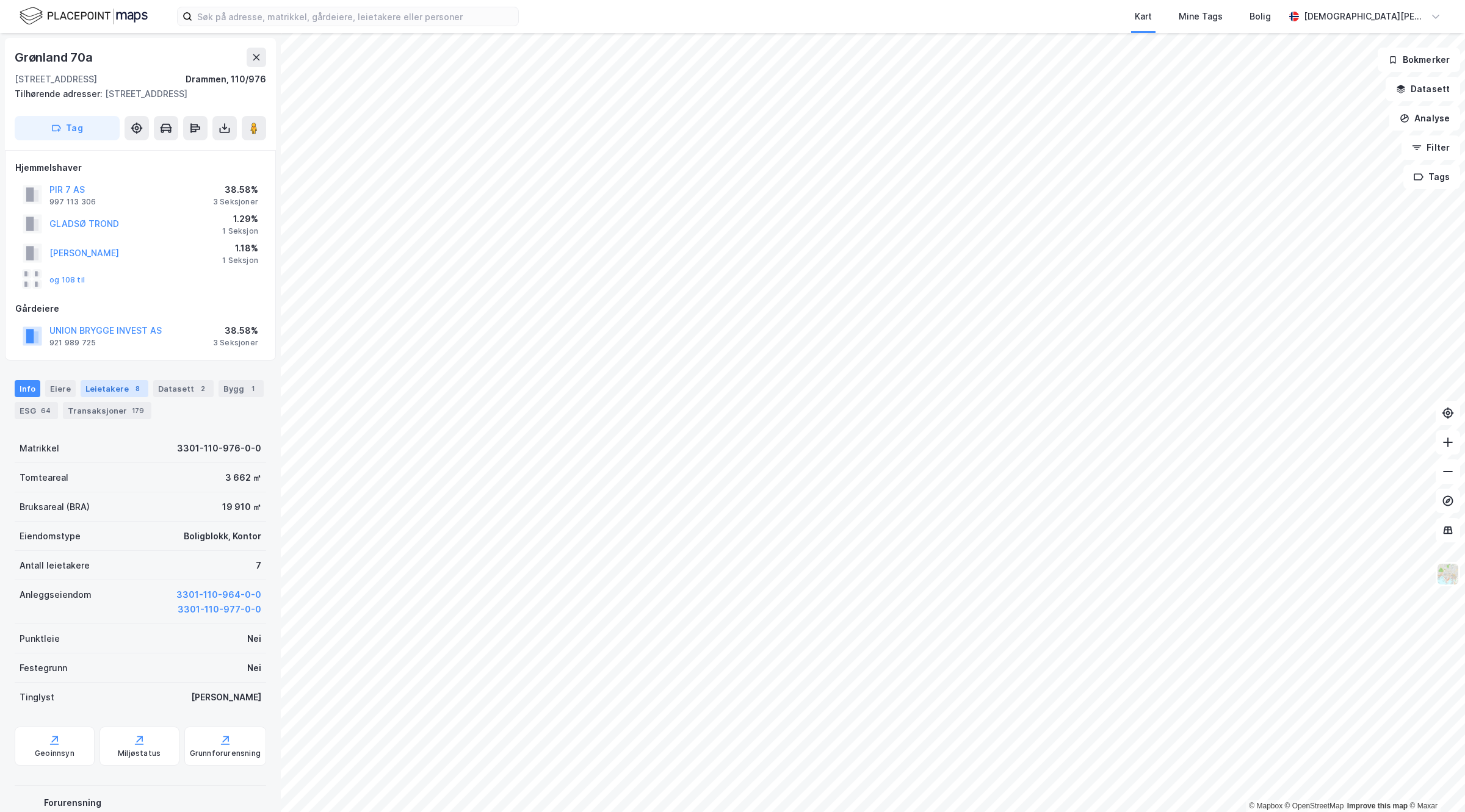
click at [119, 397] on div "Leietakere 8" at bounding box center [115, 388] width 68 height 17
click at [0, 0] on button "UNION BRYGGE INVEST AS" at bounding box center [0, 0] width 0 height 0
click at [108, 397] on div "Leietakere 8" at bounding box center [115, 388] width 68 height 17
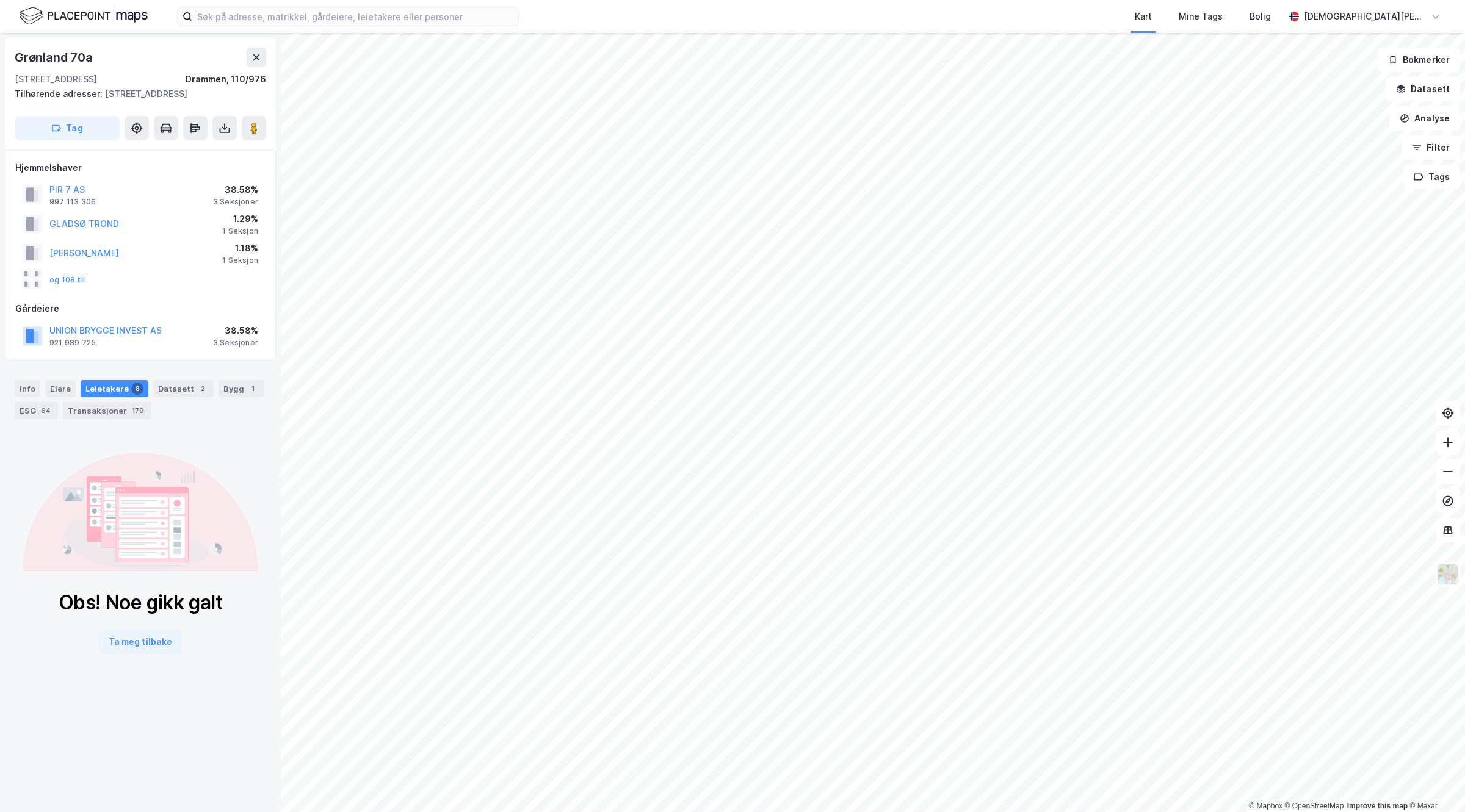
click at [113, 415] on div "Info Eiere Leietakere 8 Datasett 2 Bygg 1 ESG 64 Transaksjoner 179" at bounding box center [140, 399] width 252 height 39
click at [113, 419] on div "Transaksjoner 179" at bounding box center [106, 411] width 88 height 17
click at [42, 417] on div "64" at bounding box center [45, 411] width 15 height 13
click at [115, 419] on div "Transaksjoner 179" at bounding box center [106, 411] width 88 height 17
click at [247, 395] on div "1" at bounding box center [253, 389] width 13 height 13
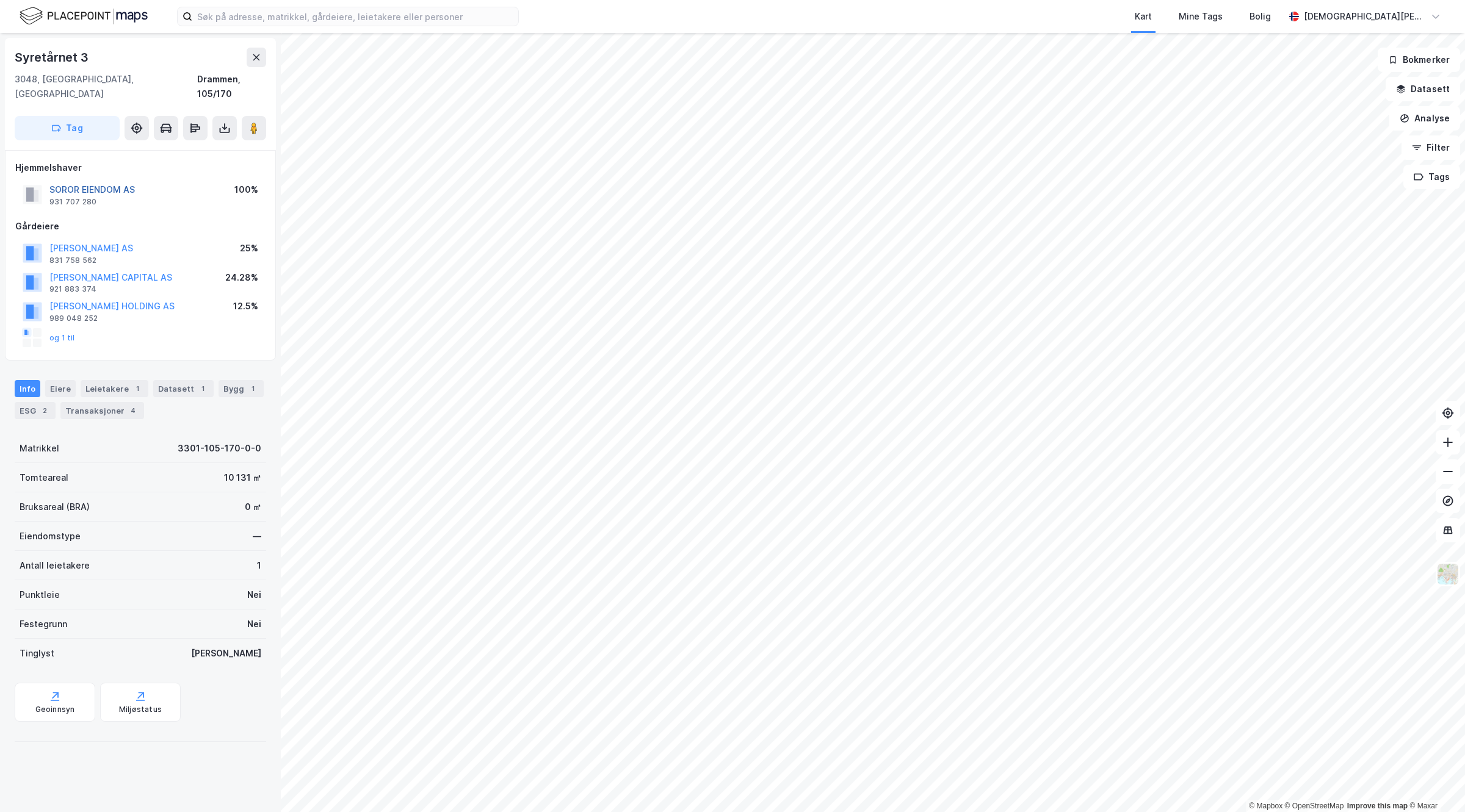
click at [0, 0] on button "SOROR EIENDOM AS" at bounding box center [0, 0] width 0 height 0
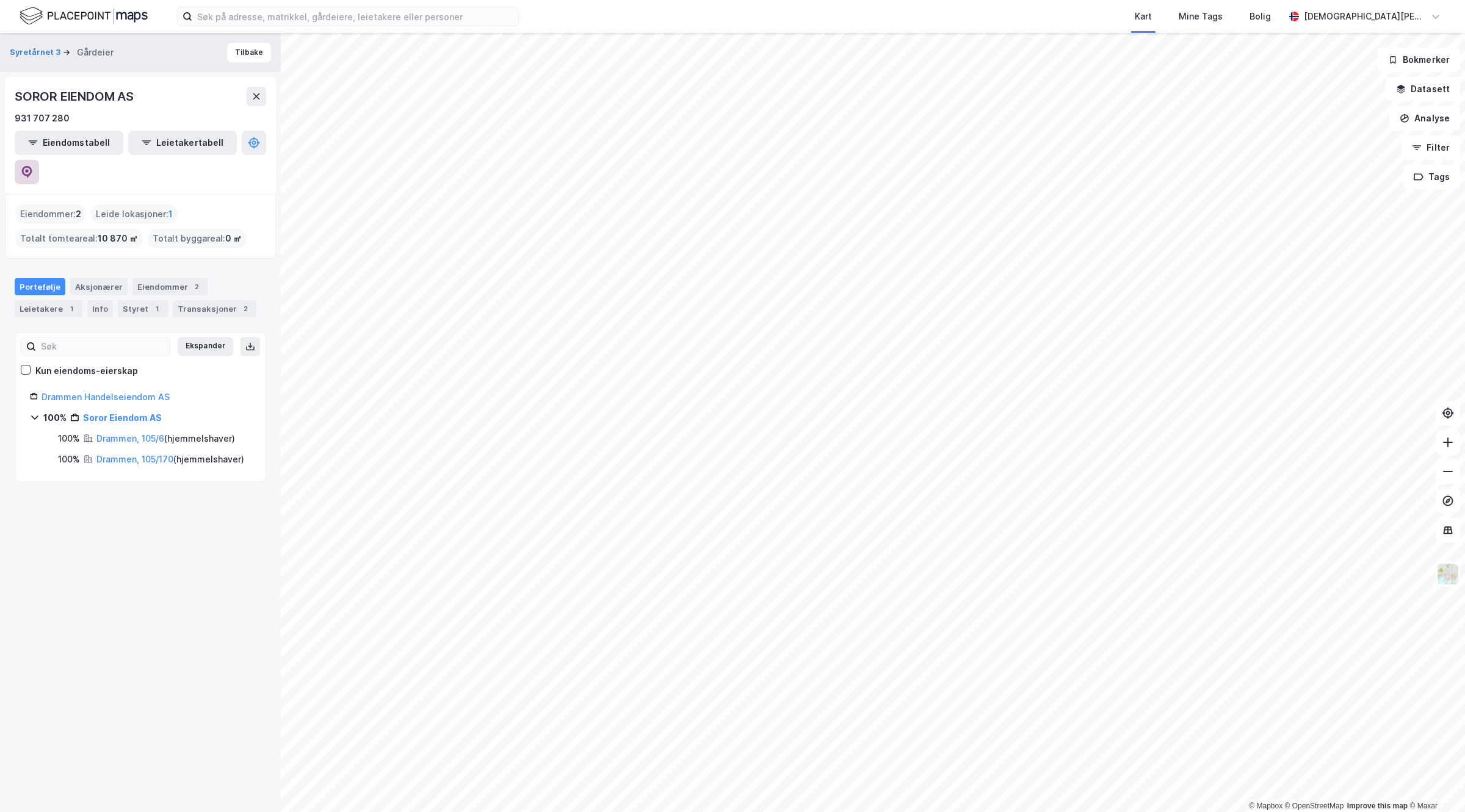
click at [39, 160] on button at bounding box center [26, 172] width 24 height 24
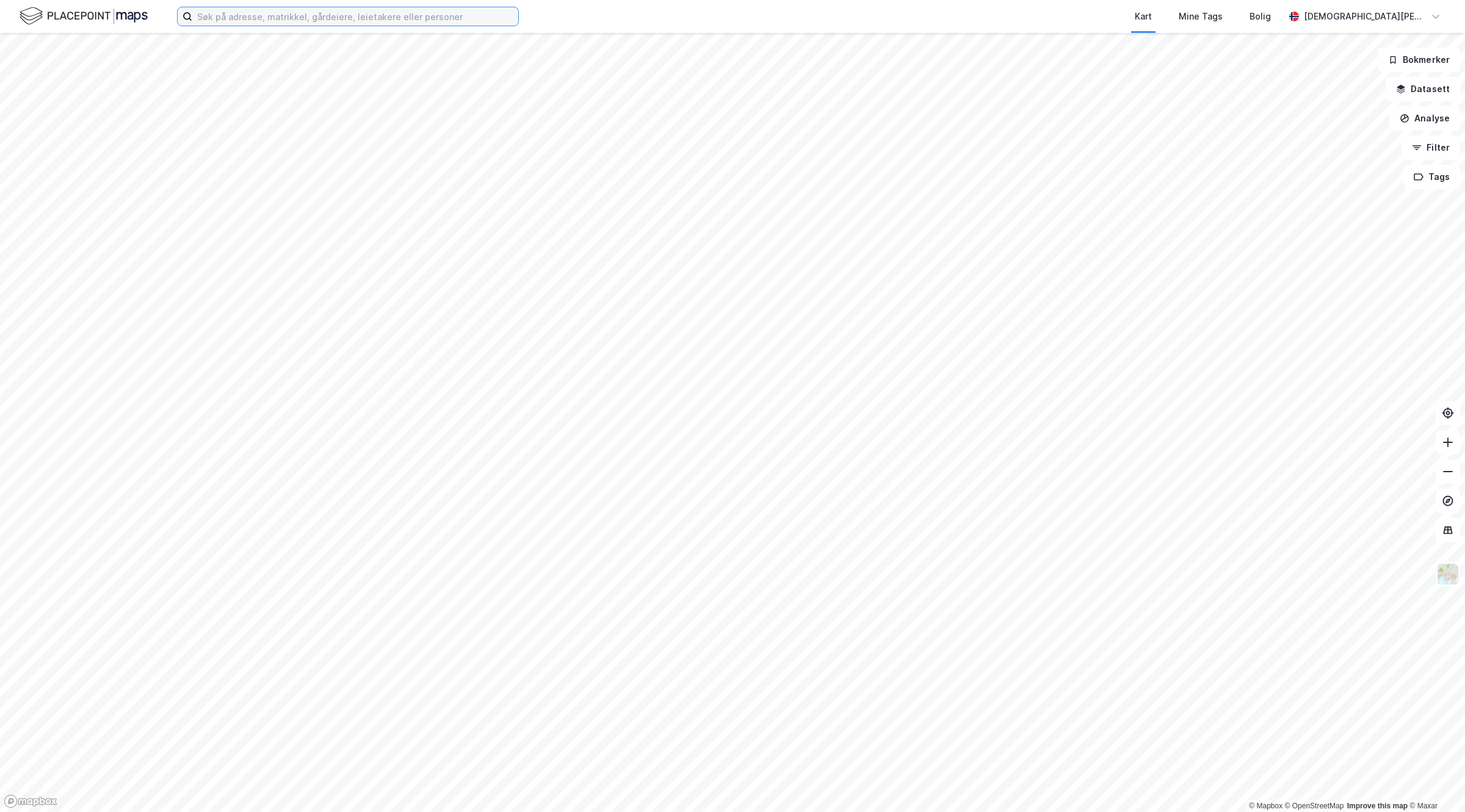
click at [345, 10] on input at bounding box center [355, 17] width 326 height 18
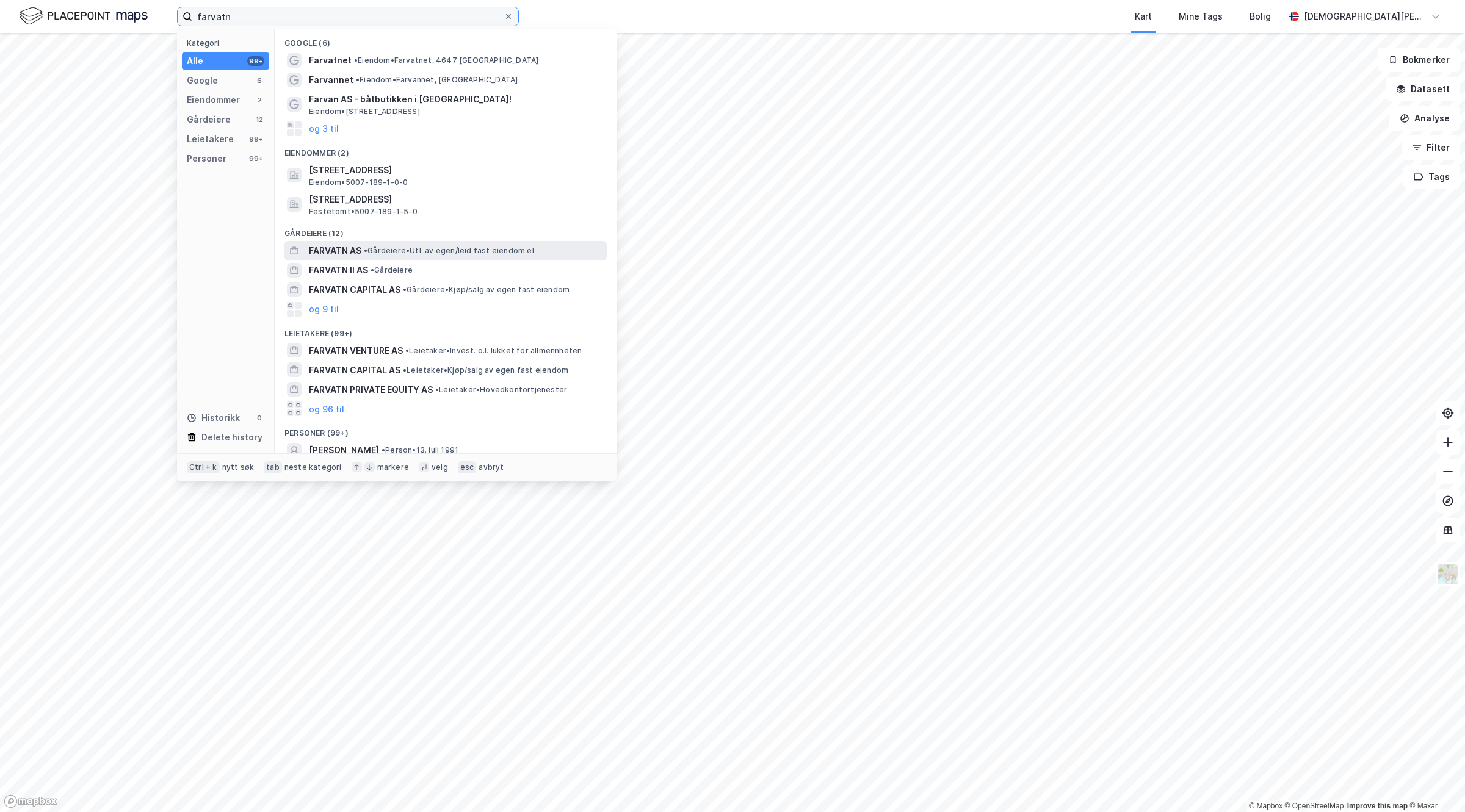
scroll to position [8, 0]
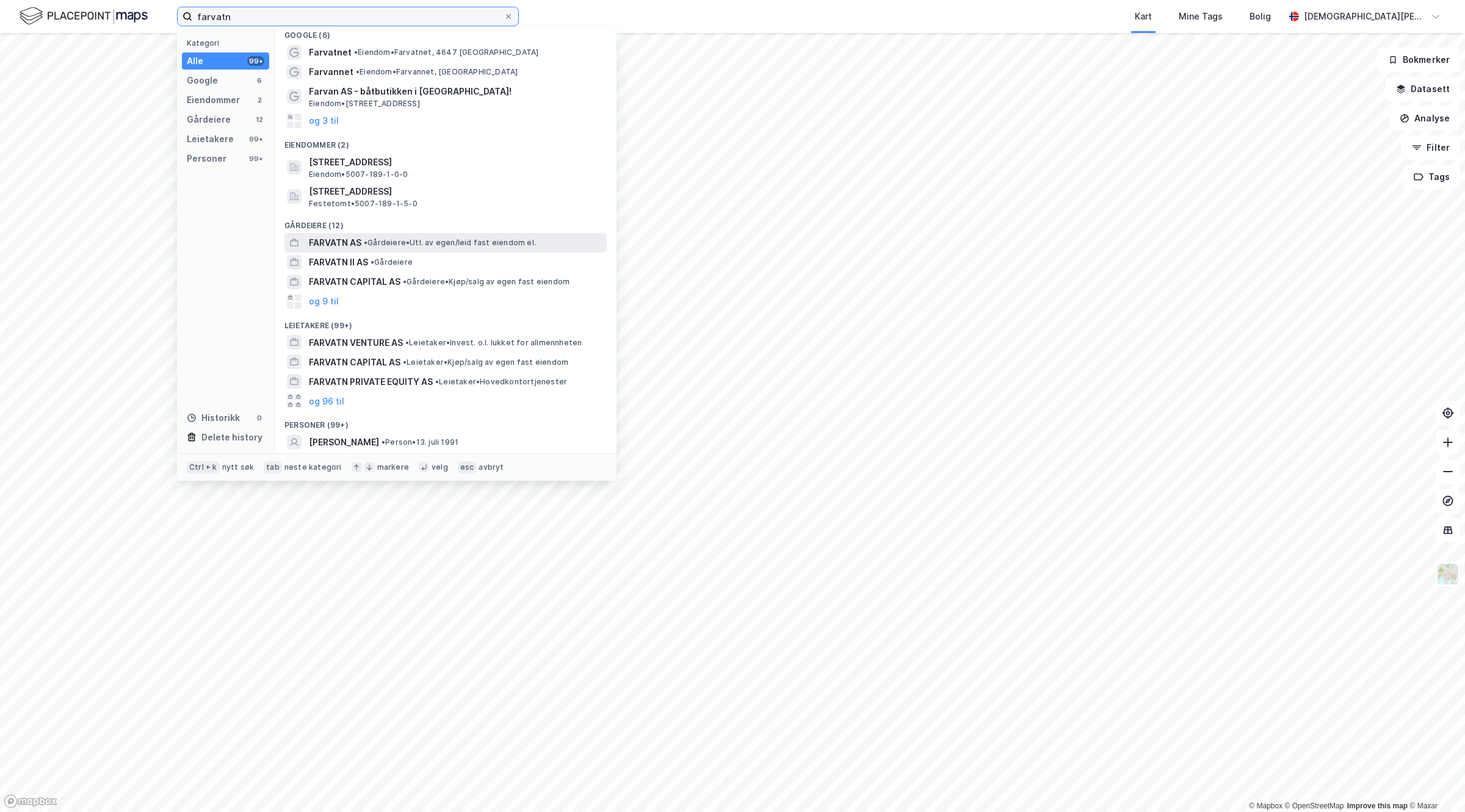
type input "farvatn"
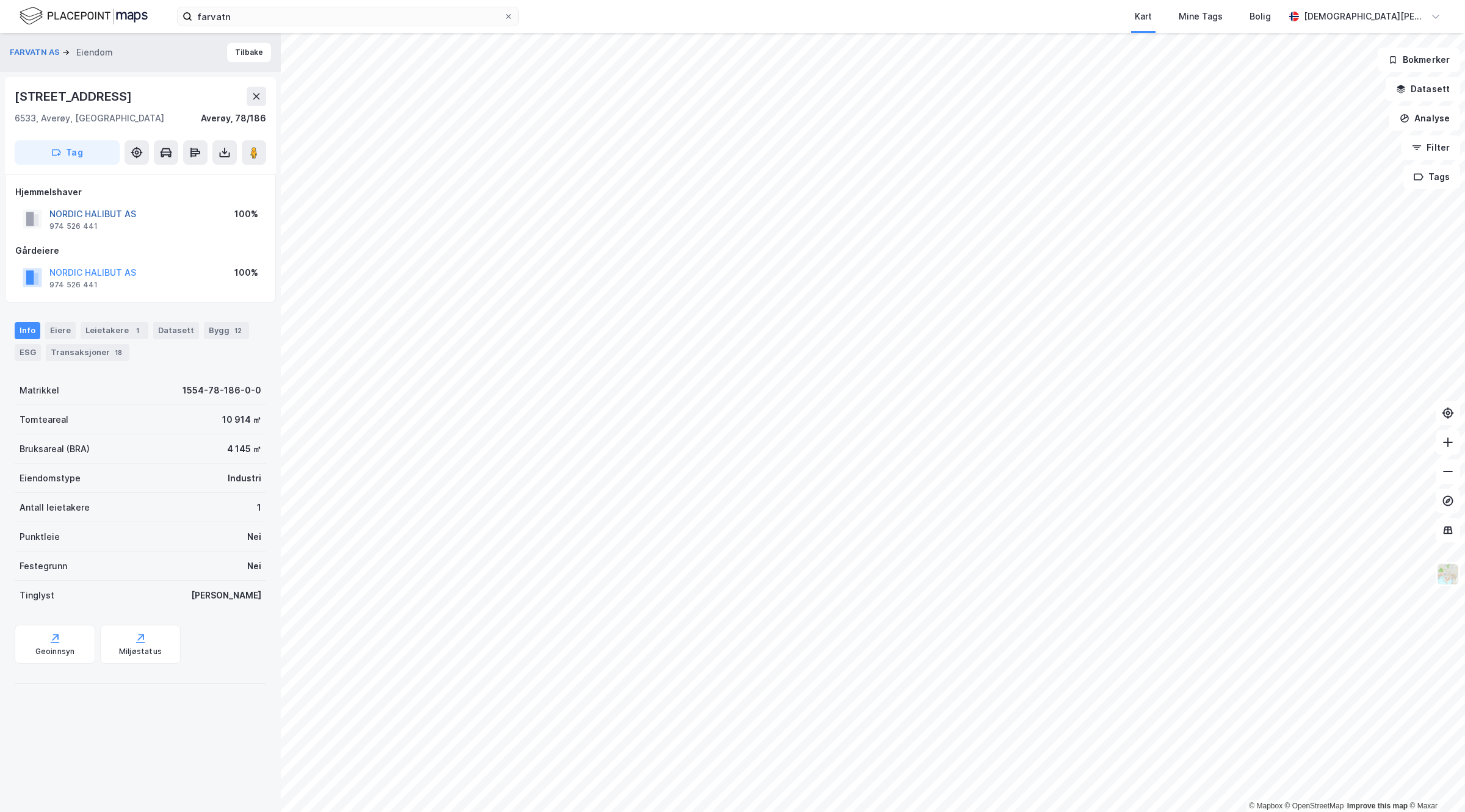
click at [0, 0] on button "NORDIC HALIBUT AS" at bounding box center [0, 0] width 0 height 0
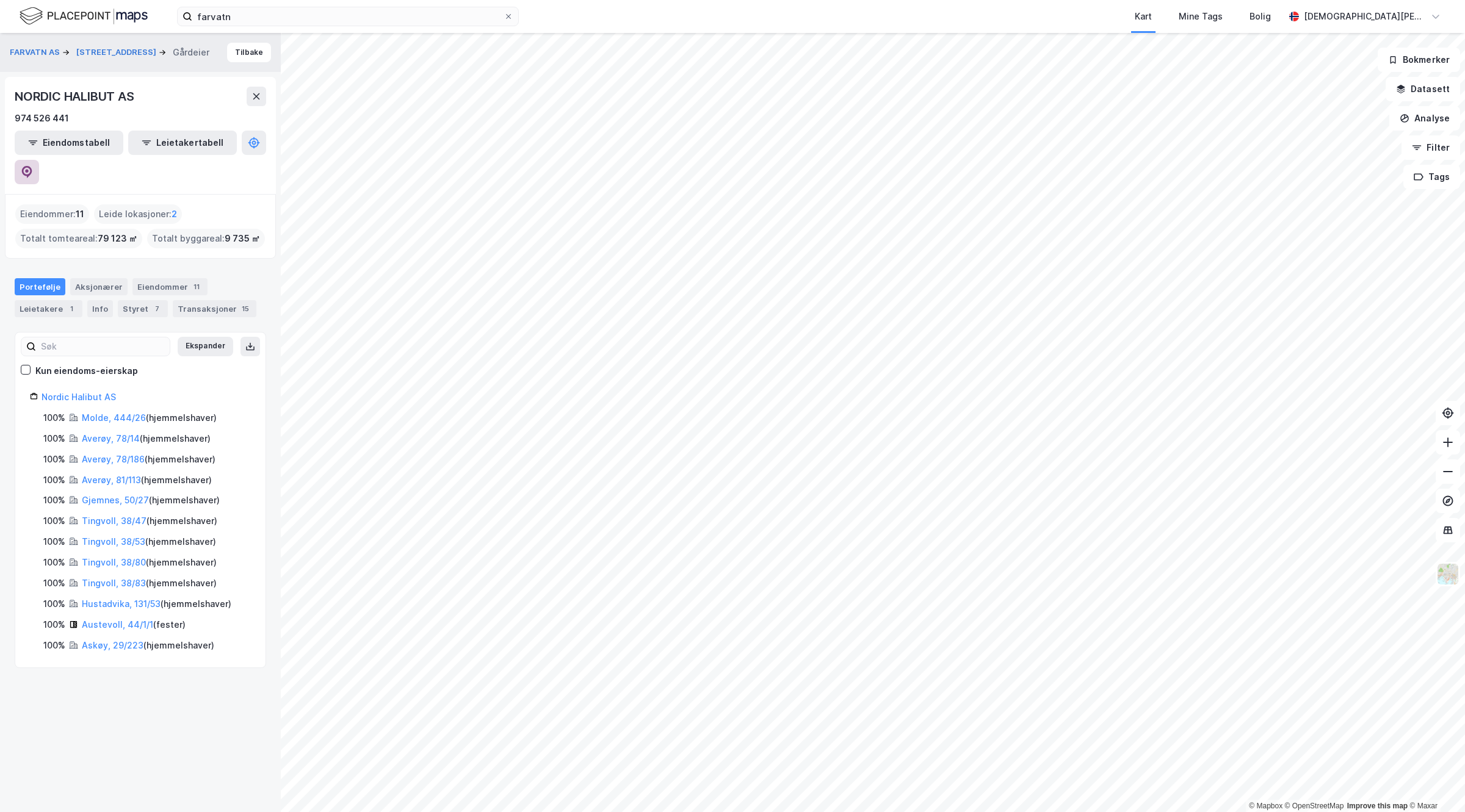
click at [39, 160] on button at bounding box center [26, 172] width 24 height 24
click at [47, 48] on button "FARVATN AS" at bounding box center [36, 53] width 53 height 13
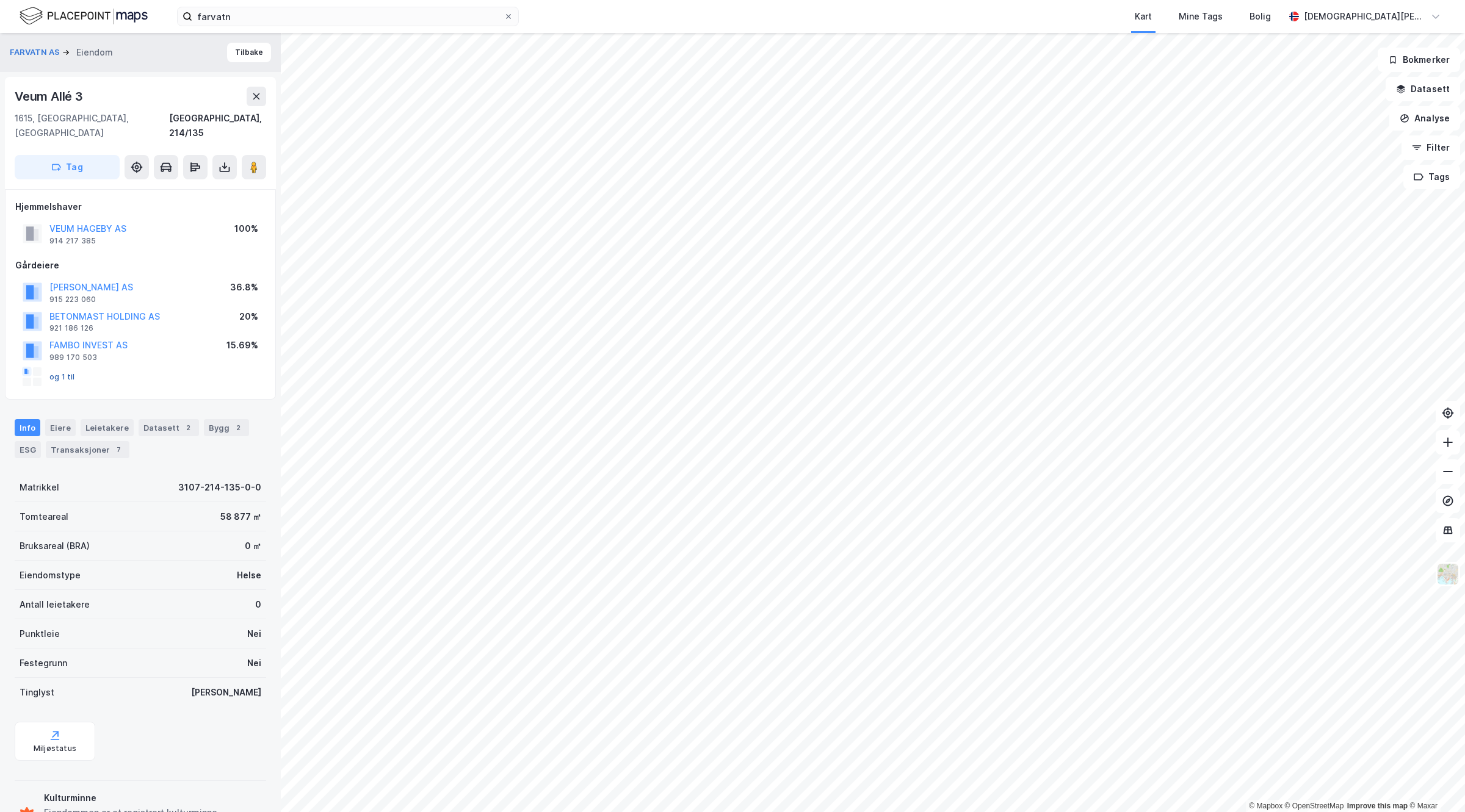
click at [0, 0] on button "og 1 til" at bounding box center [0, 0] width 0 height 0
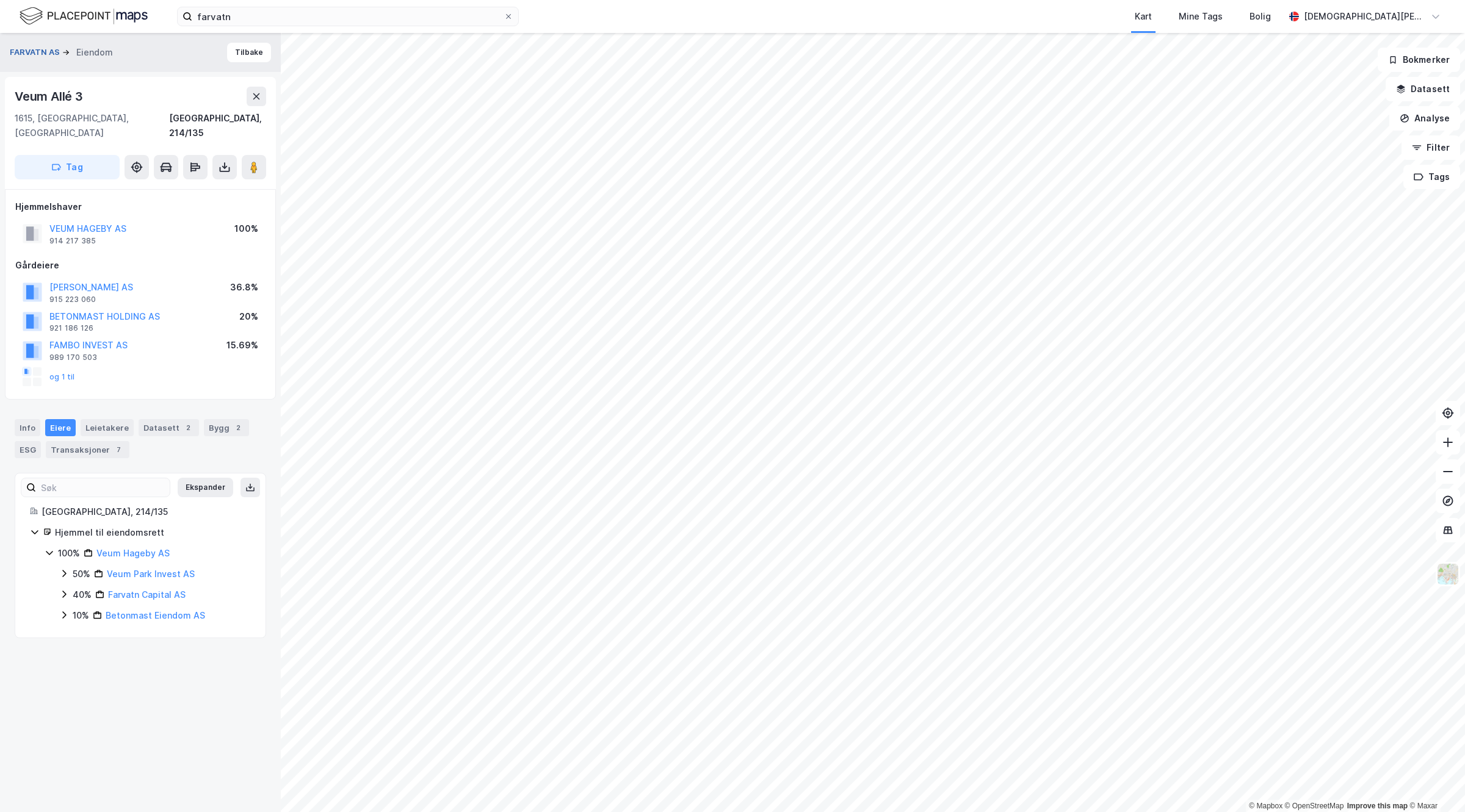
click at [49, 51] on button "FARVATN AS" at bounding box center [36, 53] width 53 height 13
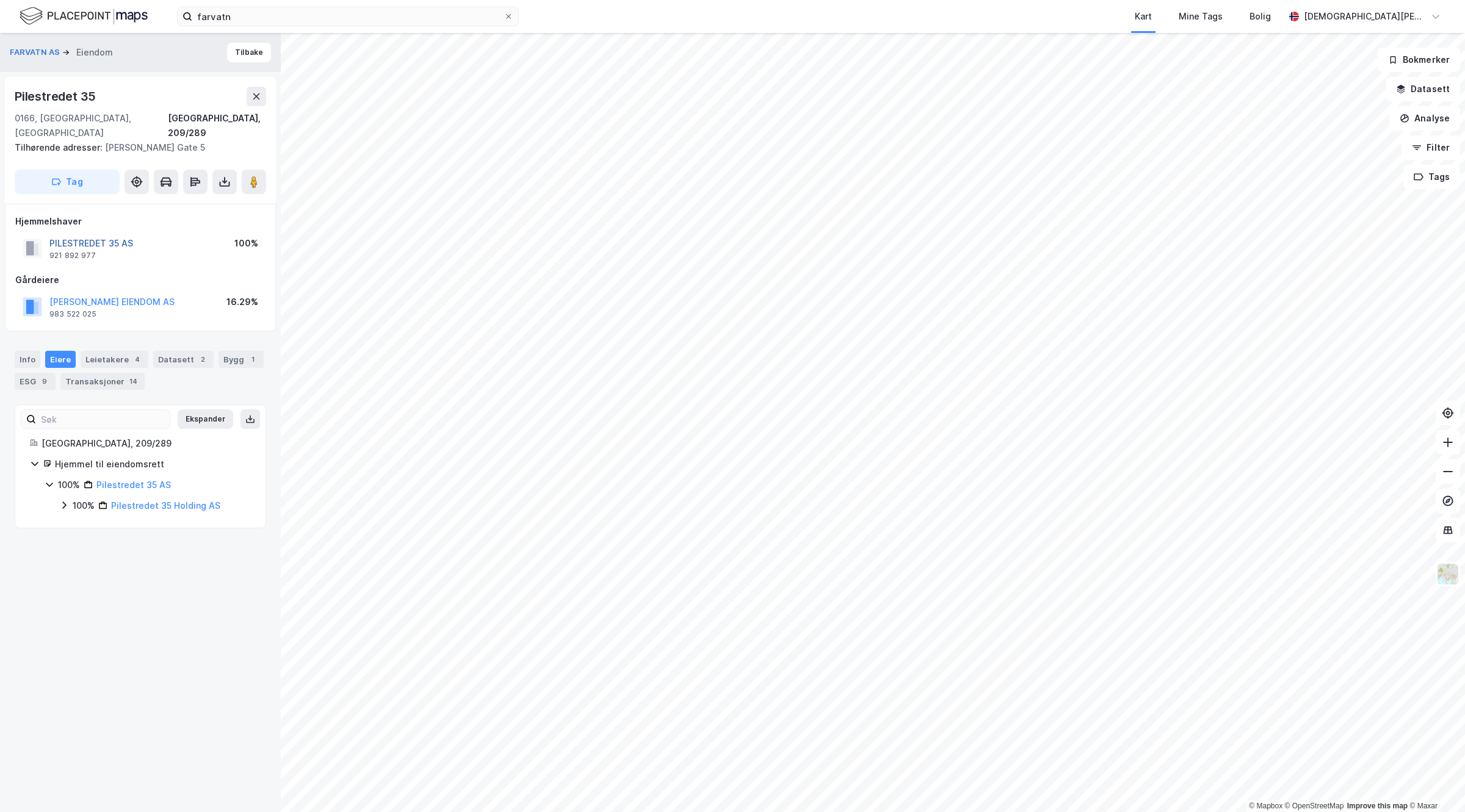
click at [0, 0] on button "PILESTREDET 35 AS" at bounding box center [0, 0] width 0 height 0
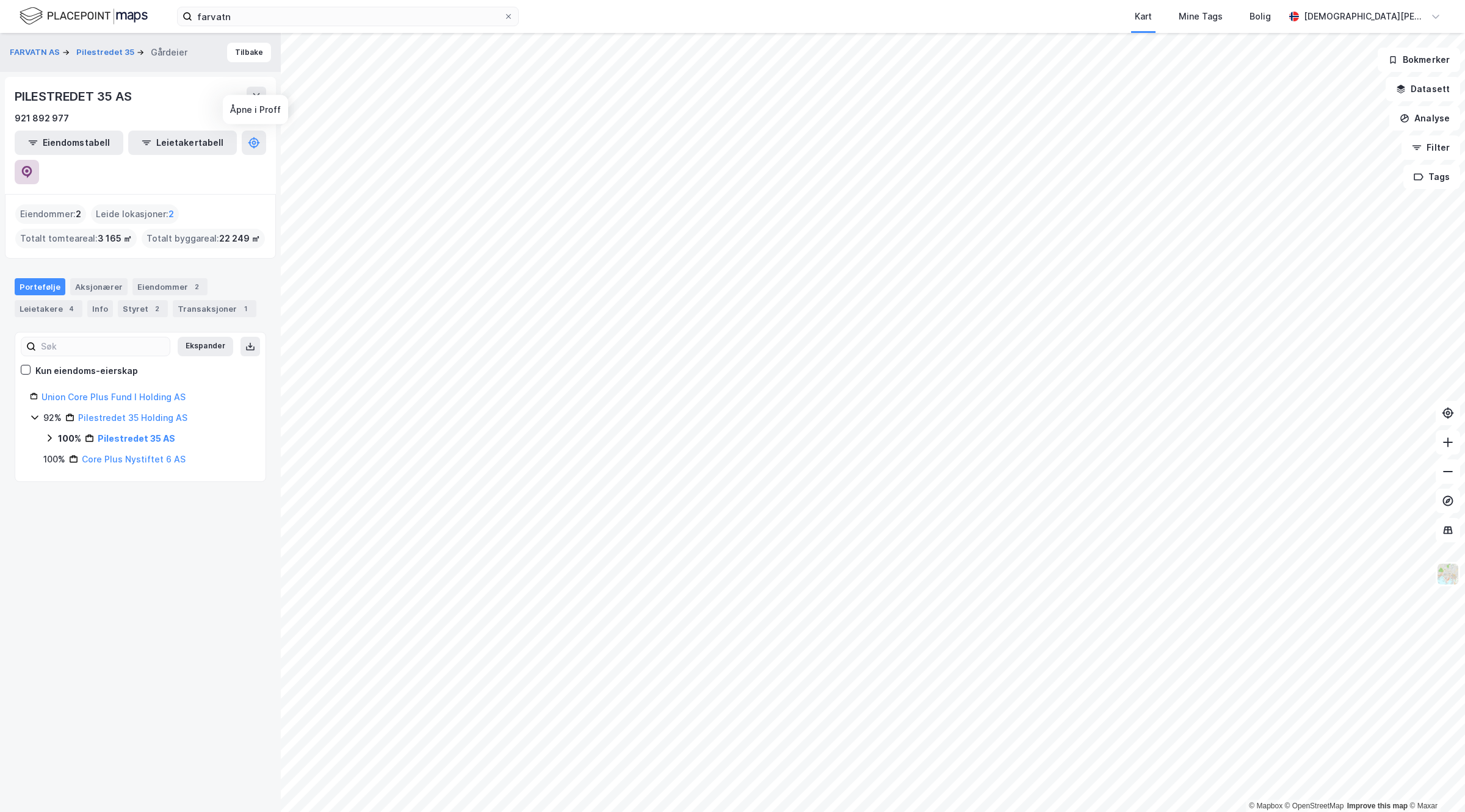
click at [39, 160] on button at bounding box center [26, 172] width 24 height 24
